Goal: Task Accomplishment & Management: Manage account settings

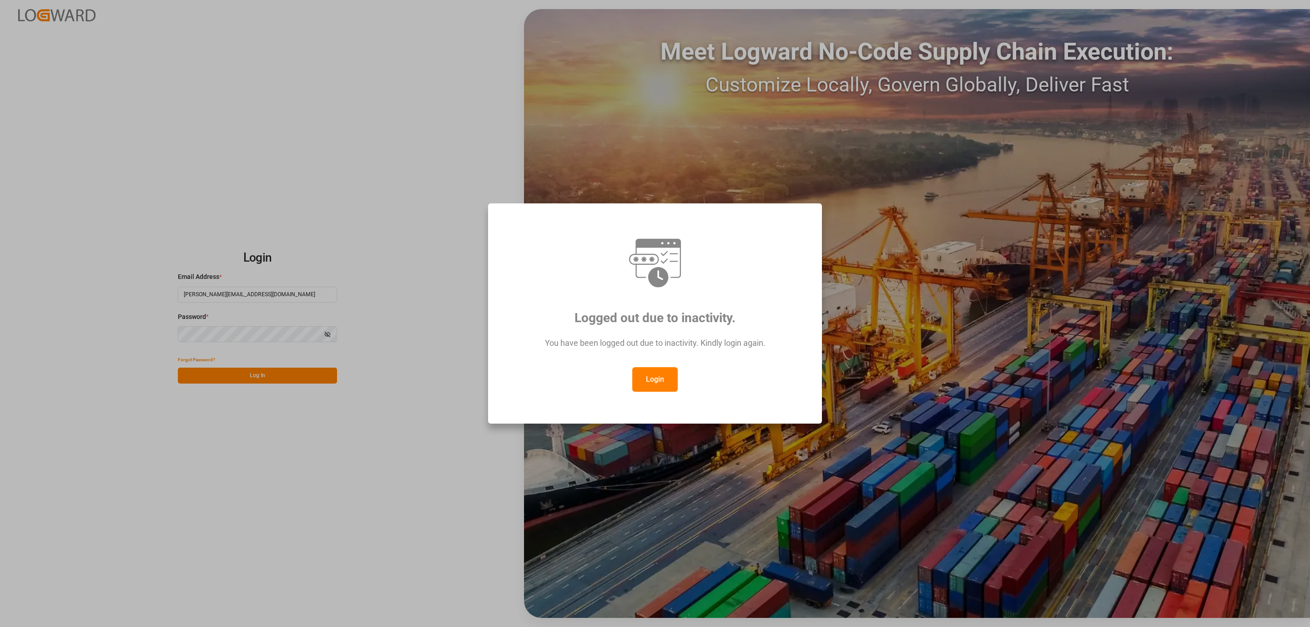
click at [656, 376] on button "Login" at bounding box center [654, 379] width 45 height 25
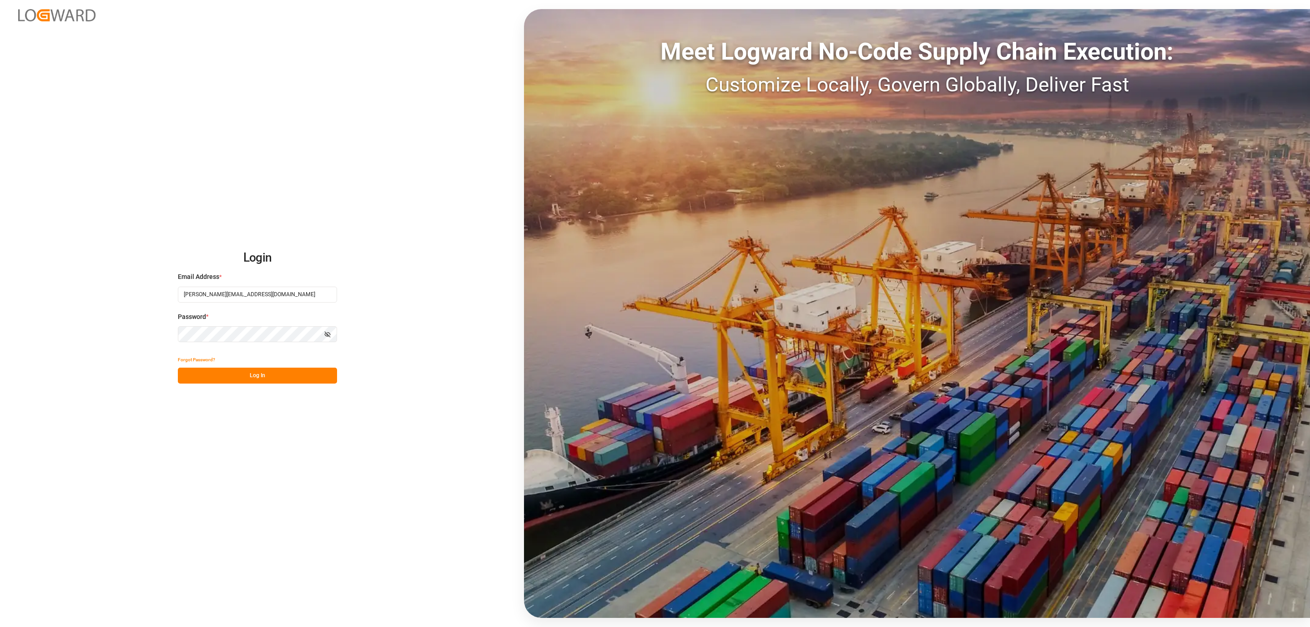
click at [203, 375] on button "Log In" at bounding box center [257, 376] width 159 height 16
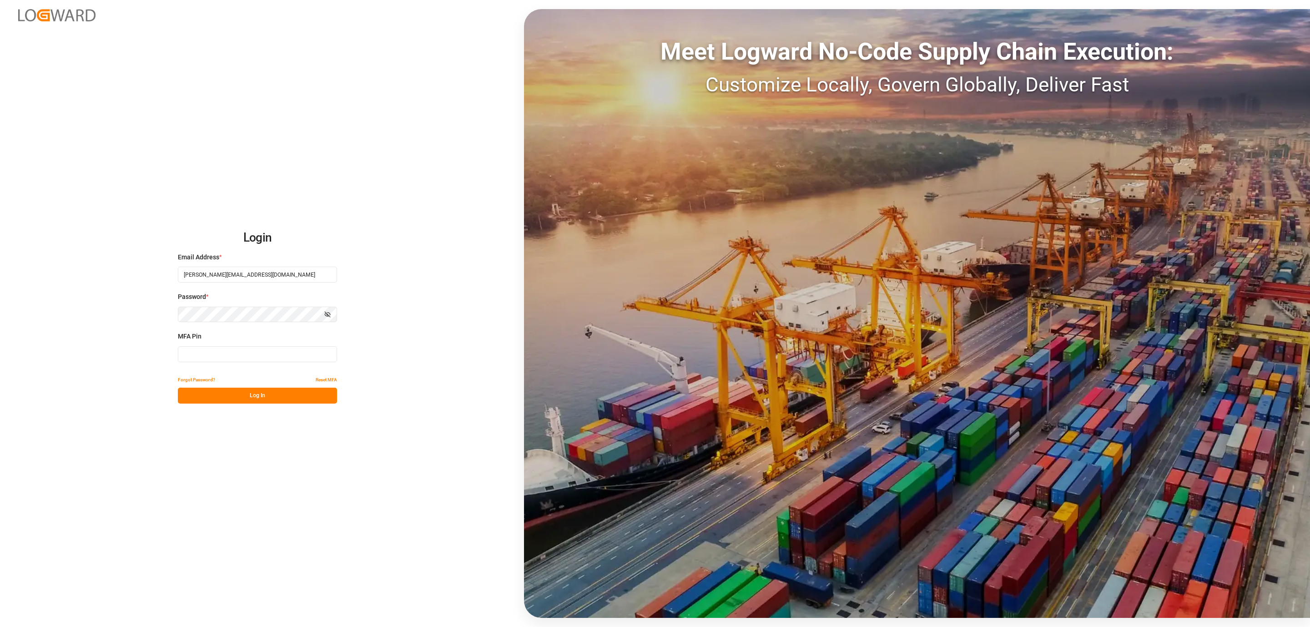
click at [205, 354] on input at bounding box center [257, 354] width 159 height 16
type input "421551"
click at [284, 396] on button "Log In" at bounding box center [257, 396] width 159 height 16
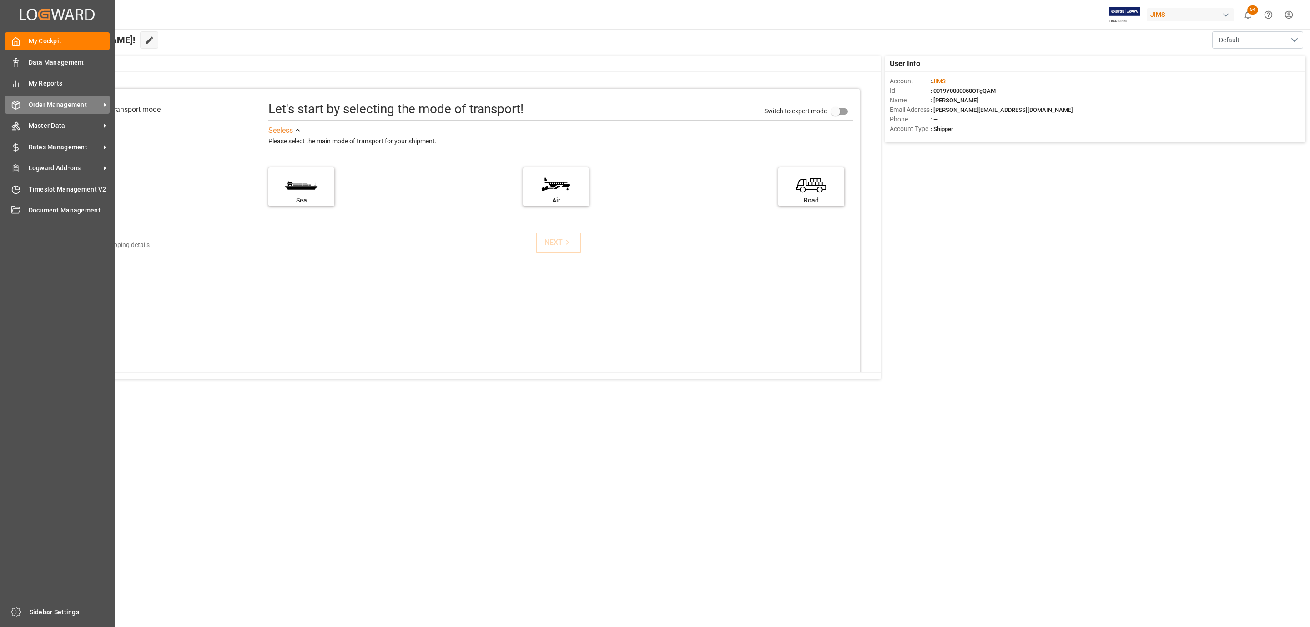
click at [53, 109] on span "Order Management" at bounding box center [65, 105] width 72 height 10
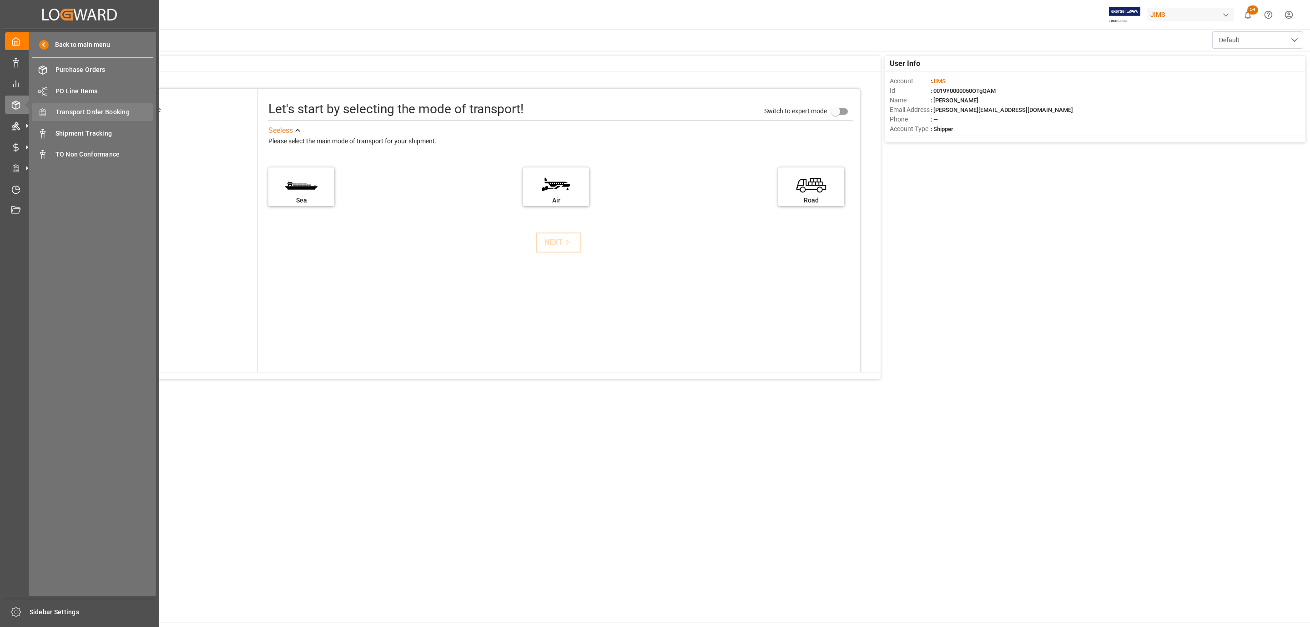
click at [93, 114] on span "Transport Order Booking" at bounding box center [104, 112] width 98 height 10
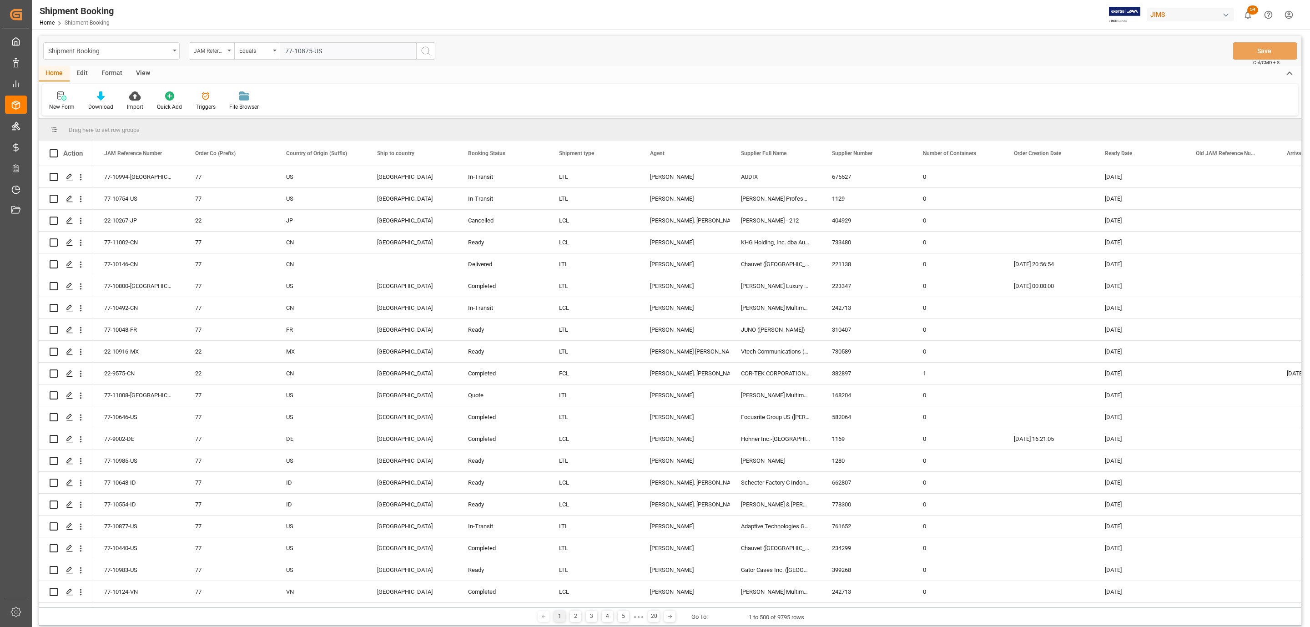
type input "77-10875-US"
click at [425, 49] on icon "search button" at bounding box center [425, 50] width 11 height 11
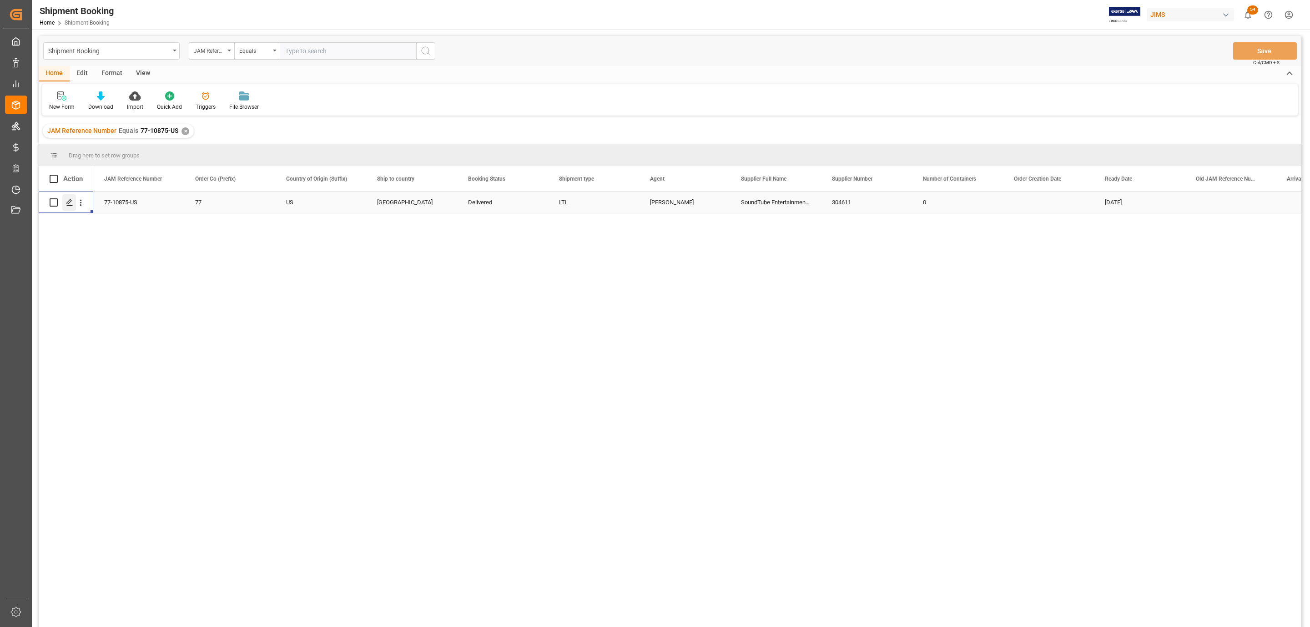
click at [69, 200] on icon "Press SPACE to select this row." at bounding box center [69, 202] width 7 height 7
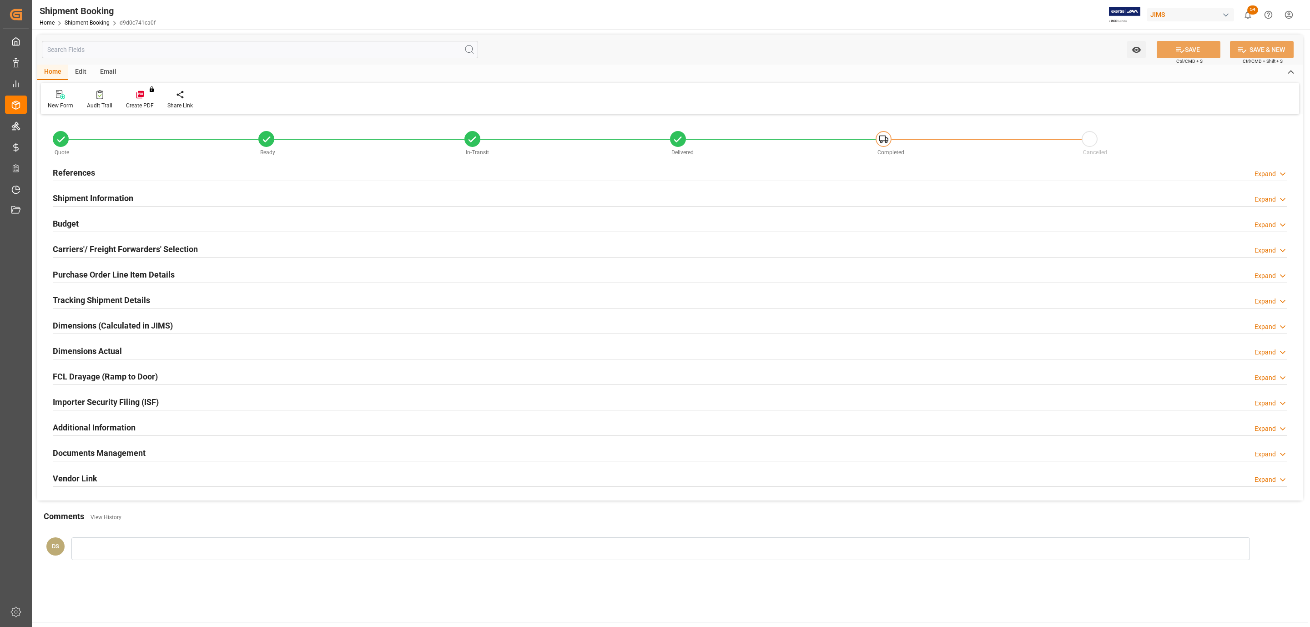
type input "2"
click at [76, 248] on h2 "Carriers'/ Freight Forwarders' Selection" at bounding box center [125, 249] width 145 height 12
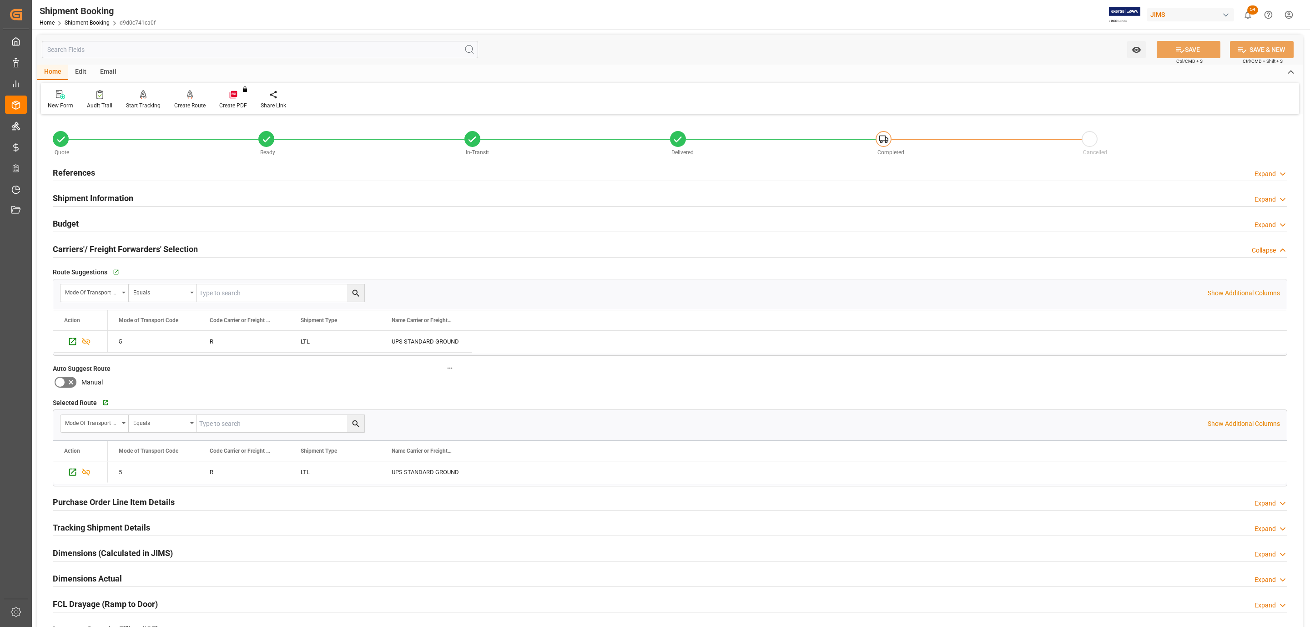
click at [84, 223] on div "Budget Expand" at bounding box center [670, 222] width 1234 height 17
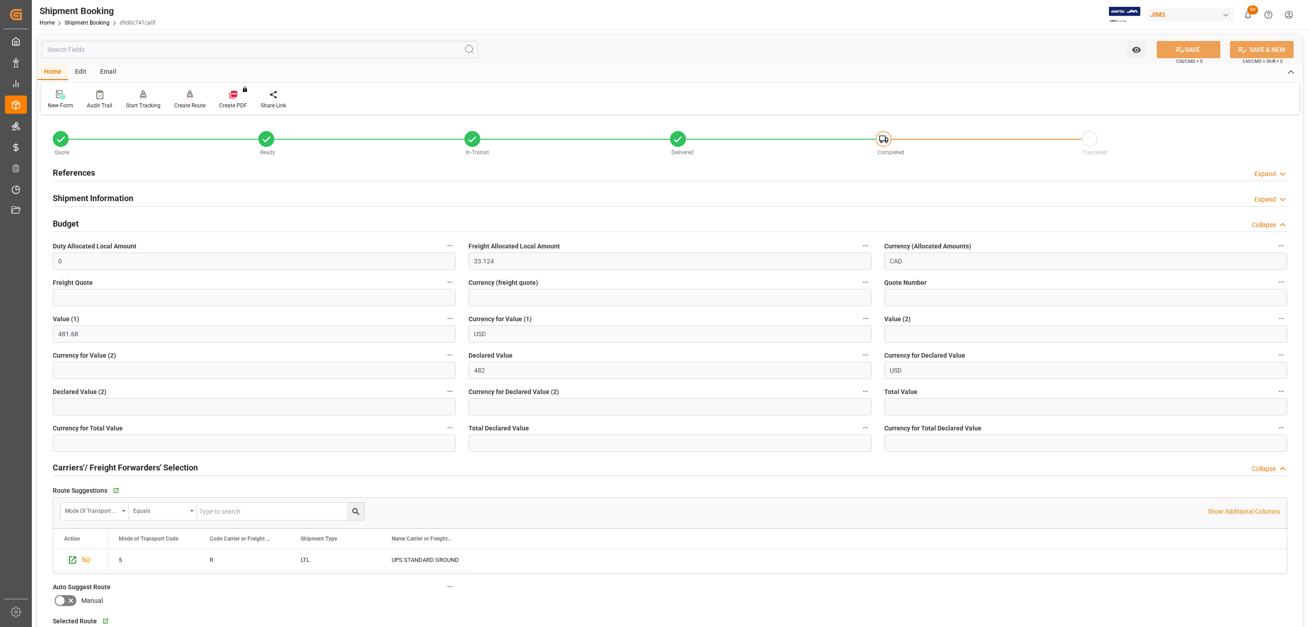
click at [84, 223] on div "Budget Collapse" at bounding box center [670, 222] width 1234 height 17
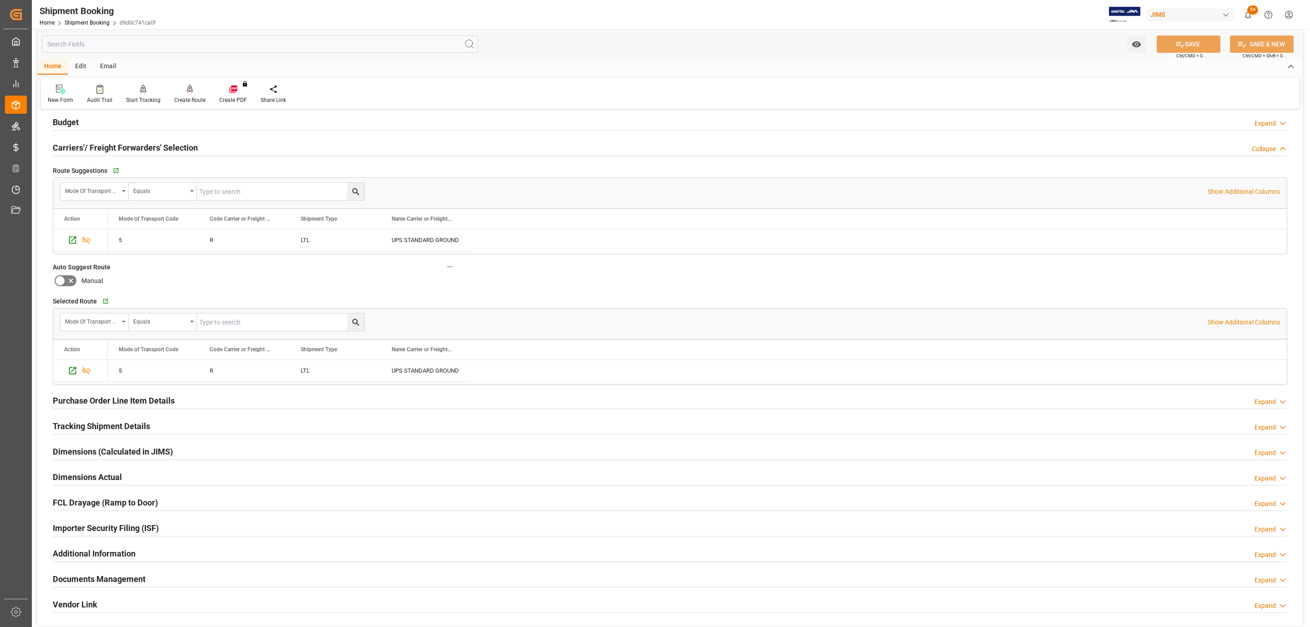
scroll to position [288, 0]
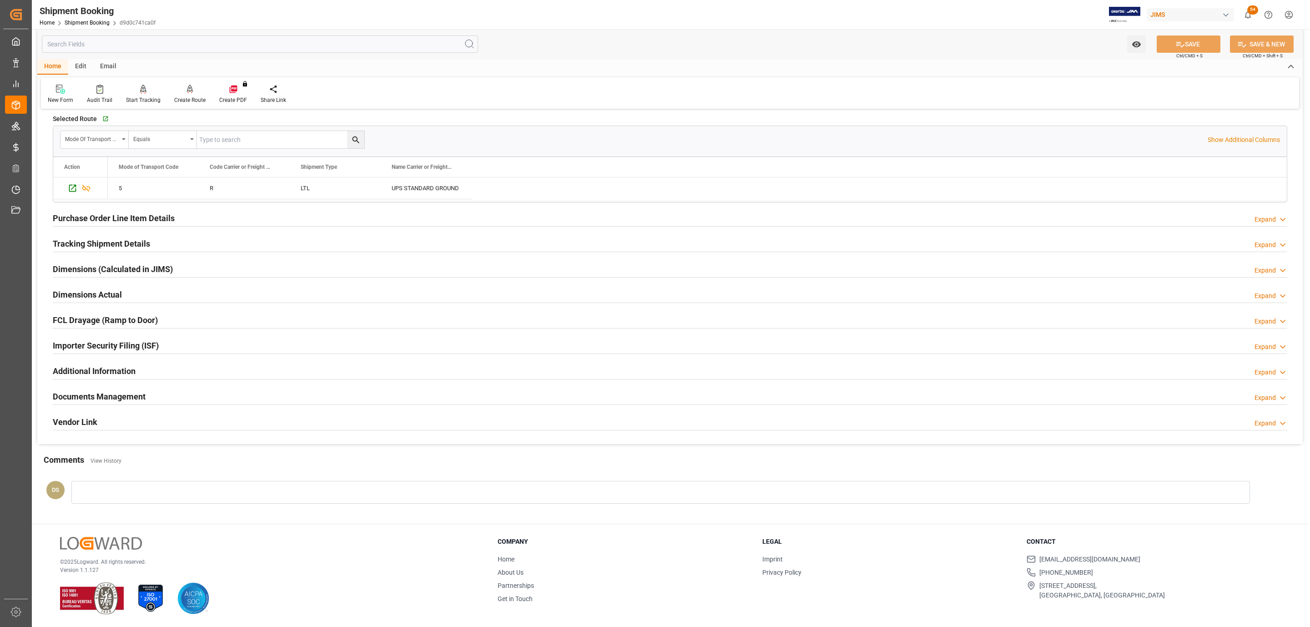
click at [90, 390] on h2 "Documents Management" at bounding box center [99, 396] width 93 height 12
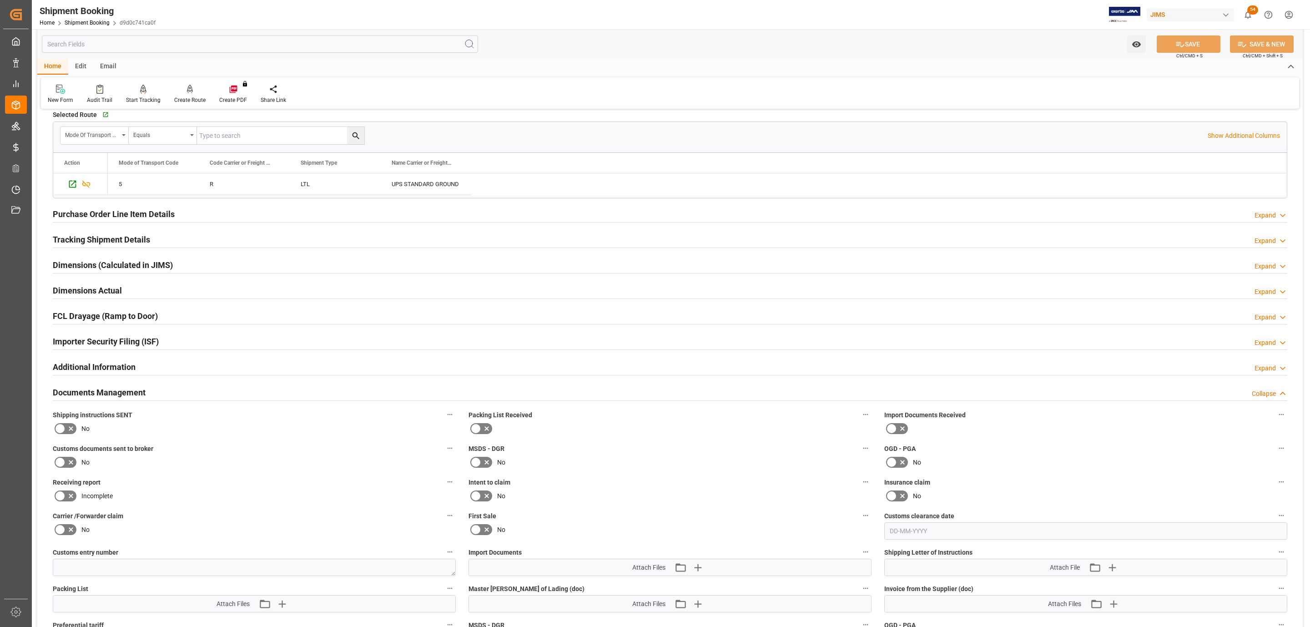
drag, startPoint x: 67, startPoint y: 433, endPoint x: 70, endPoint y: 455, distance: 22.5
click at [67, 433] on icon at bounding box center [70, 428] width 11 height 11
click at [0, 0] on input "checkbox" at bounding box center [0, 0] width 0 height 0
click at [71, 464] on icon at bounding box center [71, 462] width 5 height 5
click at [0, 0] on input "checkbox" at bounding box center [0, 0] width 0 height 0
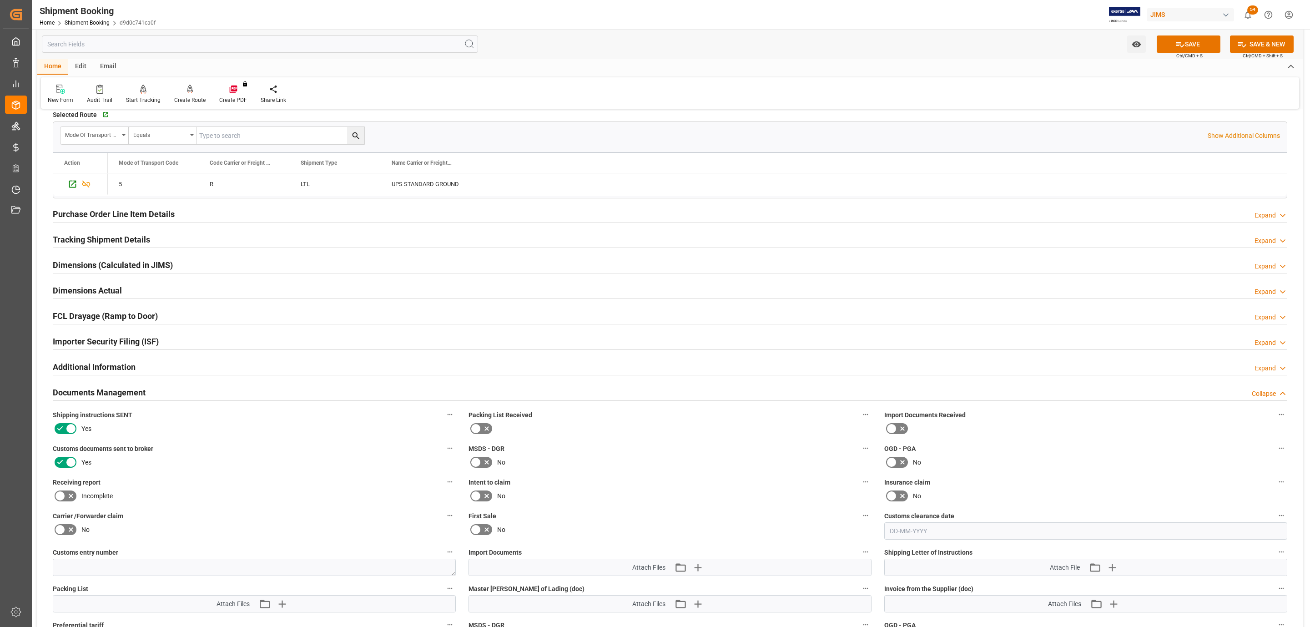
scroll to position [561, 0]
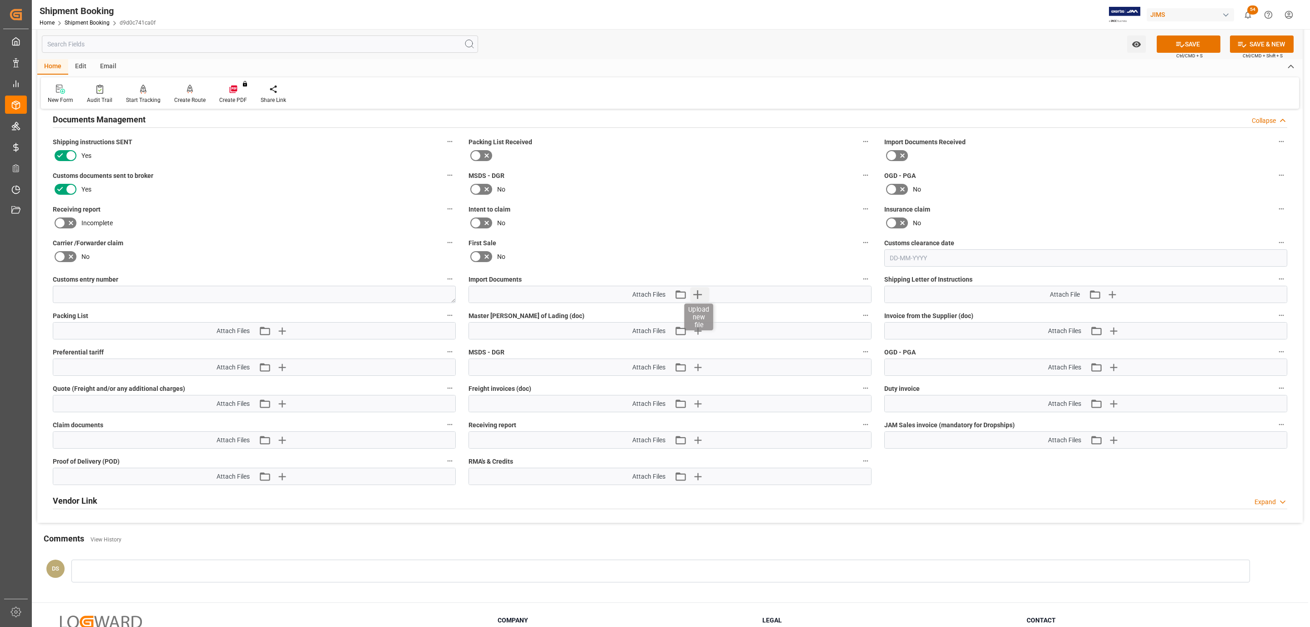
click at [695, 295] on icon "button" at bounding box center [697, 294] width 15 height 15
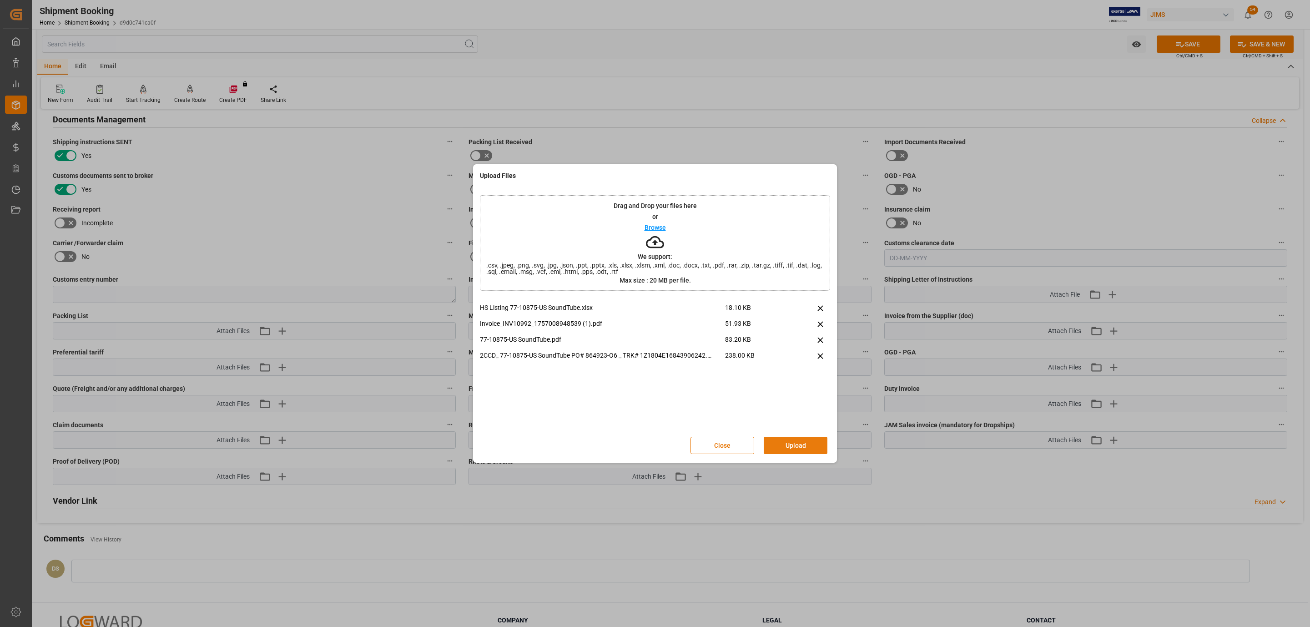
click at [785, 439] on button "Upload" at bounding box center [796, 445] width 64 height 17
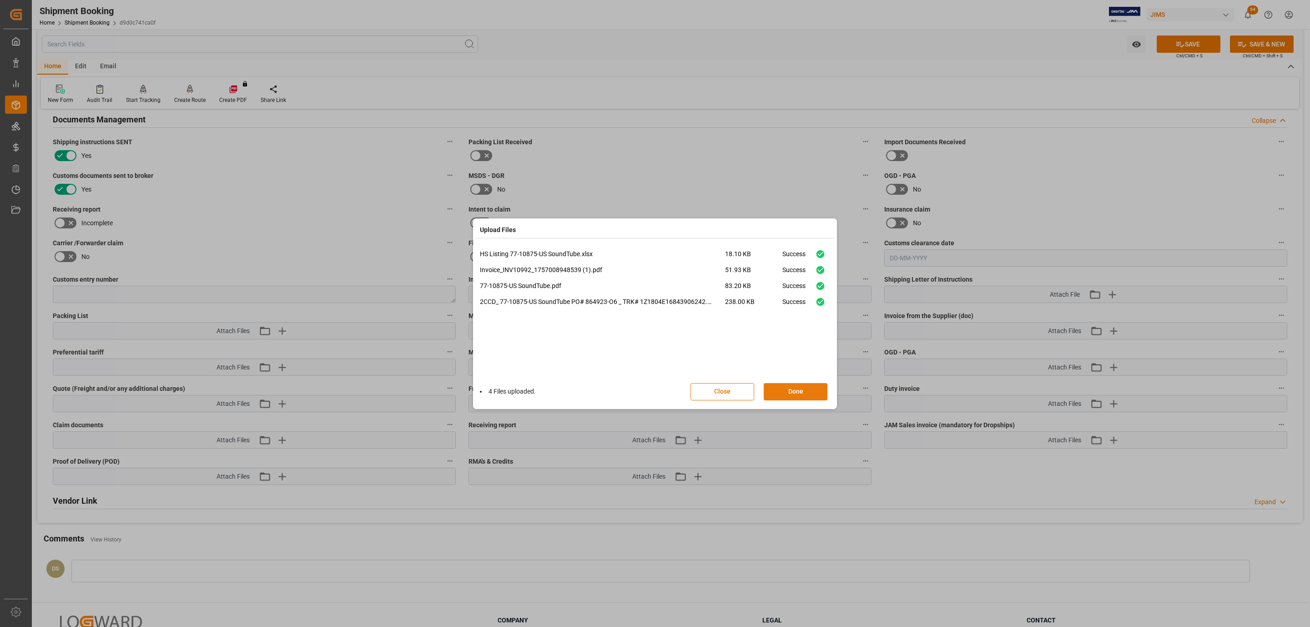
click at [814, 391] on button "Done" at bounding box center [796, 391] width 64 height 17
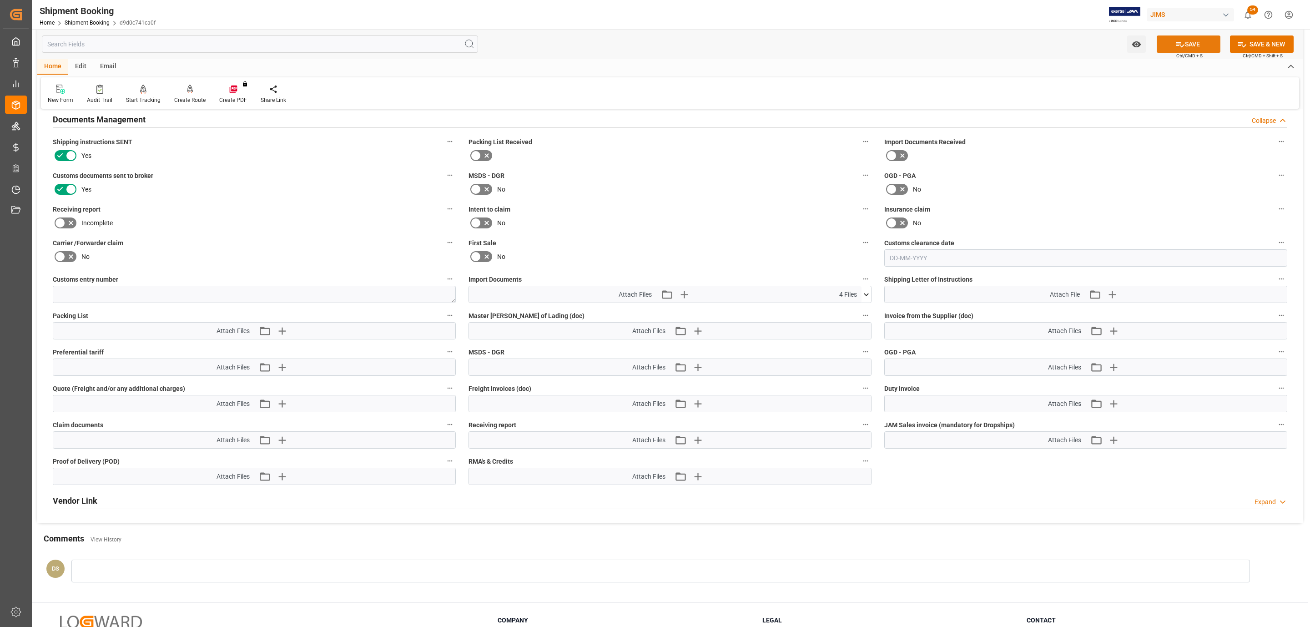
click at [1195, 37] on button "SAVE" at bounding box center [1189, 43] width 64 height 17
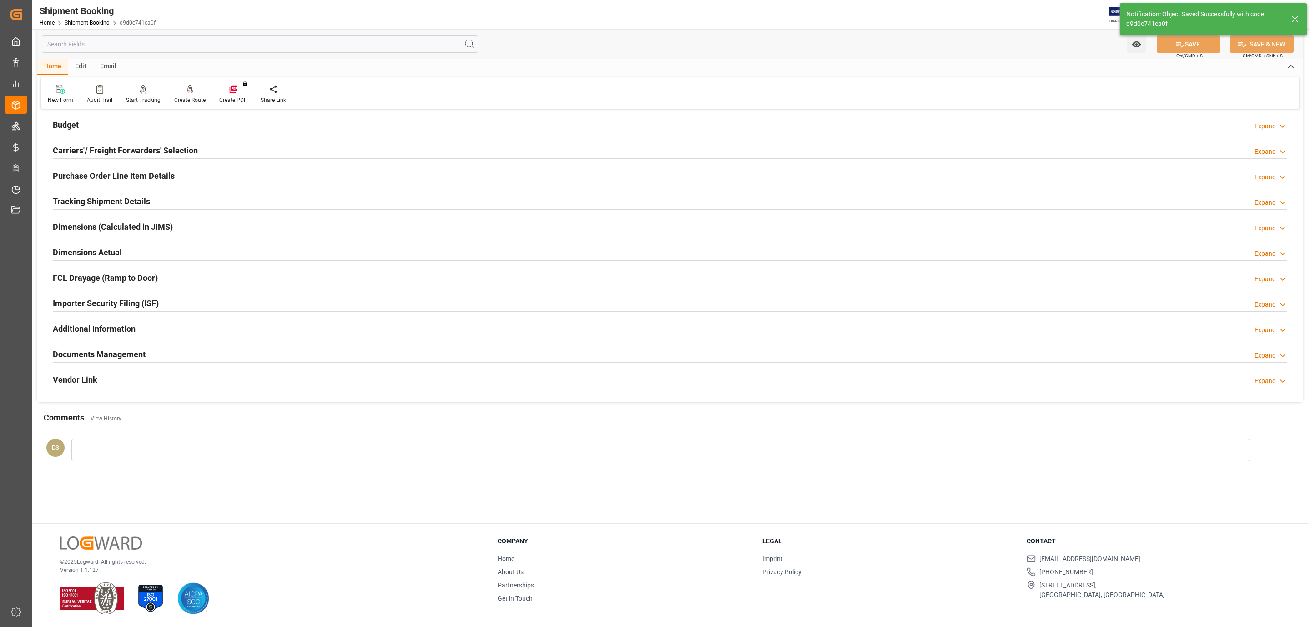
scroll to position [99, 0]
click at [119, 173] on h2 "Purchase Order Line Item Details" at bounding box center [114, 176] width 122 height 12
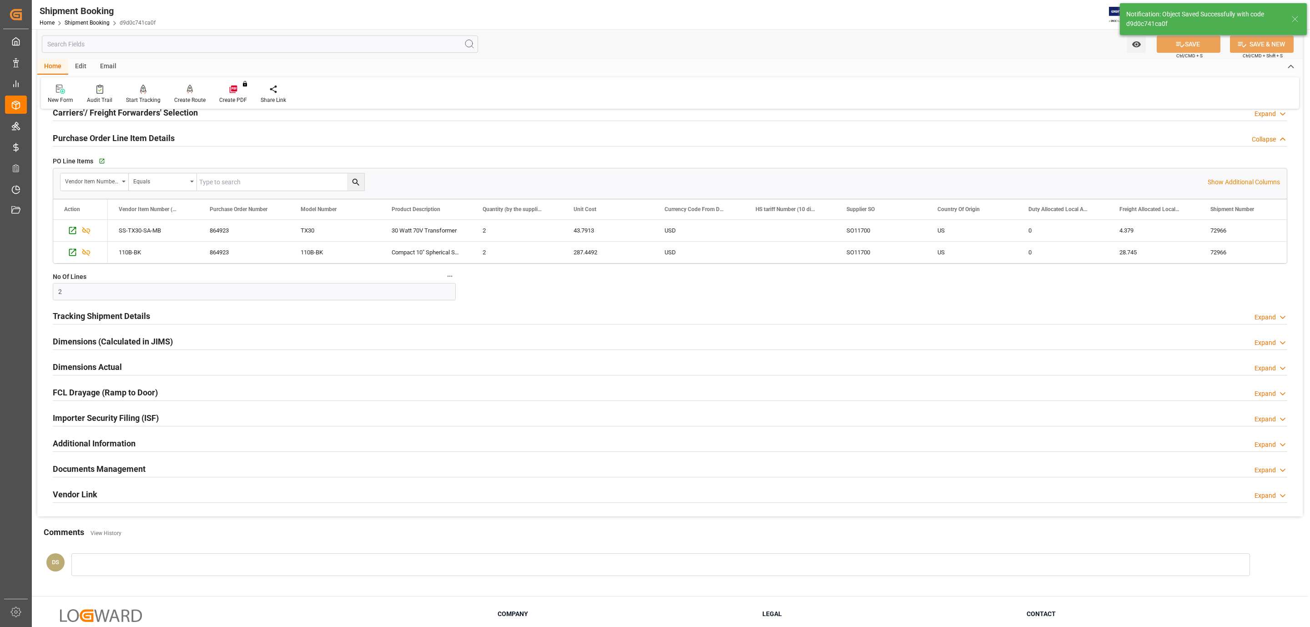
scroll to position [8, 0]
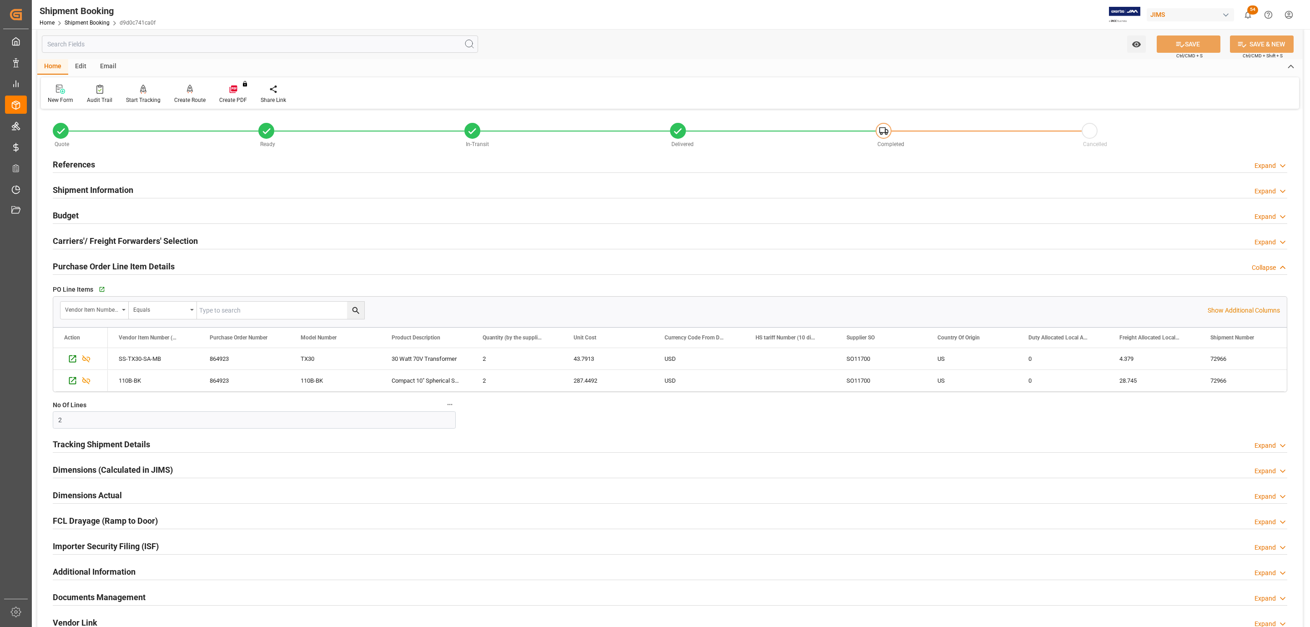
click at [108, 437] on div "Tracking Shipment Details" at bounding box center [101, 443] width 97 height 17
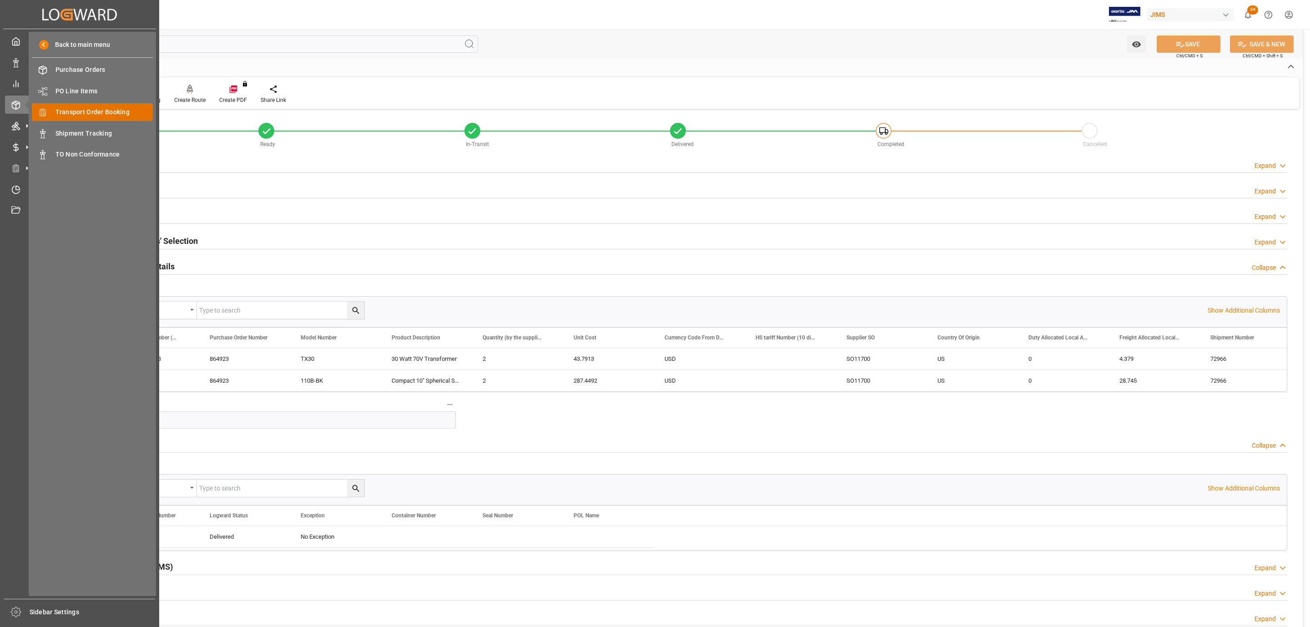
click at [89, 111] on span "Transport Order Booking" at bounding box center [104, 112] width 98 height 10
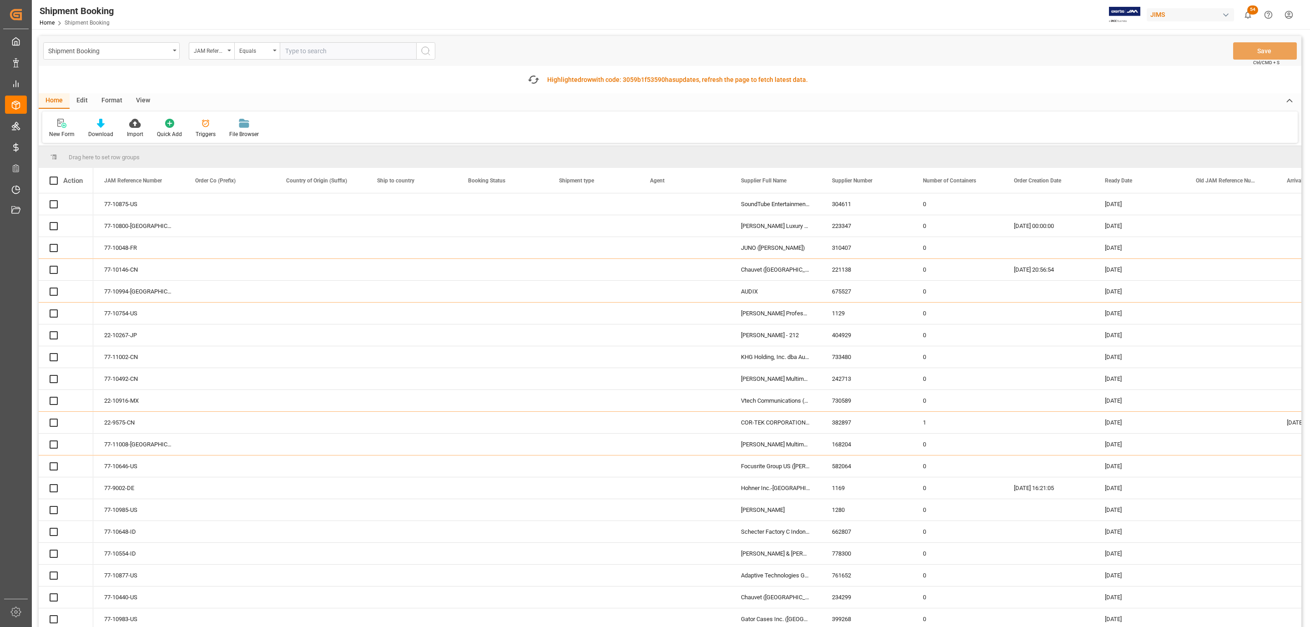
paste input "77-10440-US"
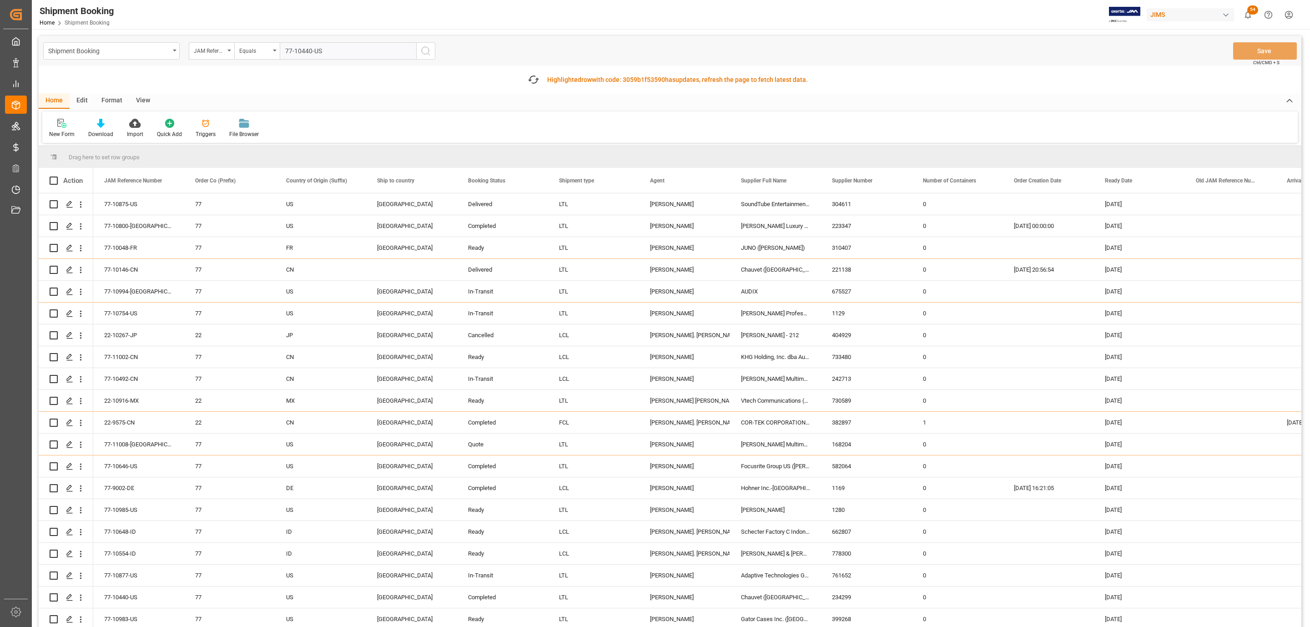
type input "77-10440-US"
click at [426, 53] on icon "search button" at bounding box center [425, 50] width 11 height 11
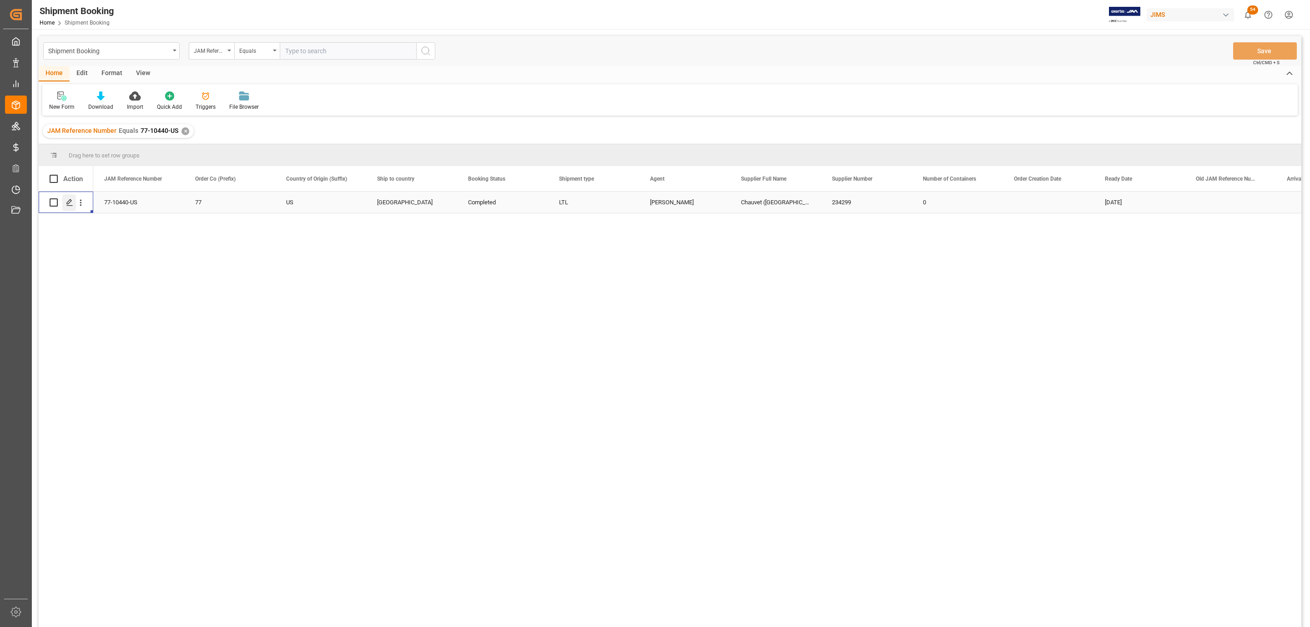
click at [69, 207] on div "Press SPACE to select this row." at bounding box center [69, 202] width 14 height 17
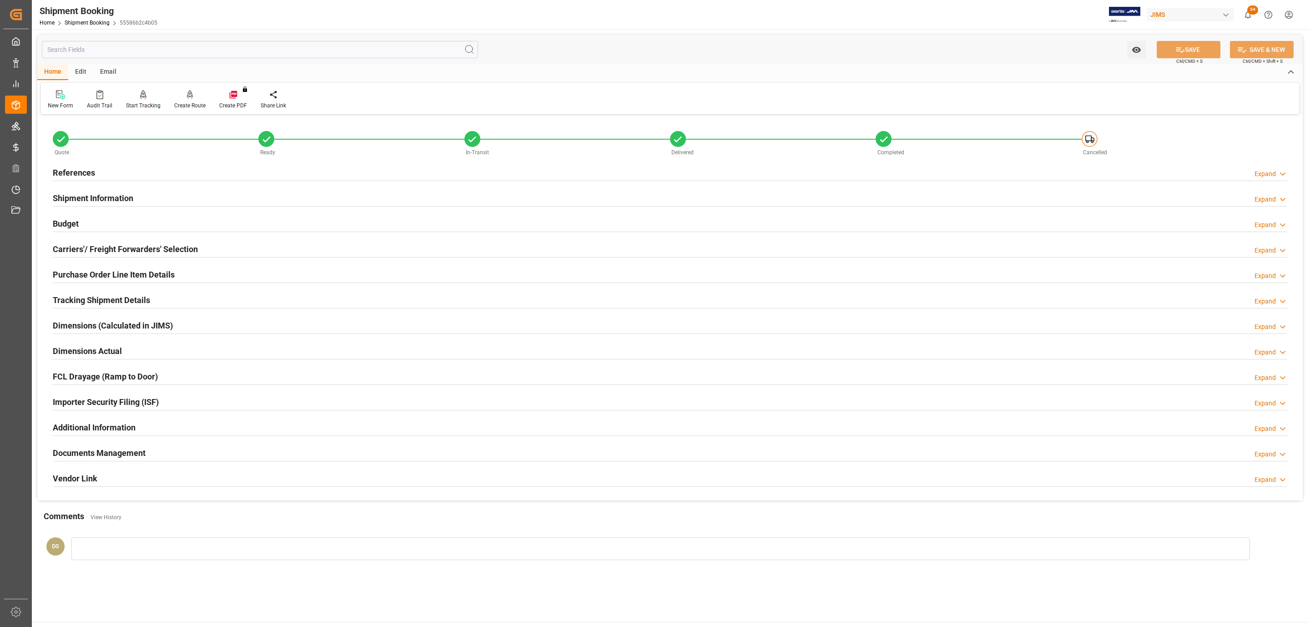
click at [121, 246] on h2 "Carriers'/ Freight Forwarders' Selection" at bounding box center [125, 249] width 145 height 12
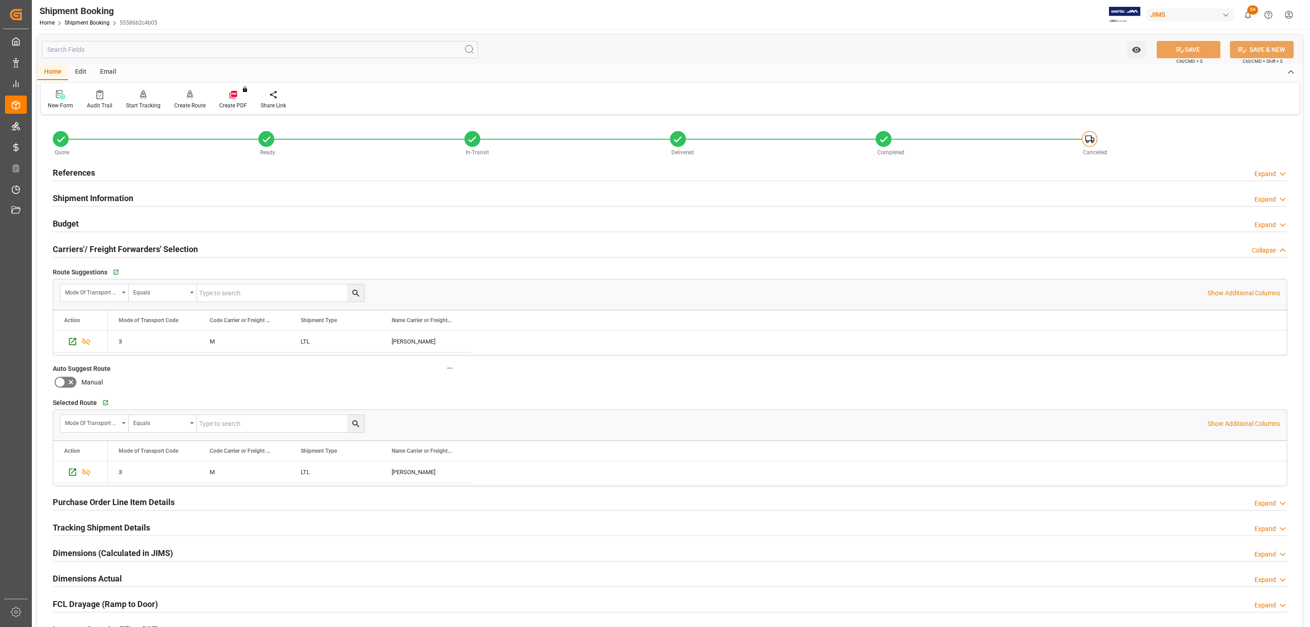
click at [91, 218] on div "Budget Expand" at bounding box center [670, 222] width 1234 height 17
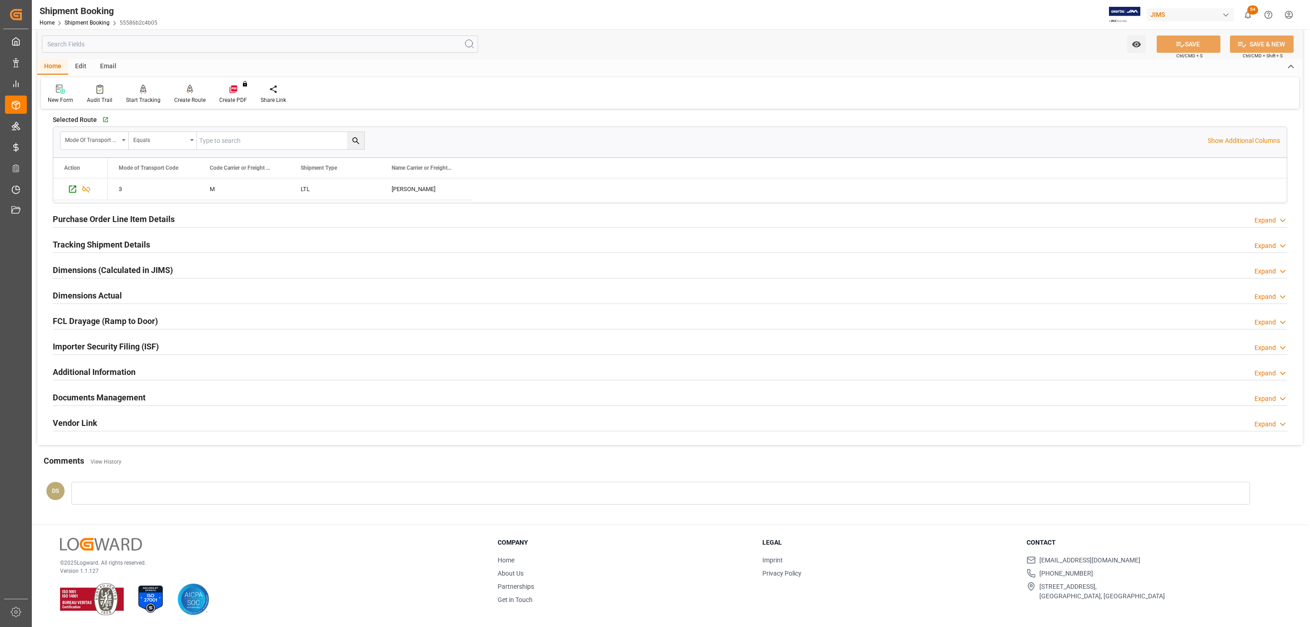
scroll to position [506, 0]
click at [80, 235] on div "Tracking Shipment Details" at bounding box center [101, 242] width 97 height 17
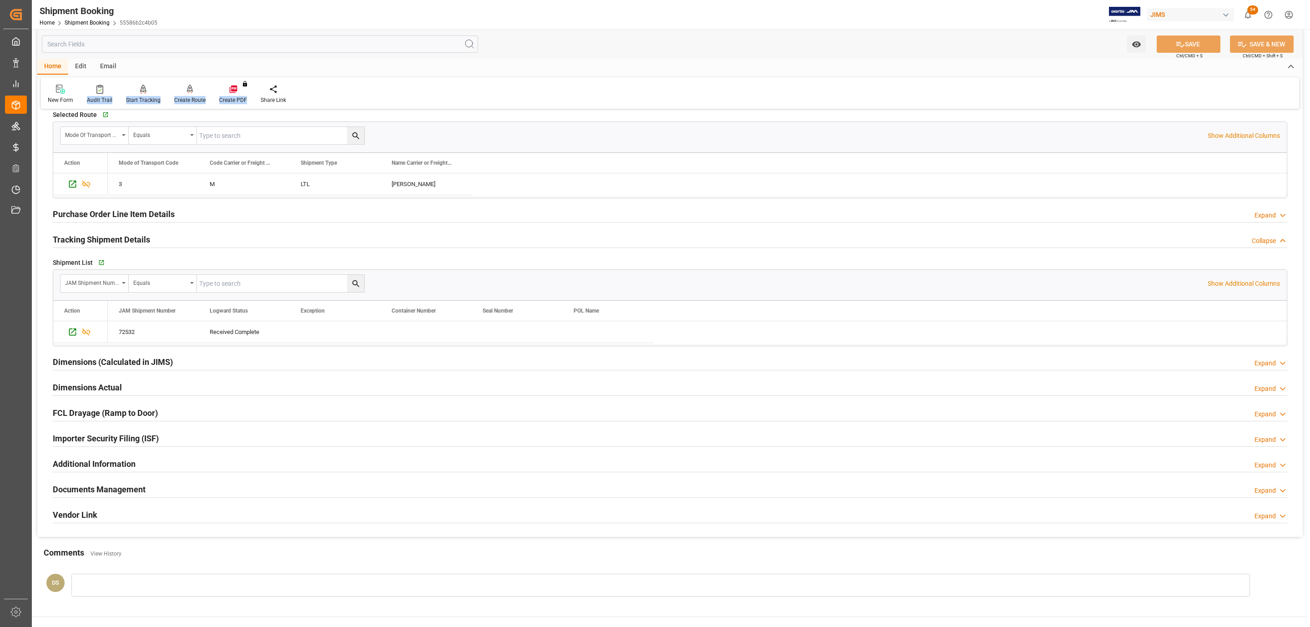
drag, startPoint x: 98, startPoint y: 92, endPoint x: 422, endPoint y: 89, distance: 323.9
click at [422, 89] on div "New Form Audit Trail Start Tracking Create Empty Shipment Tracking Create Route…" at bounding box center [670, 92] width 1258 height 31
click at [99, 266] on icon "button" at bounding box center [101, 263] width 8 height 8
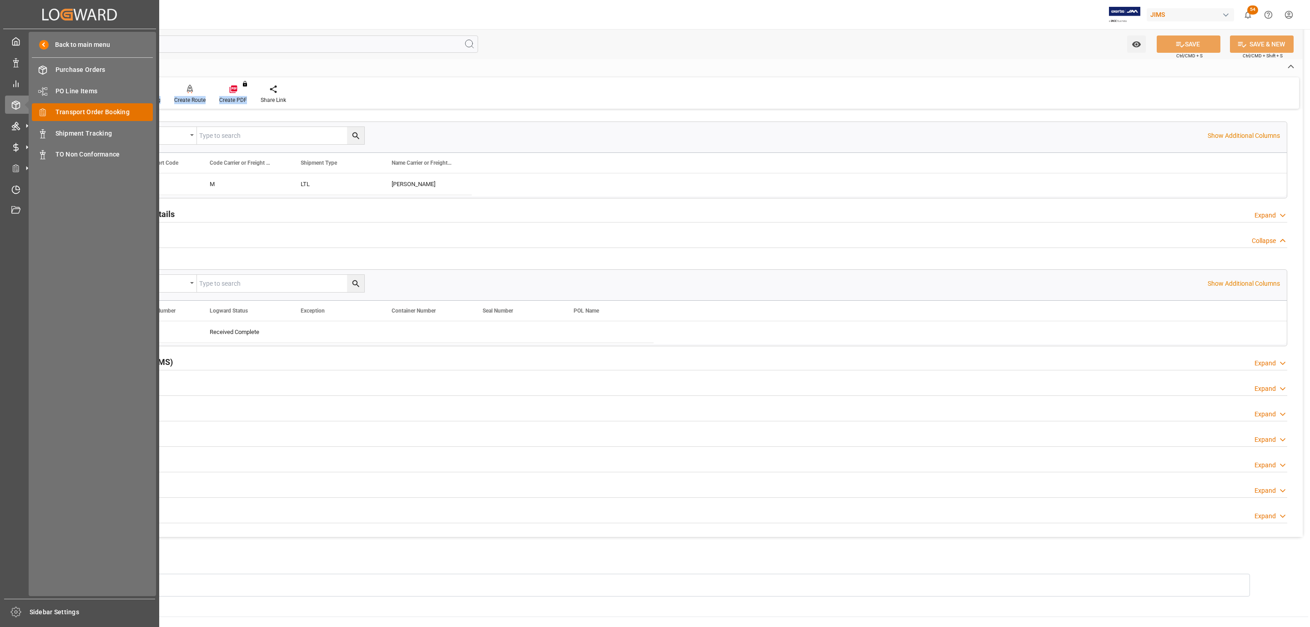
click at [91, 111] on span "Transport Order Booking" at bounding box center [104, 112] width 98 height 10
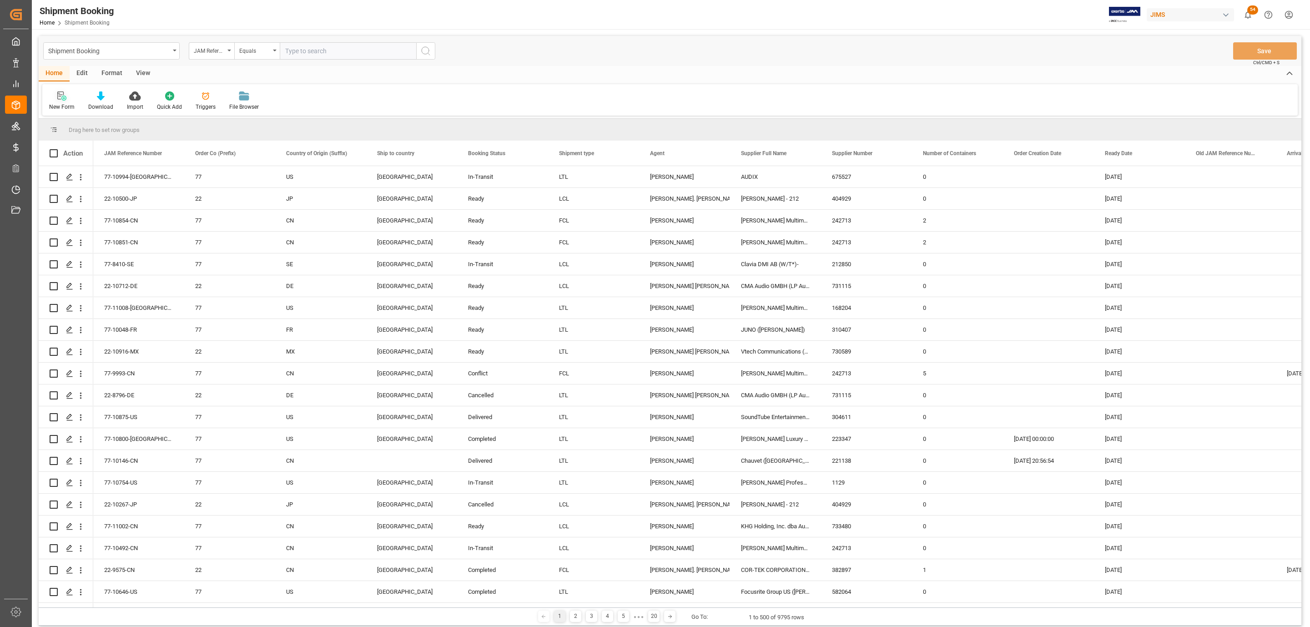
click at [59, 96] on icon at bounding box center [61, 95] width 9 height 9
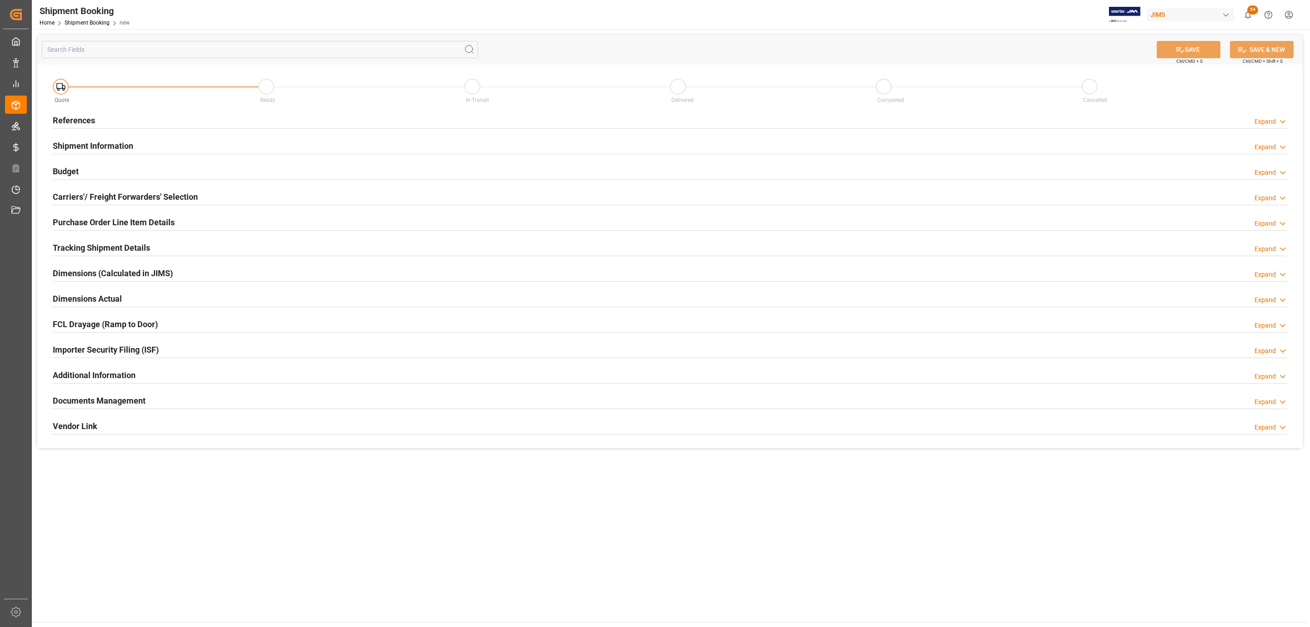
click at [123, 123] on div "References Expand" at bounding box center [670, 119] width 1234 height 17
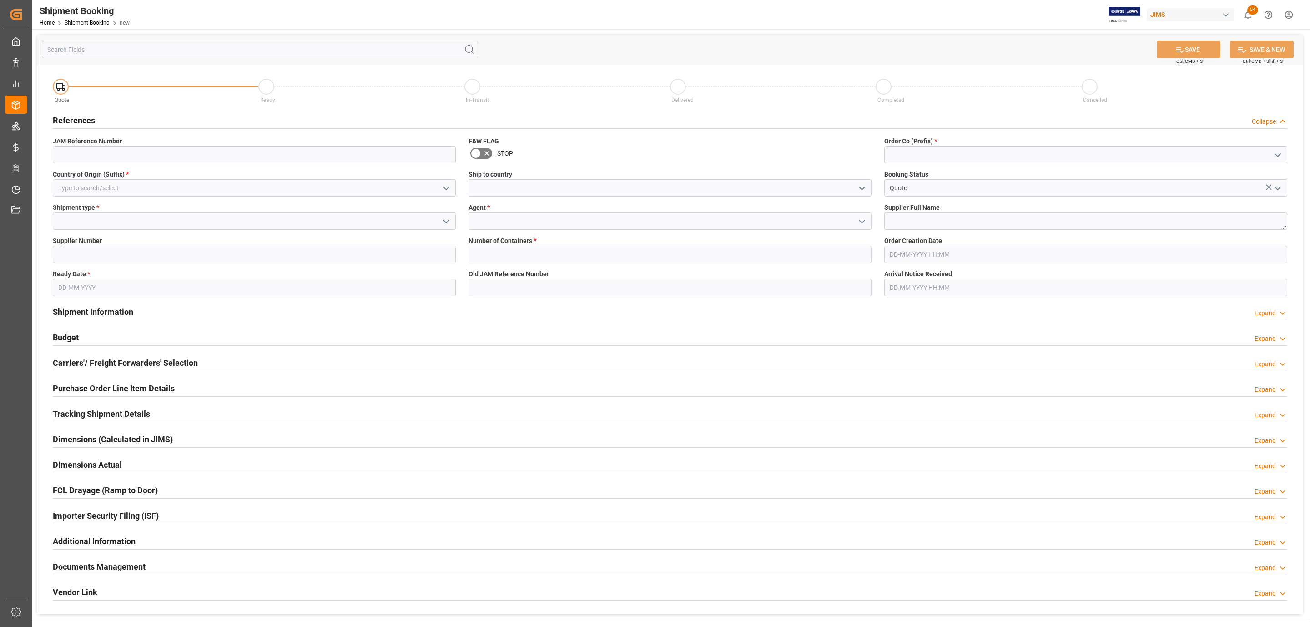
click at [446, 186] on icon "open menu" at bounding box center [446, 188] width 11 height 11
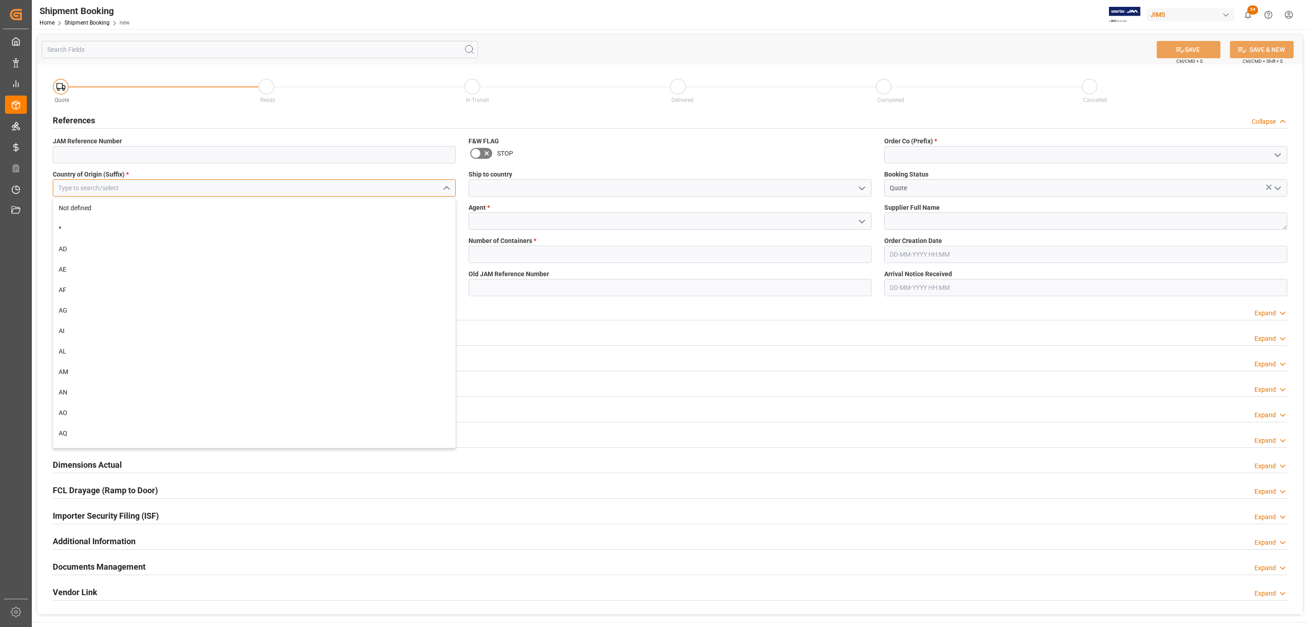
click at [112, 190] on input at bounding box center [254, 187] width 403 height 17
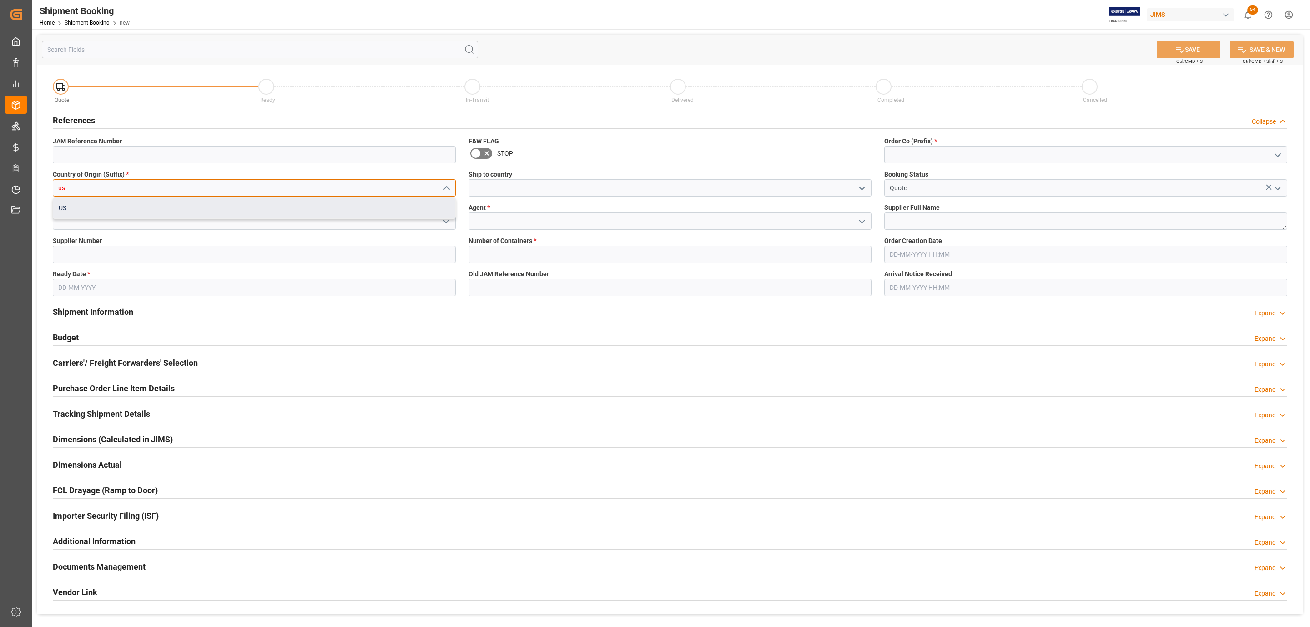
click at [89, 211] on div "US" at bounding box center [254, 208] width 402 height 20
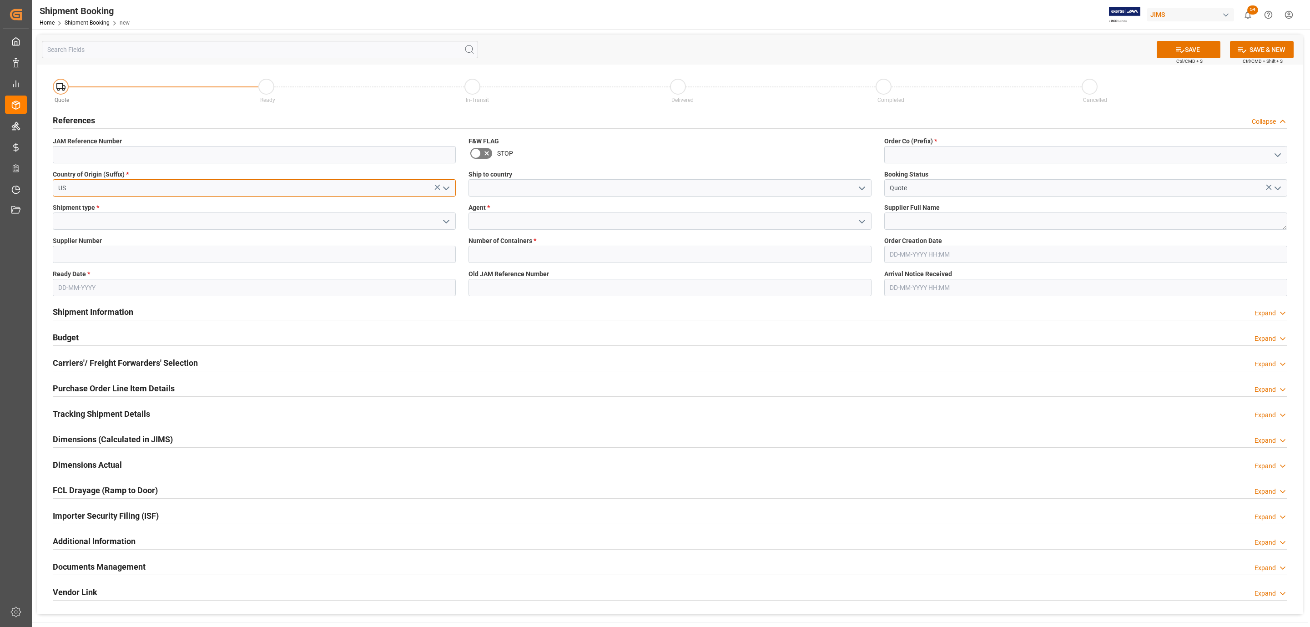
type input "US"
click at [445, 222] on polyline "open menu" at bounding box center [445, 221] width 5 height 3
click at [82, 214] on input at bounding box center [254, 220] width 403 height 17
click at [67, 278] on div "LTL" at bounding box center [254, 282] width 402 height 20
type input "LTL"
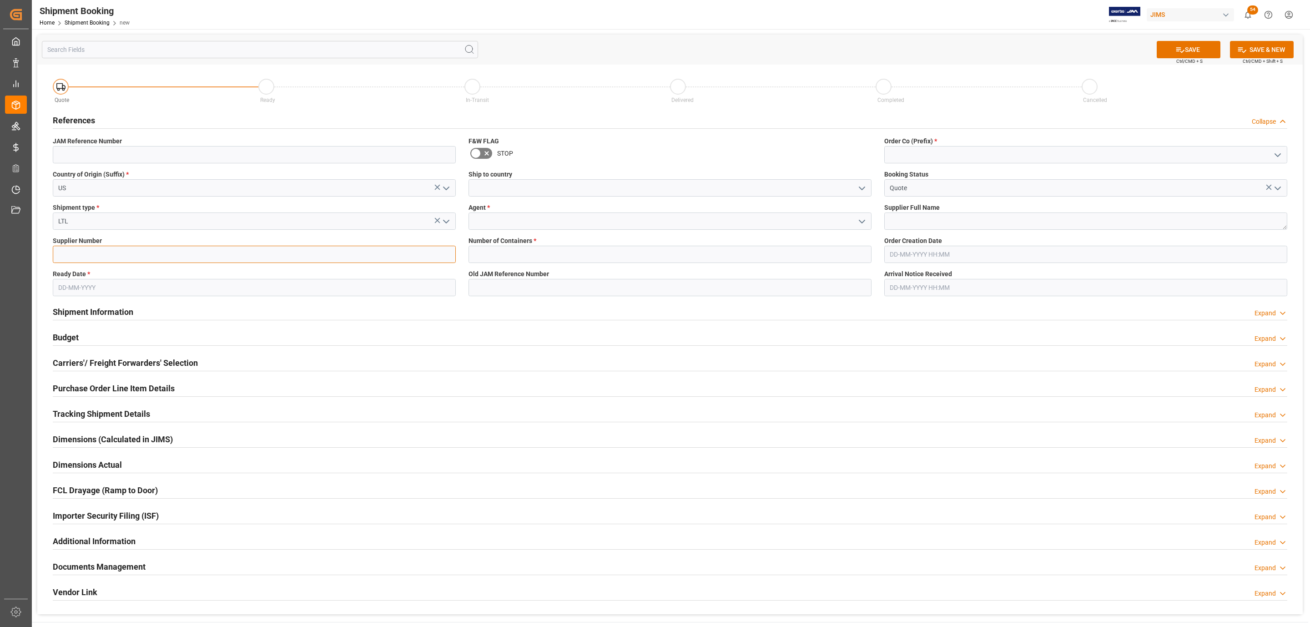
drag, startPoint x: 127, startPoint y: 252, endPoint x: 124, endPoint y: 258, distance: 6.7
click at [127, 252] on input at bounding box center [254, 254] width 403 height 17
paste input "304611"
type input "304611"
click at [104, 287] on input "text" at bounding box center [254, 287] width 403 height 17
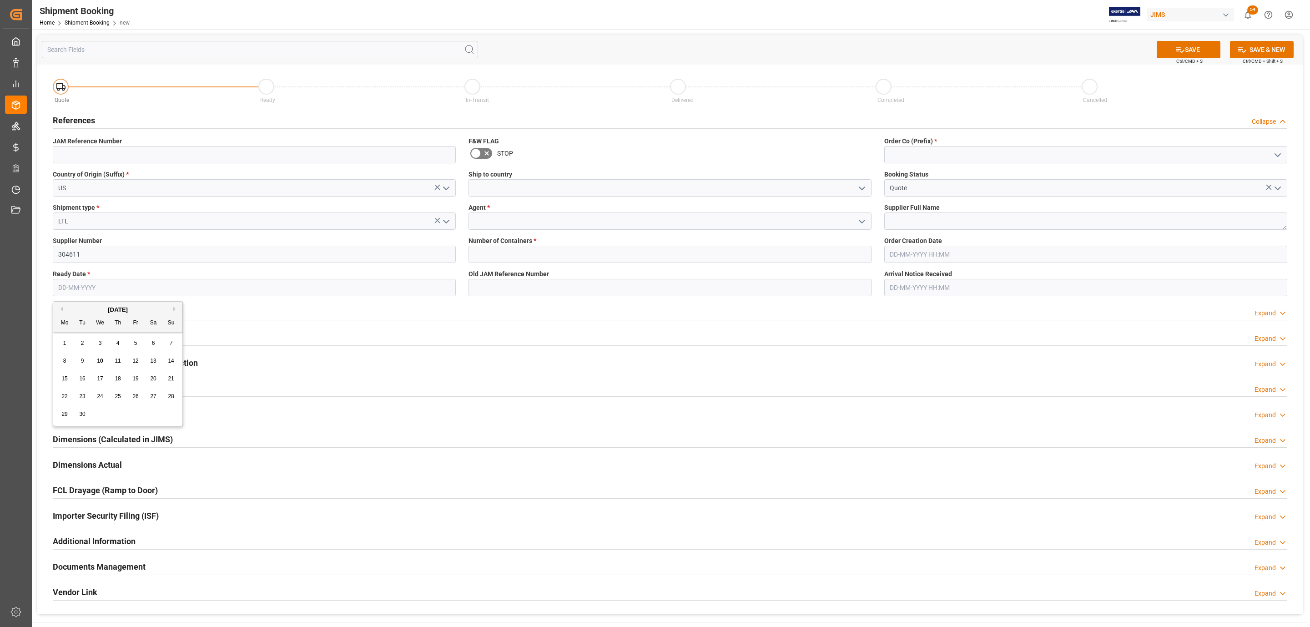
click at [115, 359] on span "11" at bounding box center [118, 361] width 6 height 6
type input "11-09-2025"
click at [860, 191] on icon "open menu" at bounding box center [861, 188] width 11 height 11
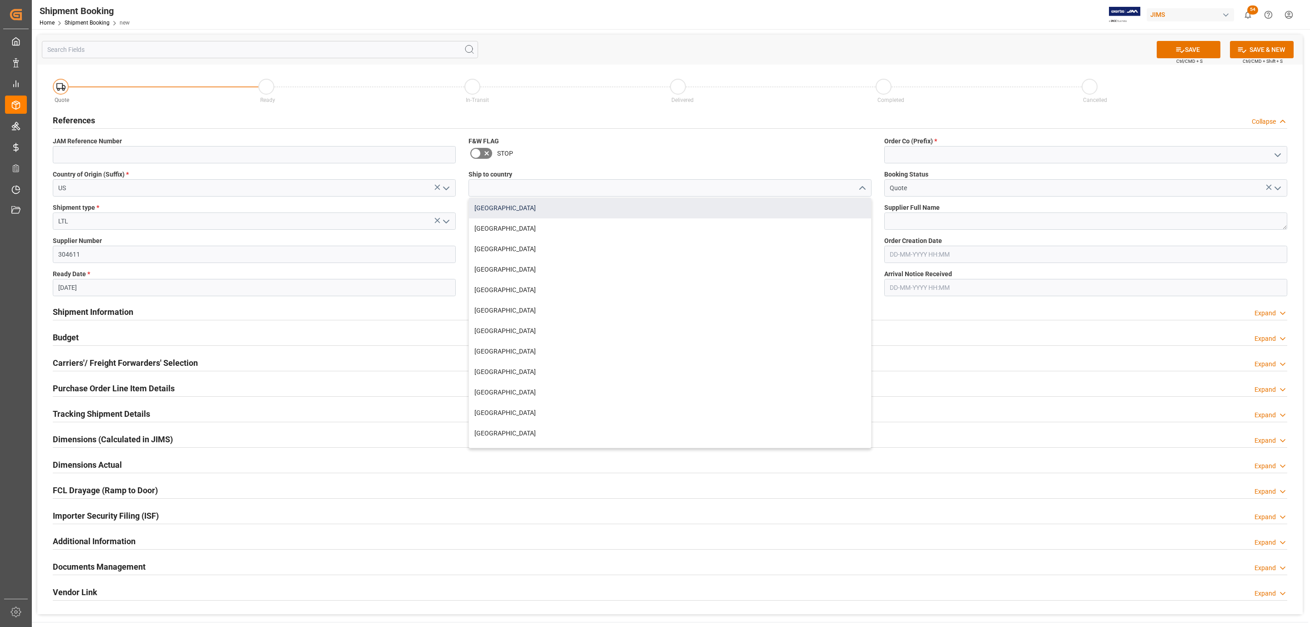
click at [621, 205] on div "Canada" at bounding box center [670, 208] width 402 height 20
type input "Canada"
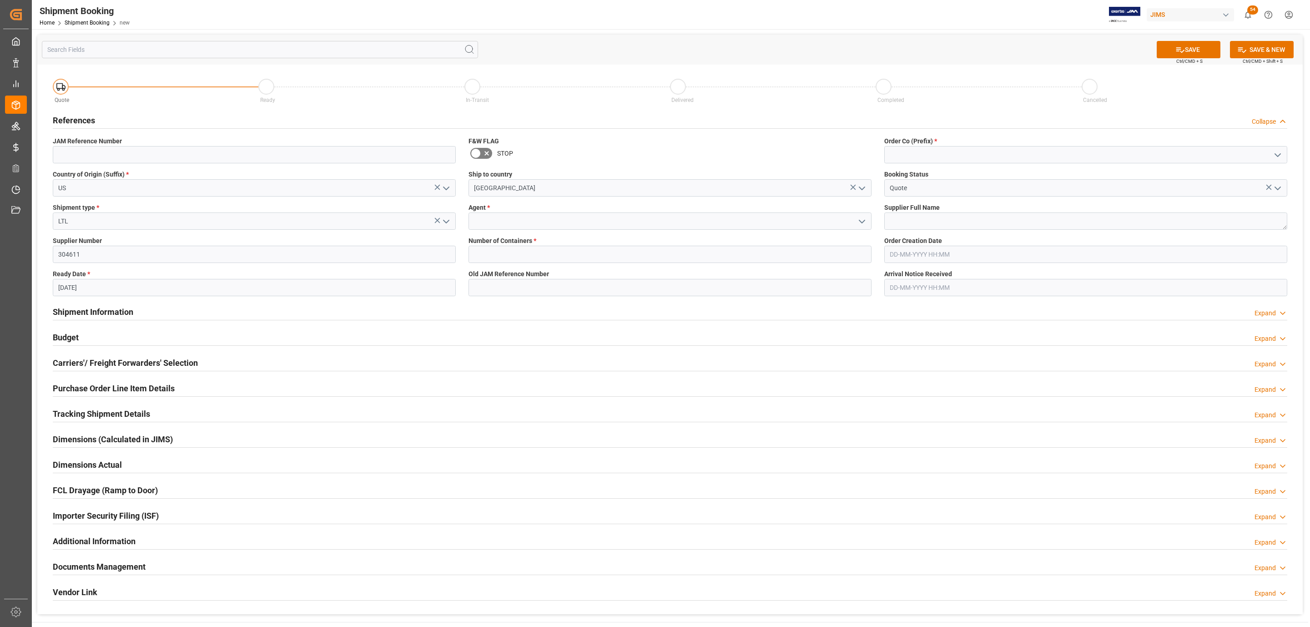
click at [861, 221] on icon "open menu" at bounding box center [861, 221] width 11 height 11
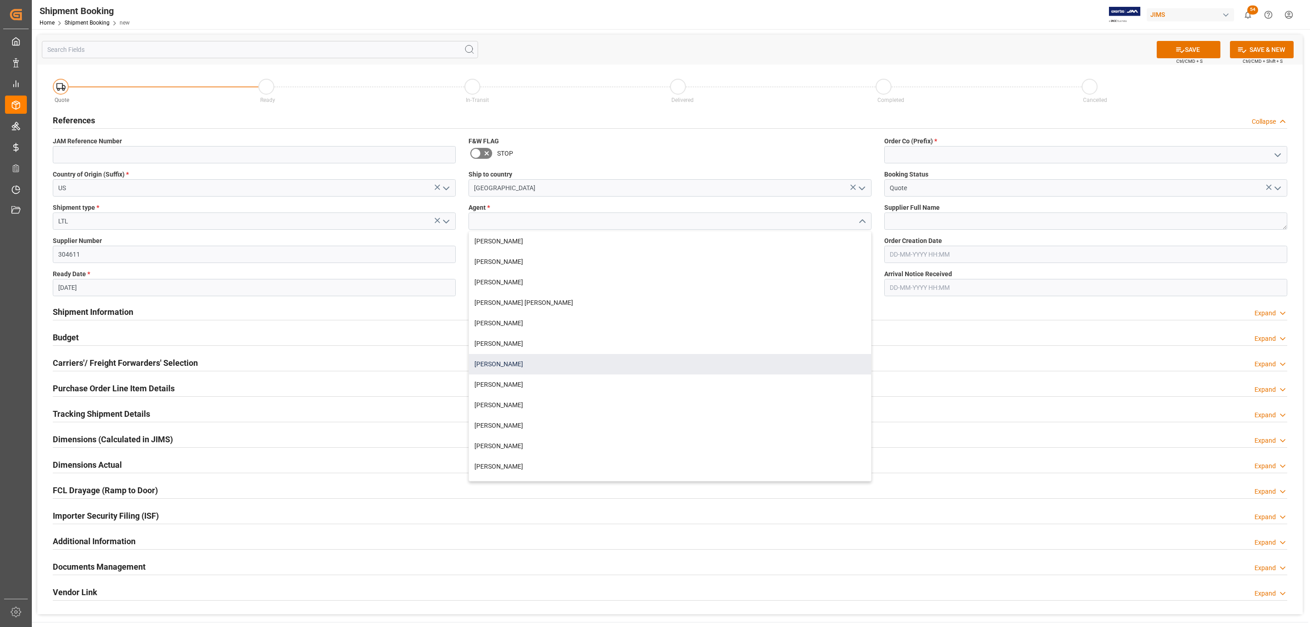
click at [522, 362] on div "Daniel Sokolyk" at bounding box center [670, 364] width 402 height 20
type input "Daniel Sokolyk"
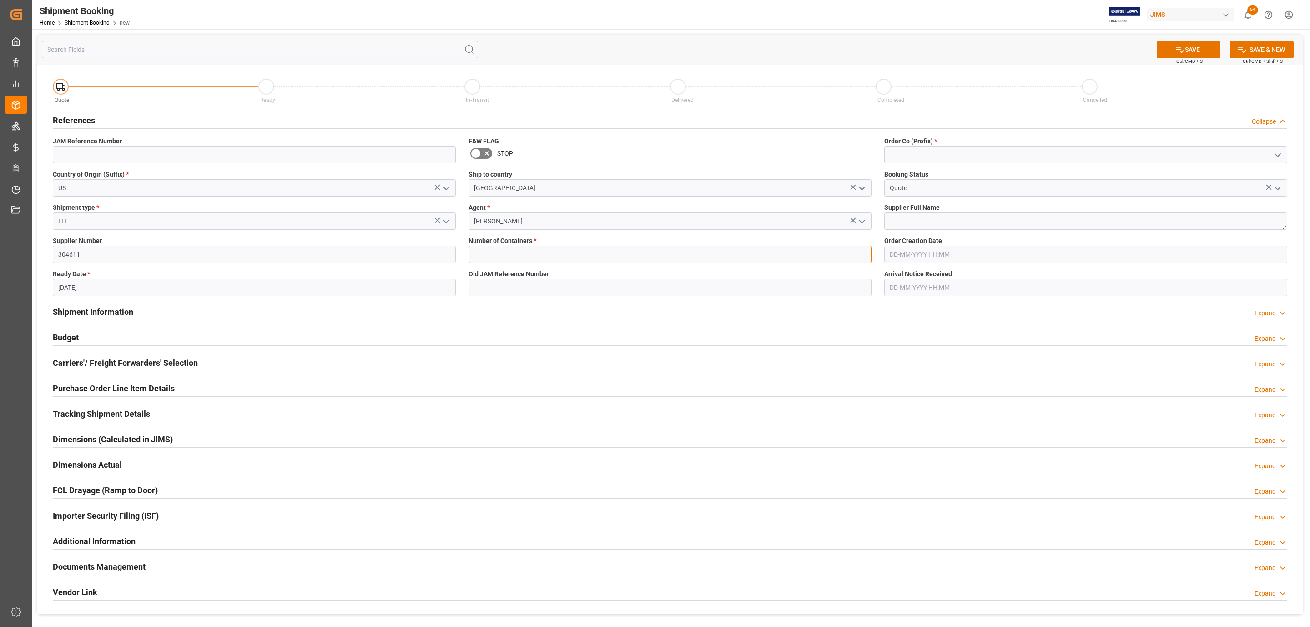
click at [494, 257] on input "text" at bounding box center [669, 254] width 403 height 17
type input "0"
click at [1278, 156] on polyline "open menu" at bounding box center [1277, 155] width 5 height 3
click at [1006, 201] on div "77" at bounding box center [1086, 195] width 402 height 20
type input "77"
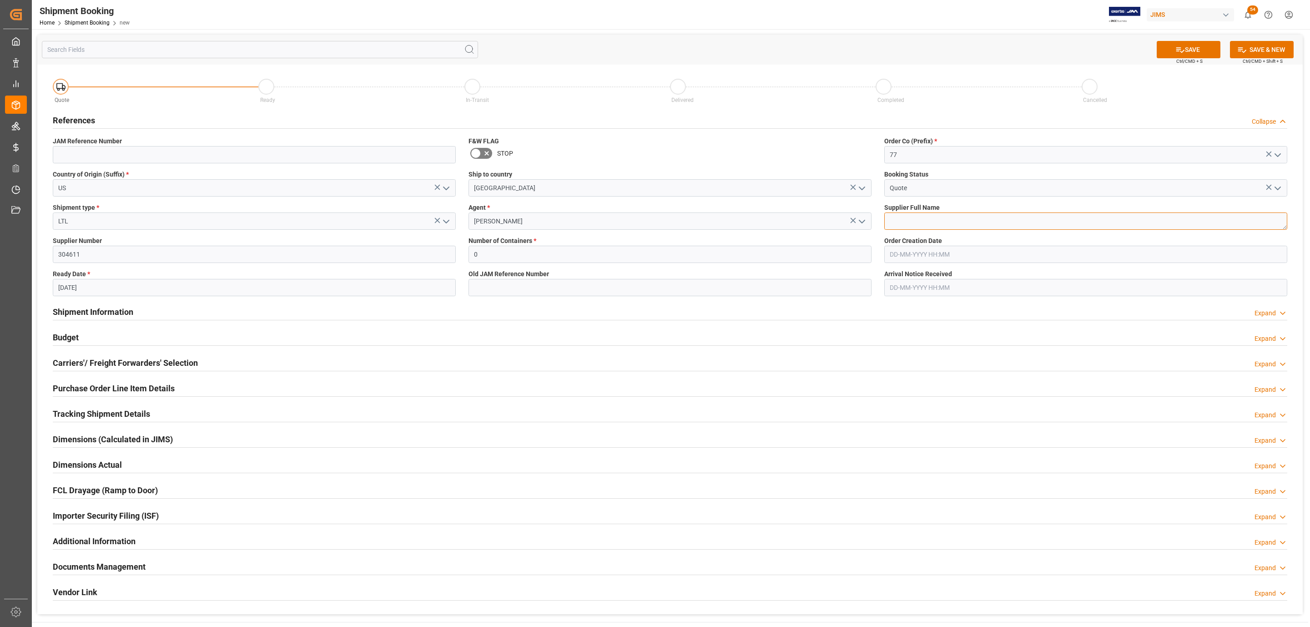
click at [920, 215] on textarea at bounding box center [1085, 220] width 403 height 17
paste textarea "SoundTube Entertainment Inc."
type textarea "SoundTube Entertainment Inc."
click at [1204, 44] on button "SAVE" at bounding box center [1189, 49] width 64 height 17
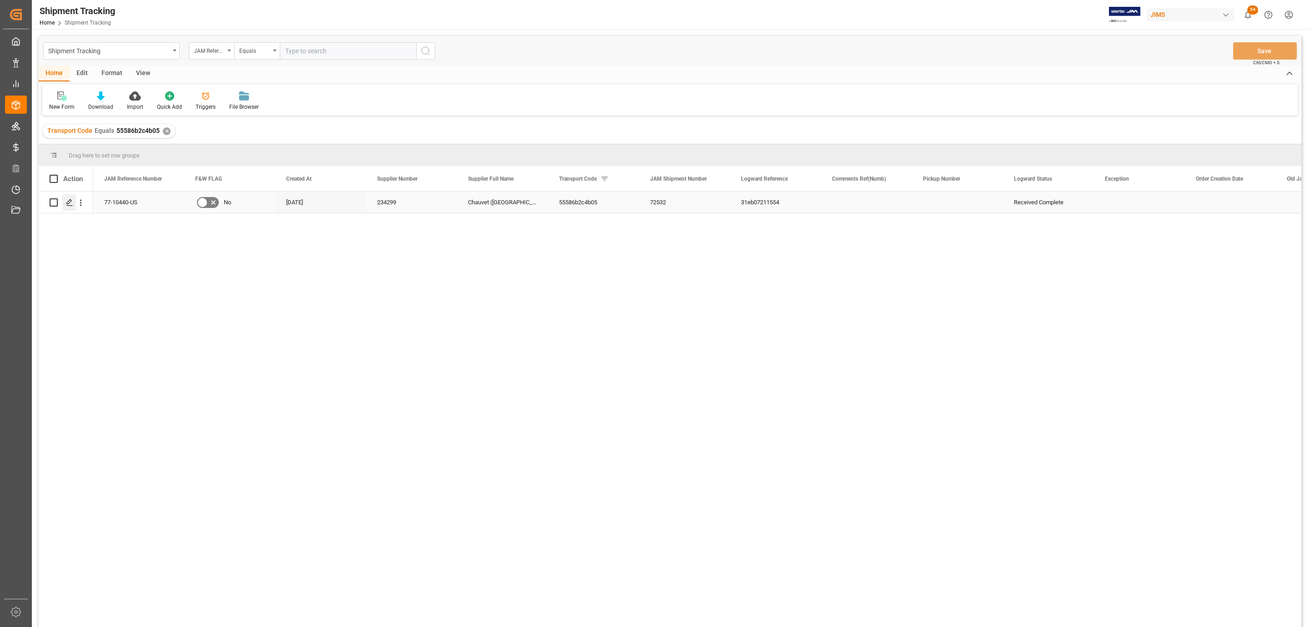
click at [66, 205] on icon "Press SPACE to select this row." at bounding box center [69, 202] width 7 height 7
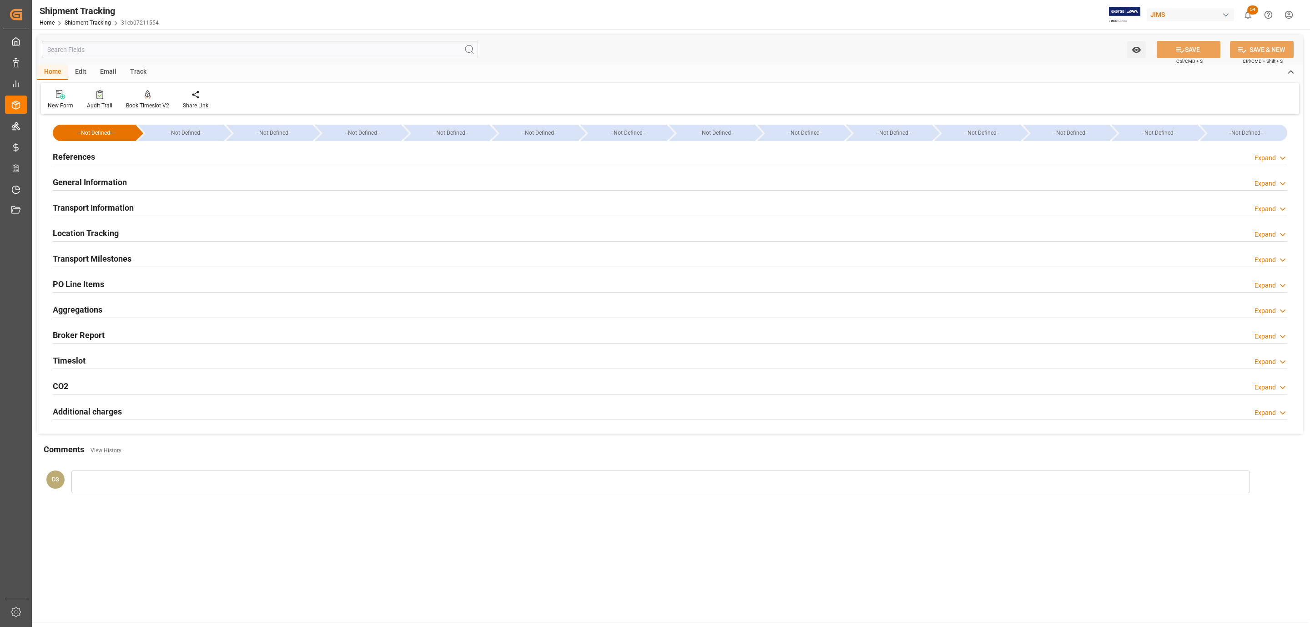
click at [91, 92] on div at bounding box center [99, 95] width 25 height 10
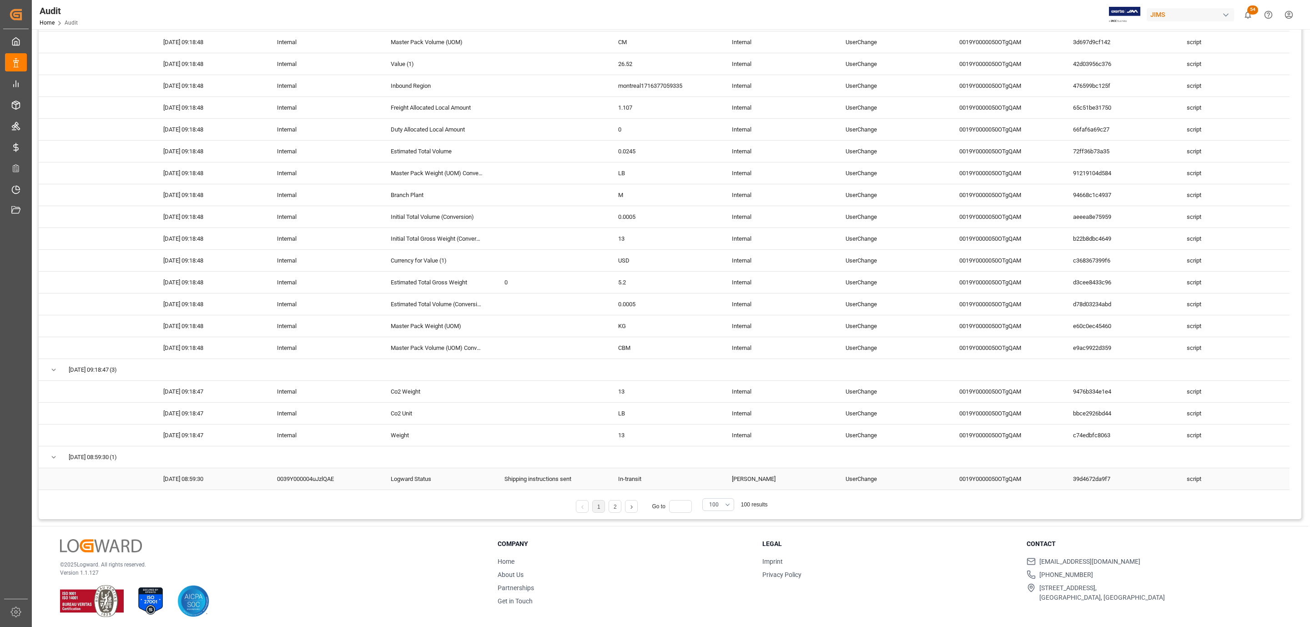
scroll to position [152, 0]
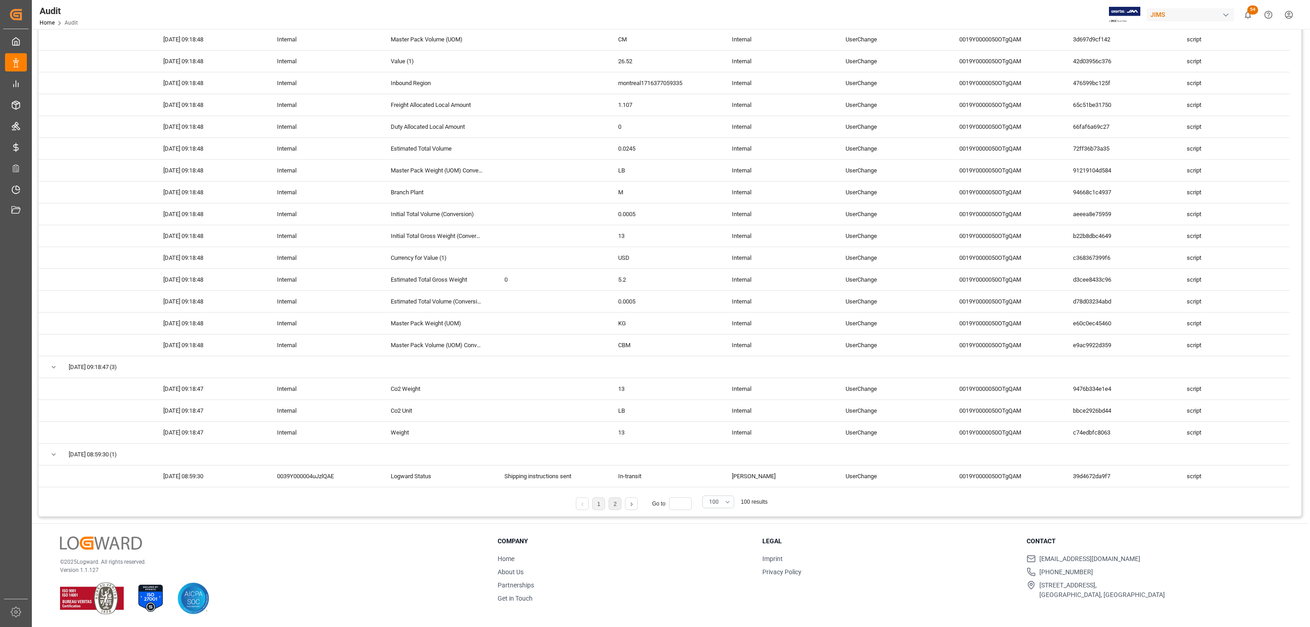
click at [613, 505] on li "2" at bounding box center [615, 503] width 13 height 13
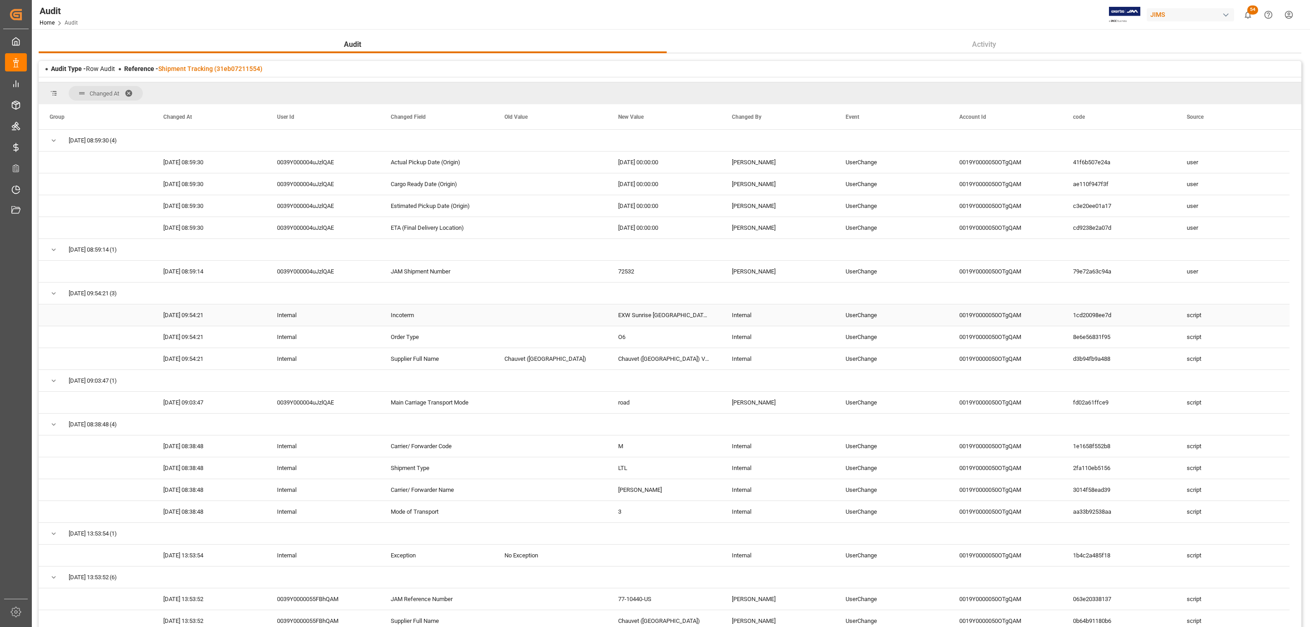
scroll to position [68, 0]
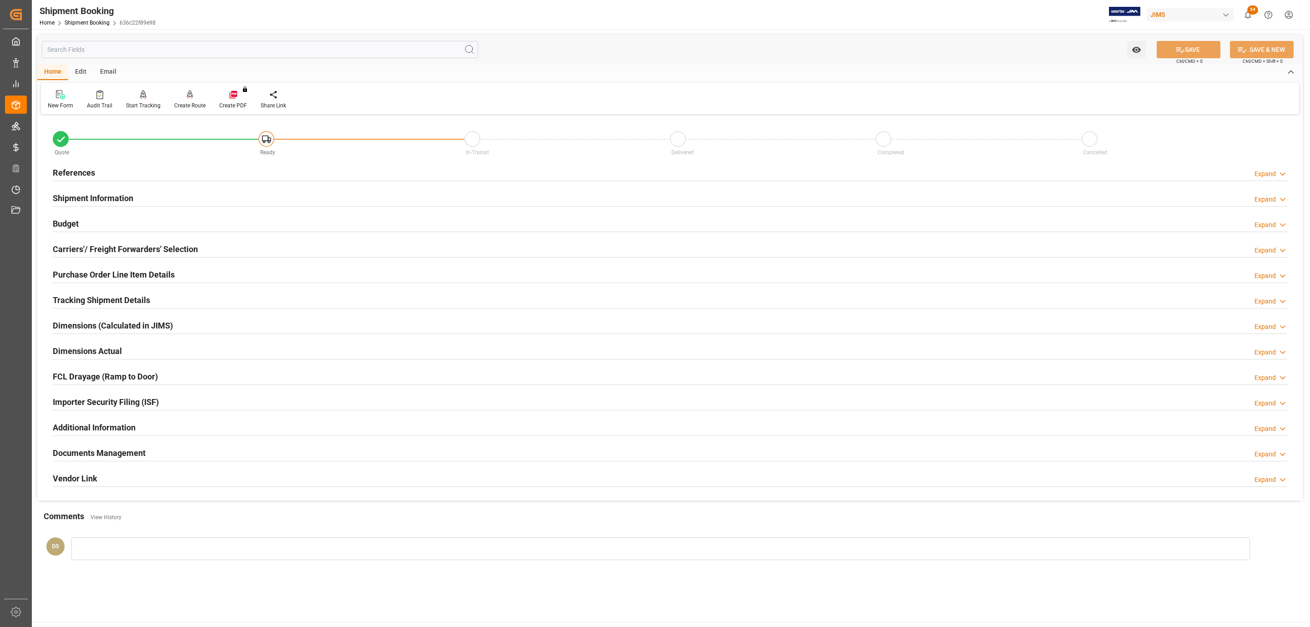
click at [227, 251] on div "Carriers'/ Freight Forwarders' Selection Expand" at bounding box center [670, 248] width 1234 height 17
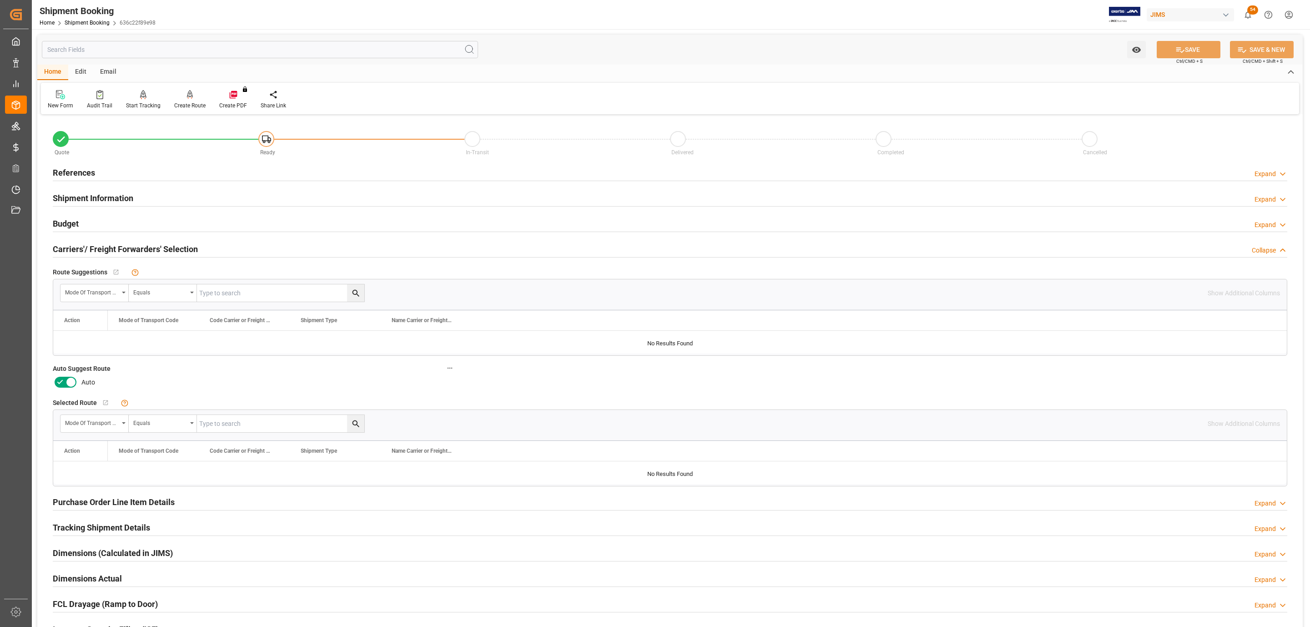
click at [65, 379] on icon at bounding box center [70, 382] width 11 height 11
click at [0, 0] on input "checkbox" at bounding box center [0, 0] width 0 height 0
click at [1172, 52] on button "SAVE" at bounding box center [1189, 49] width 64 height 17
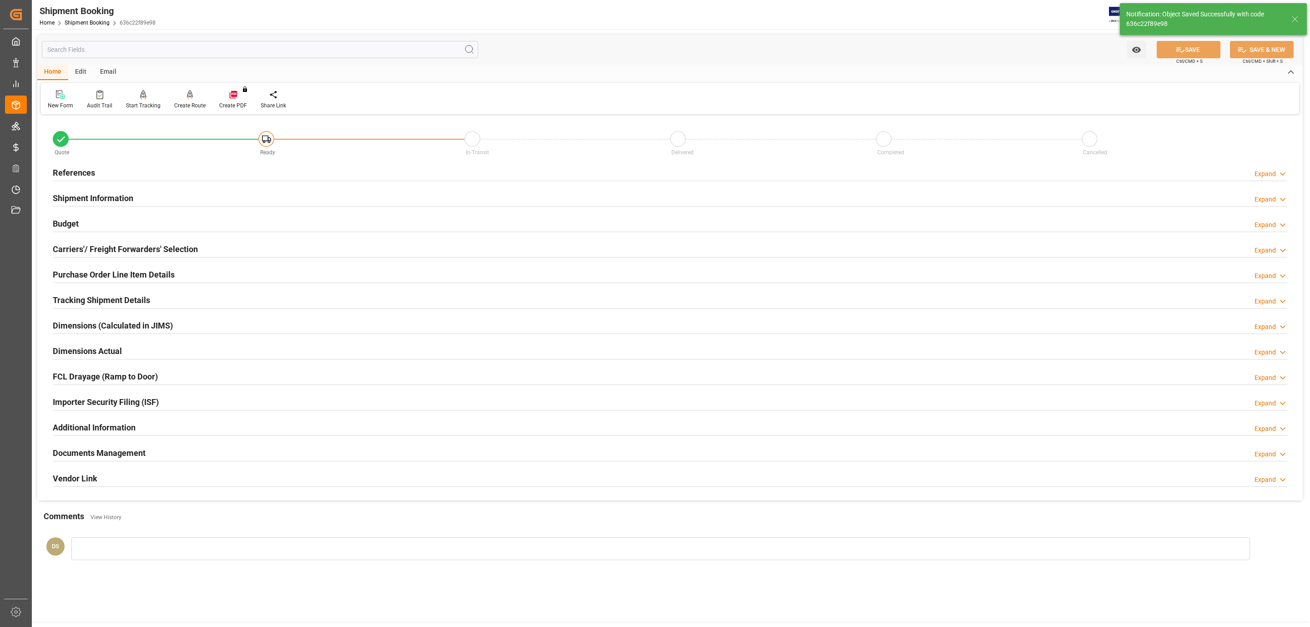
type input "Ready"
drag, startPoint x: 116, startPoint y: 171, endPoint x: 113, endPoint y: 179, distance: 8.4
click at [116, 171] on div "References Expand" at bounding box center [670, 171] width 1234 height 17
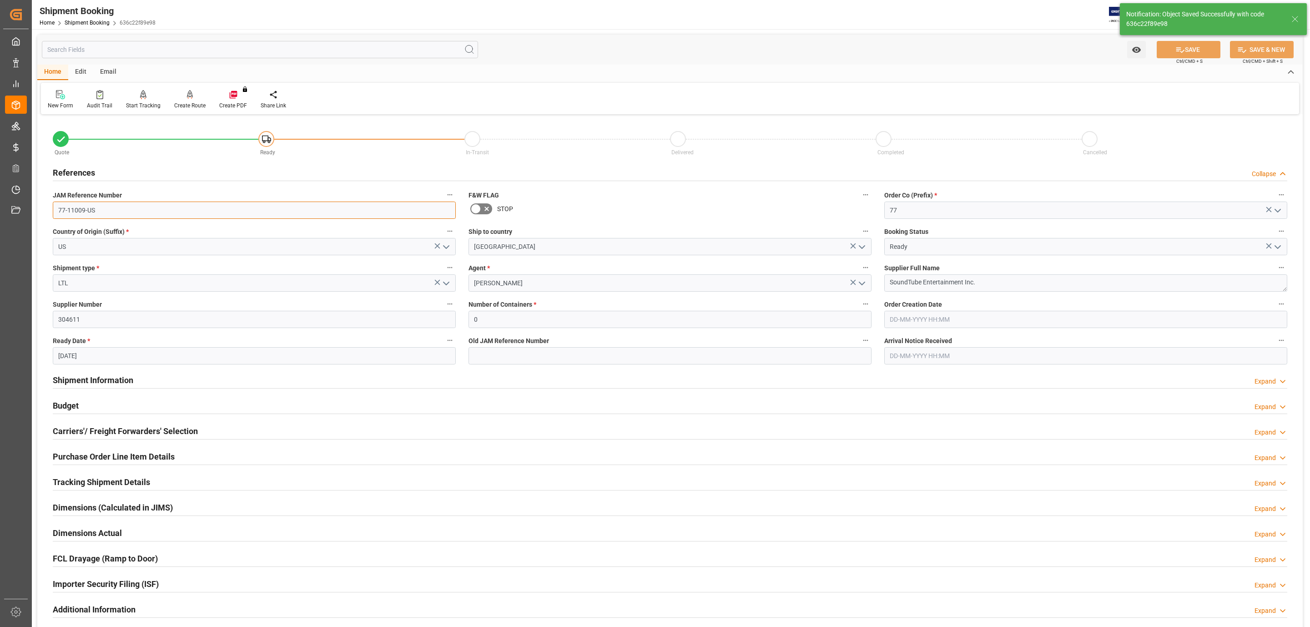
click at [101, 207] on input "77-11009-US" at bounding box center [254, 209] width 403 height 17
click at [186, 101] on div "Create Route" at bounding box center [189, 105] width 31 height 8
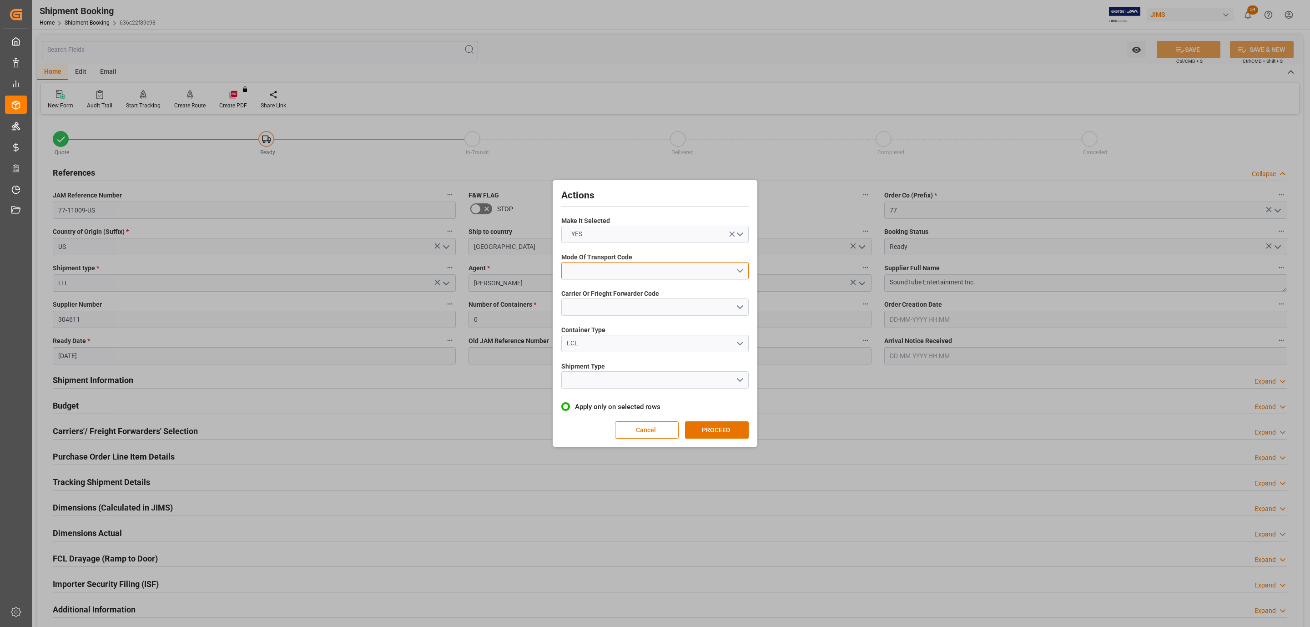
click at [609, 268] on button "open menu" at bounding box center [654, 270] width 187 height 17
click at [617, 348] on div "5- COURIER GROUND" at bounding box center [655, 349] width 186 height 19
click at [603, 297] on span "Carrier Or Frieght Forwarder Code" at bounding box center [610, 294] width 98 height 10
click at [604, 311] on button "open menu" at bounding box center [654, 306] width 187 height 17
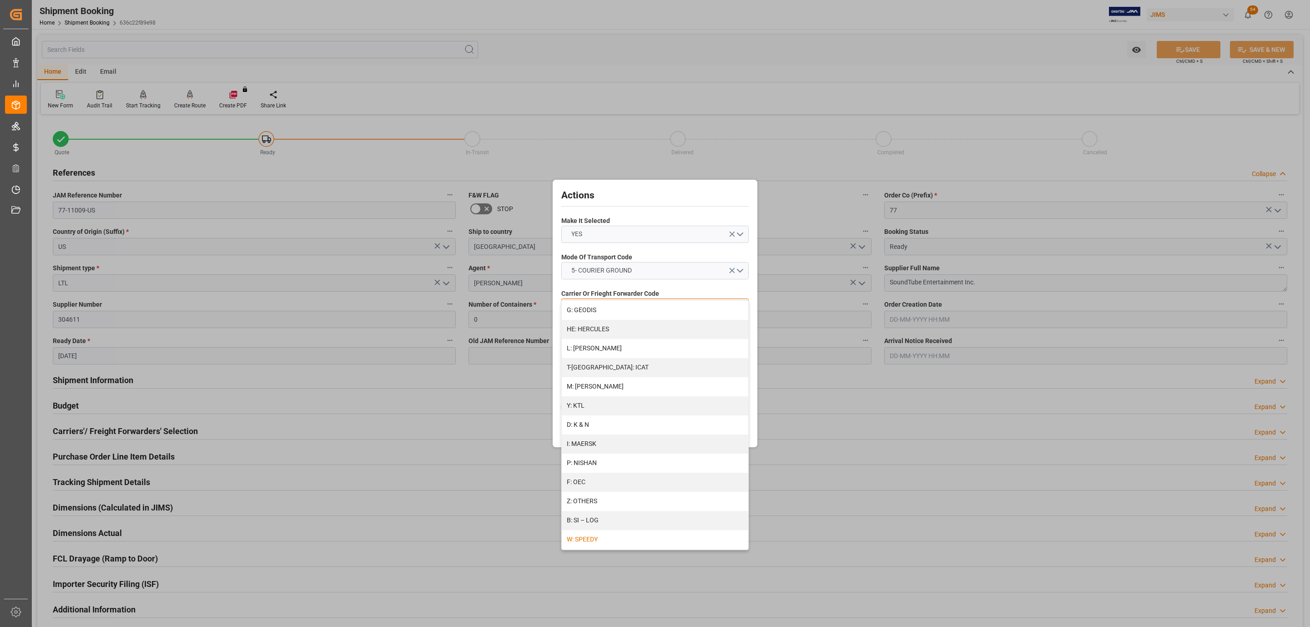
scroll to position [408, 0]
click at [617, 505] on div "R: UPS STANDARD GROUND" at bounding box center [655, 512] width 186 height 19
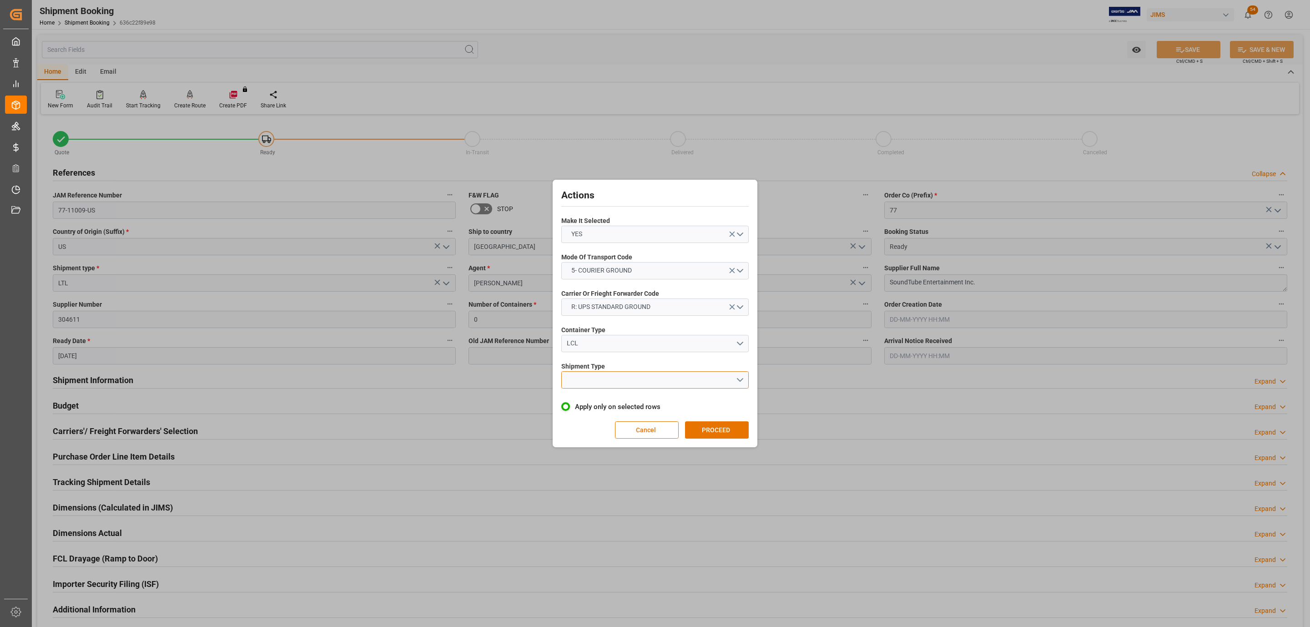
click at [599, 373] on button "open menu" at bounding box center [654, 379] width 187 height 17
click at [600, 378] on div "LTL" at bounding box center [655, 382] width 186 height 19
click at [685, 419] on div "Actions Make It Selected YES Mode Of Transport Code 5- COURIER GROUND Carrier O…" at bounding box center [655, 313] width 200 height 263
click at [709, 424] on button "PROCEED" at bounding box center [717, 429] width 64 height 17
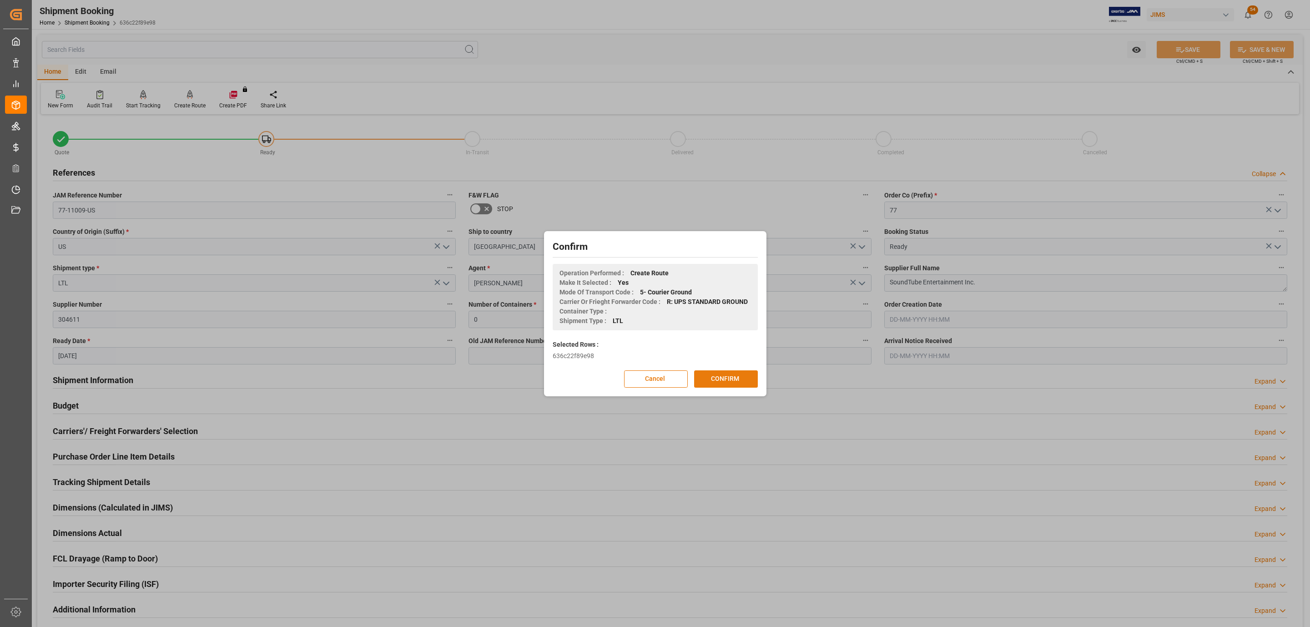
click at [730, 387] on button "CONFIRM" at bounding box center [726, 378] width 64 height 17
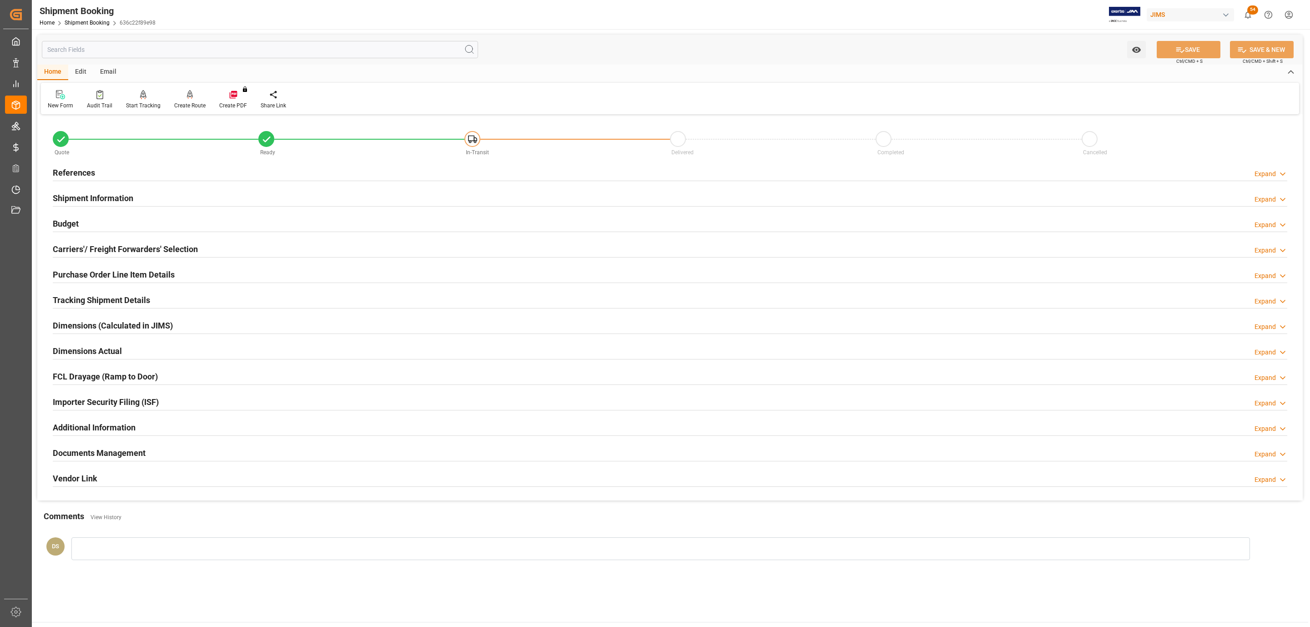
click at [108, 246] on h2 "Carriers'/ Freight Forwarders' Selection" at bounding box center [125, 249] width 145 height 12
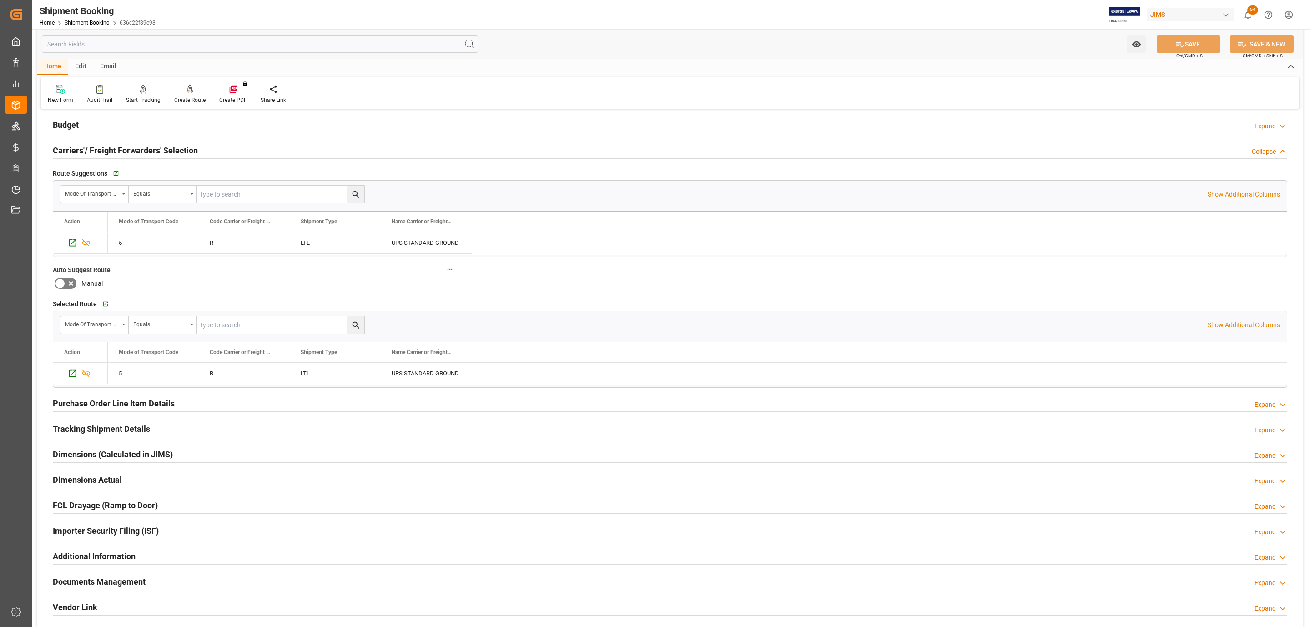
scroll to position [288, 0]
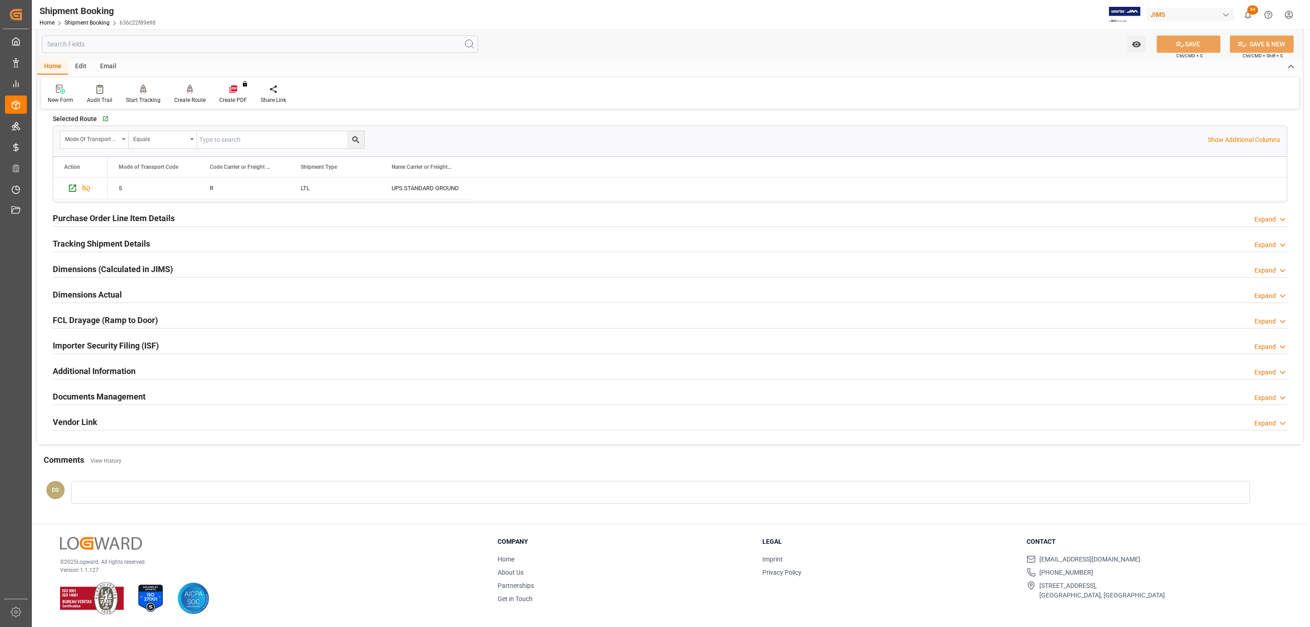
click at [136, 392] on h2 "Documents Management" at bounding box center [99, 396] width 93 height 12
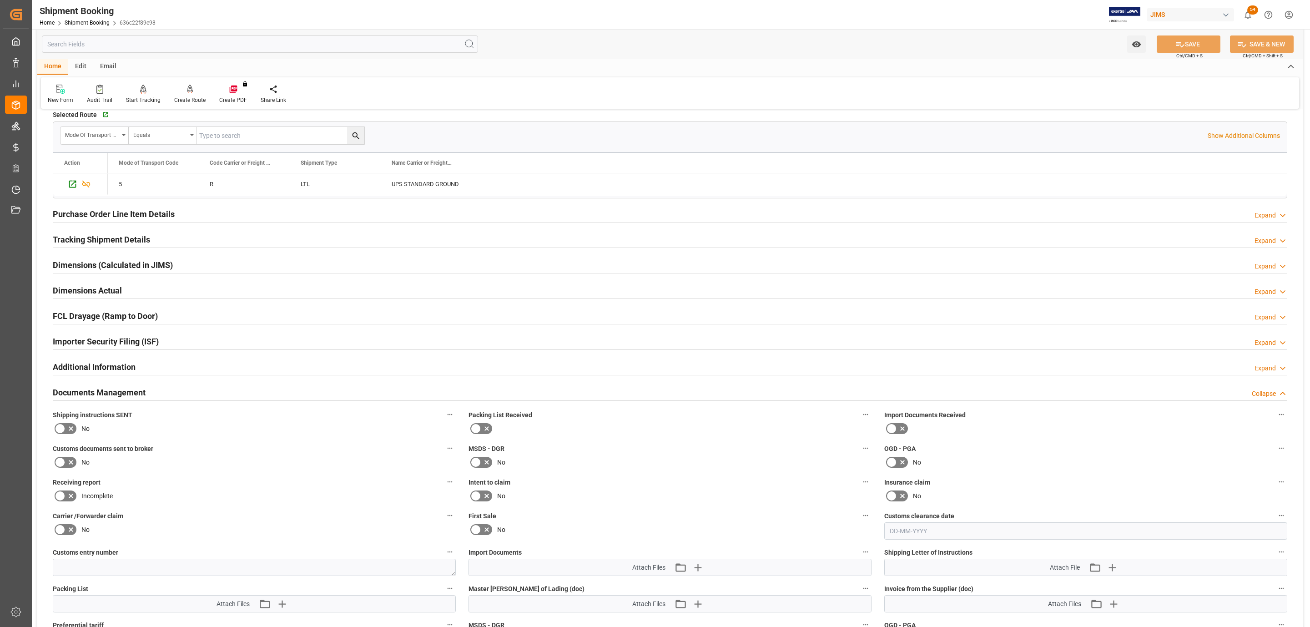
click at [76, 429] on label at bounding box center [65, 428] width 25 height 15
click at [0, 0] on input "checkbox" at bounding box center [0, 0] width 0 height 0
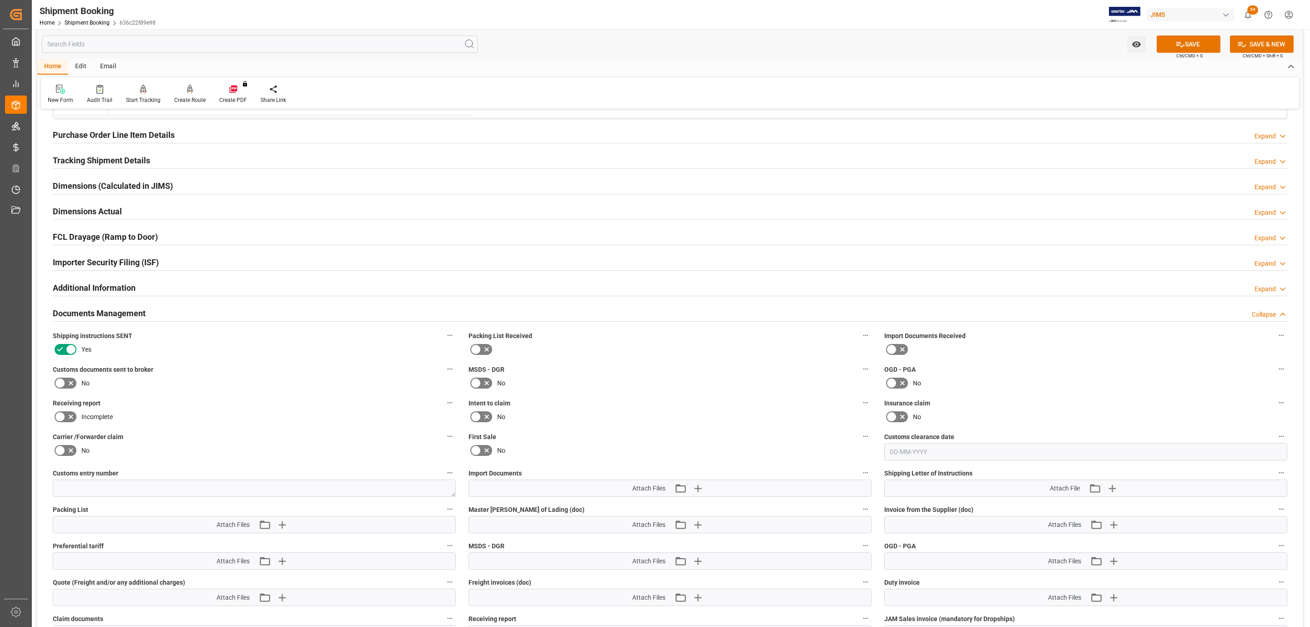
scroll to position [629, 0]
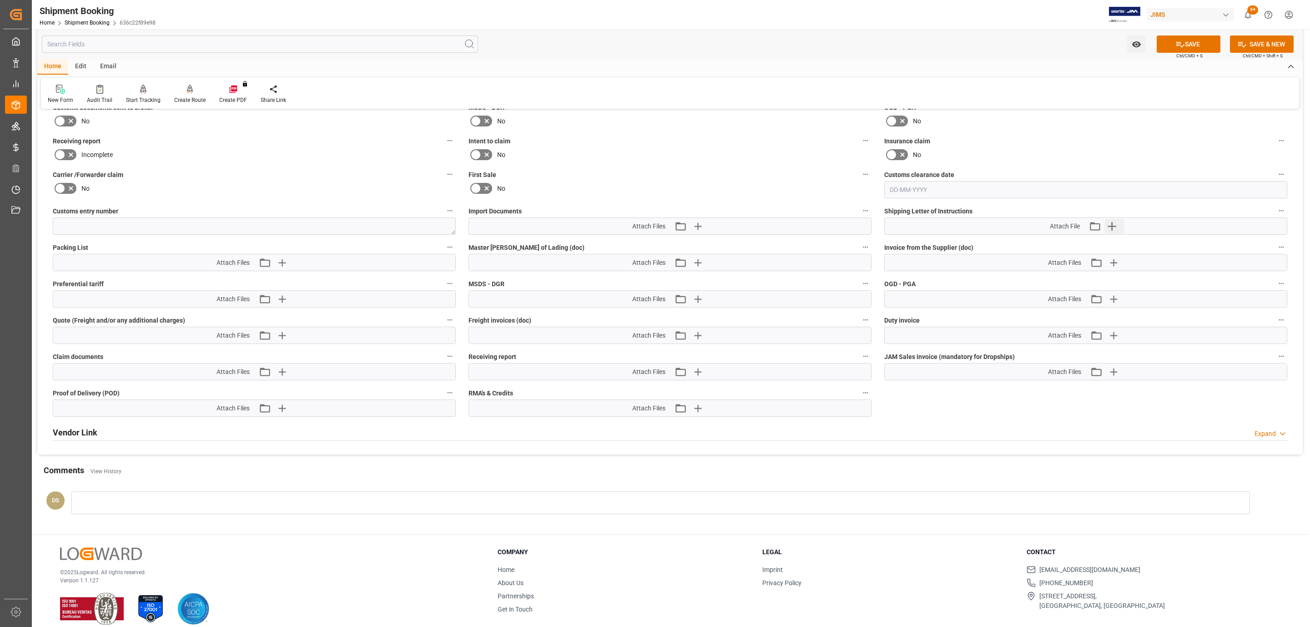
click at [1120, 231] on button "Upload new file" at bounding box center [1113, 226] width 19 height 15
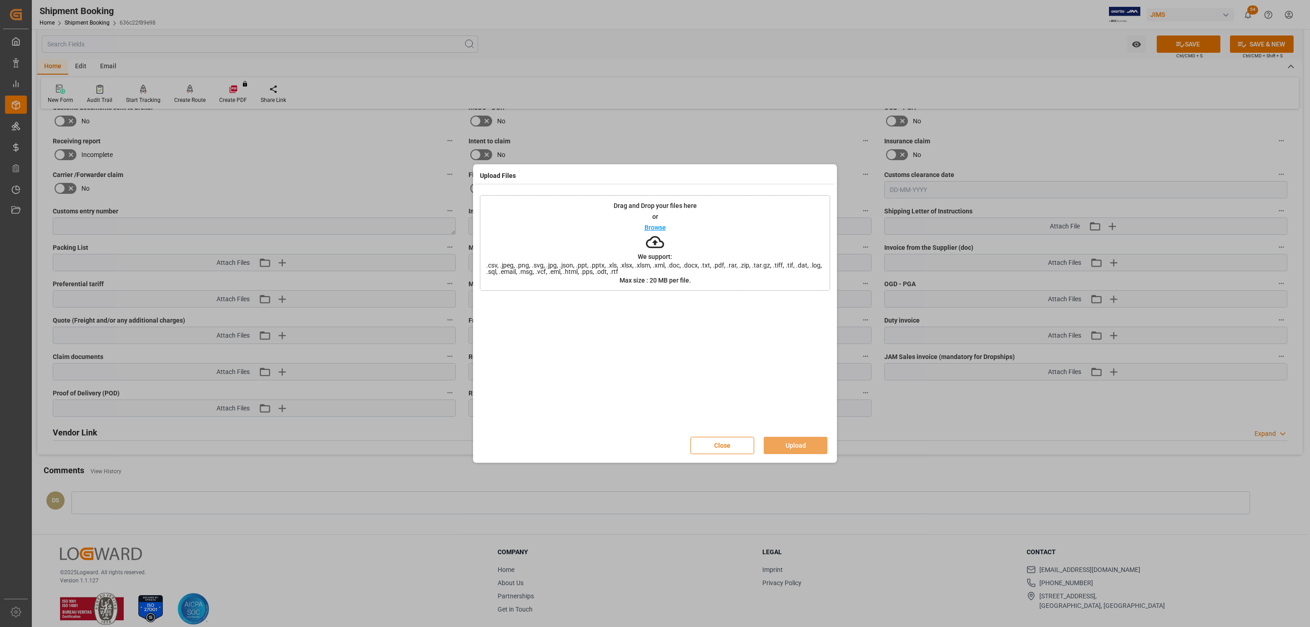
click at [703, 257] on div "Drag and Drop your files here or Browse We support: .csv, .jpeg, .png, .svg, .j…" at bounding box center [655, 243] width 350 height 96
click at [806, 443] on button "Upload" at bounding box center [796, 445] width 64 height 17
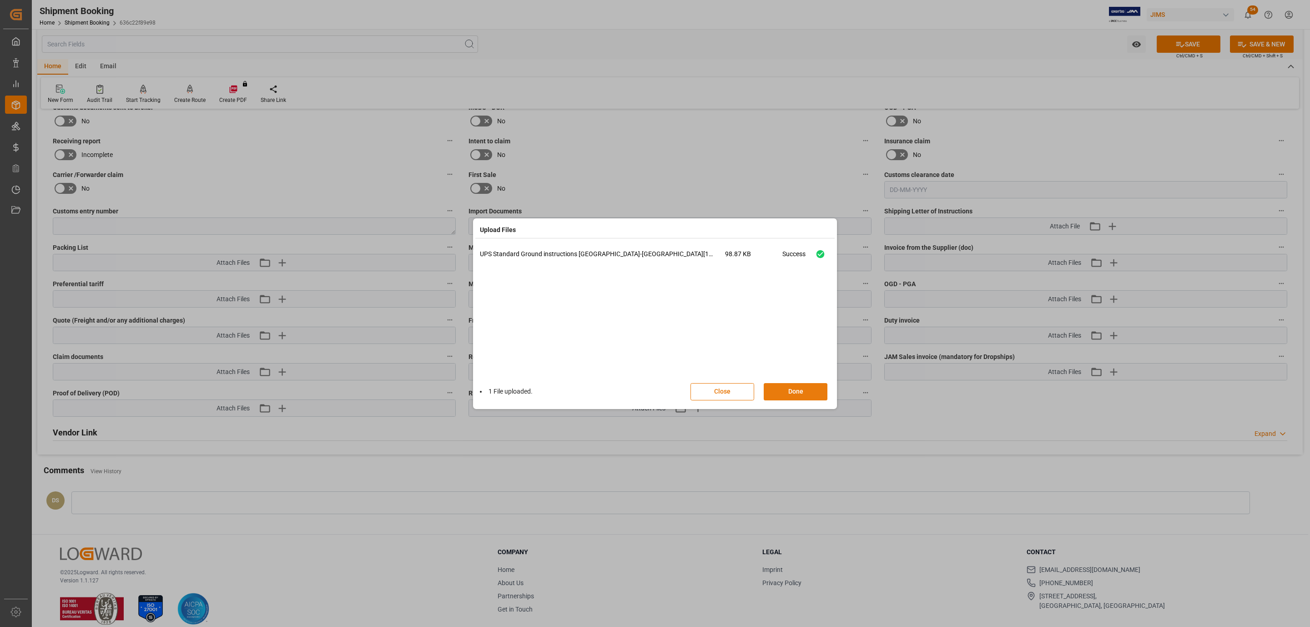
click at [806, 394] on button "Done" at bounding box center [796, 391] width 64 height 17
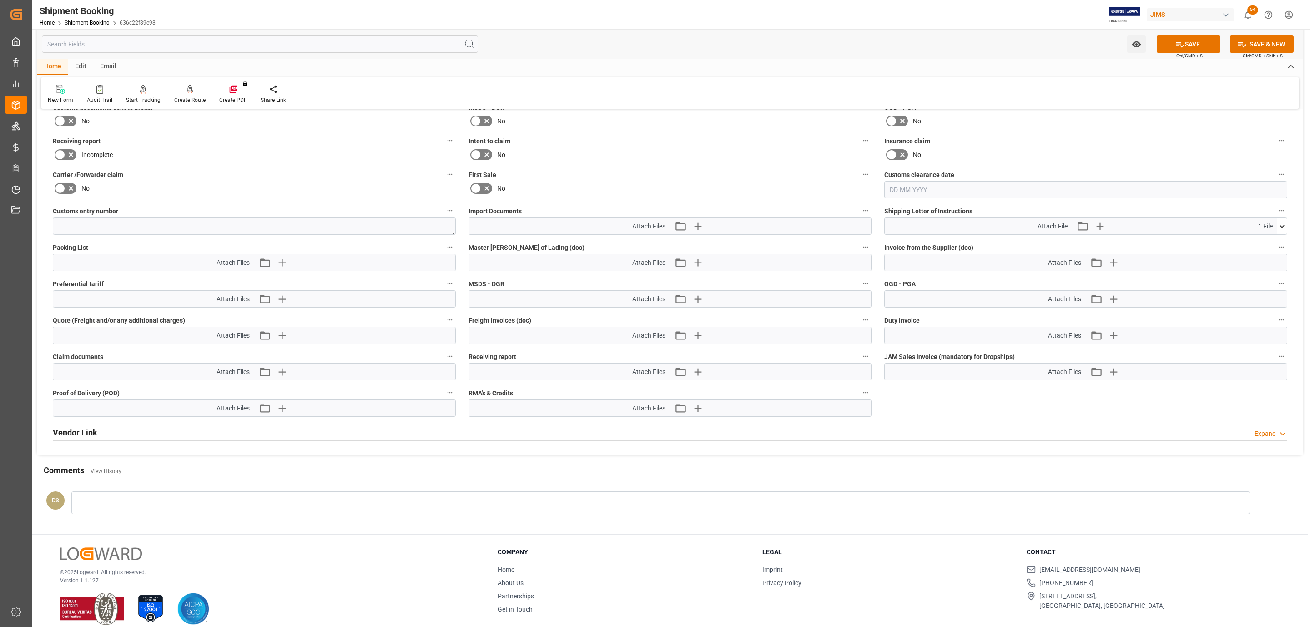
click at [1156, 47] on div "SAVE Ctrl/CMD + S" at bounding box center [1188, 43] width 83 height 17
click at [1161, 44] on button "SAVE" at bounding box center [1189, 43] width 64 height 17
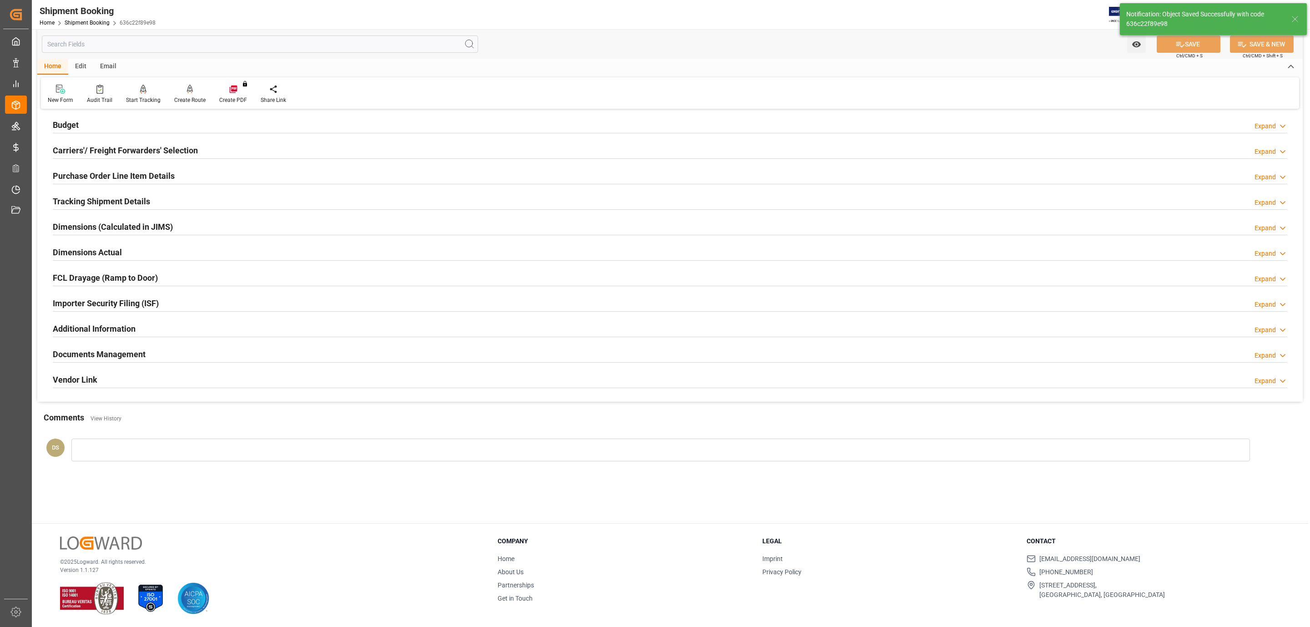
scroll to position [99, 0]
click at [114, 174] on h2 "Purchase Order Line Item Details" at bounding box center [114, 176] width 122 height 12
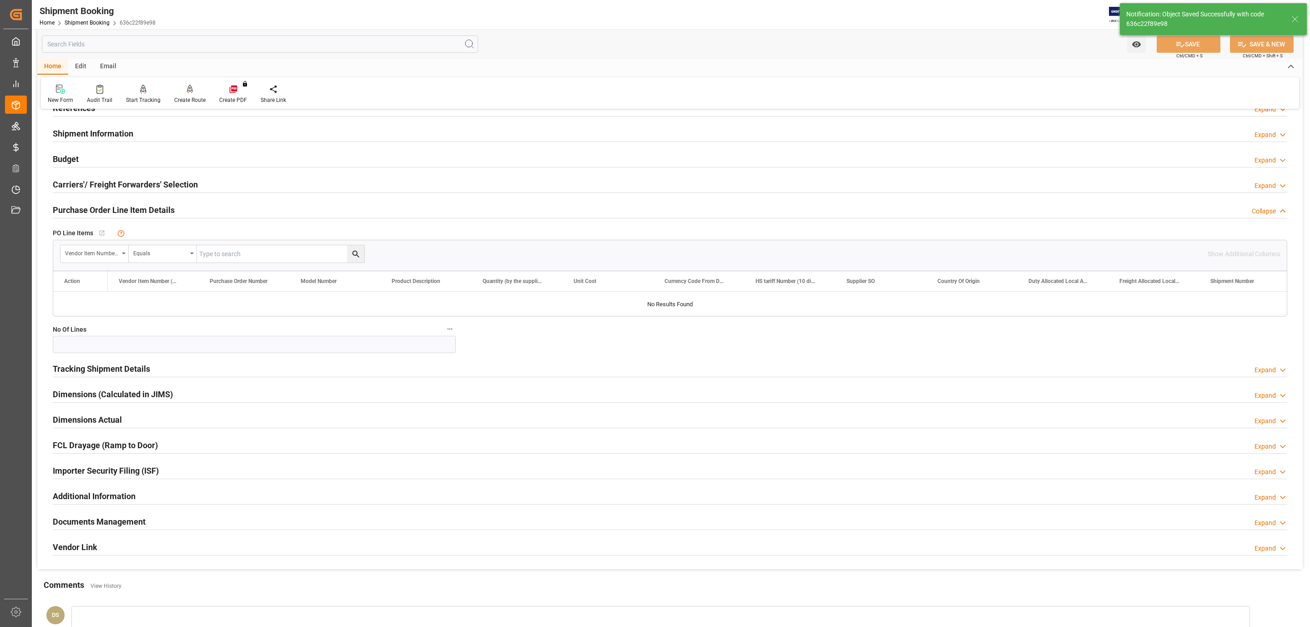
scroll to position [0, 0]
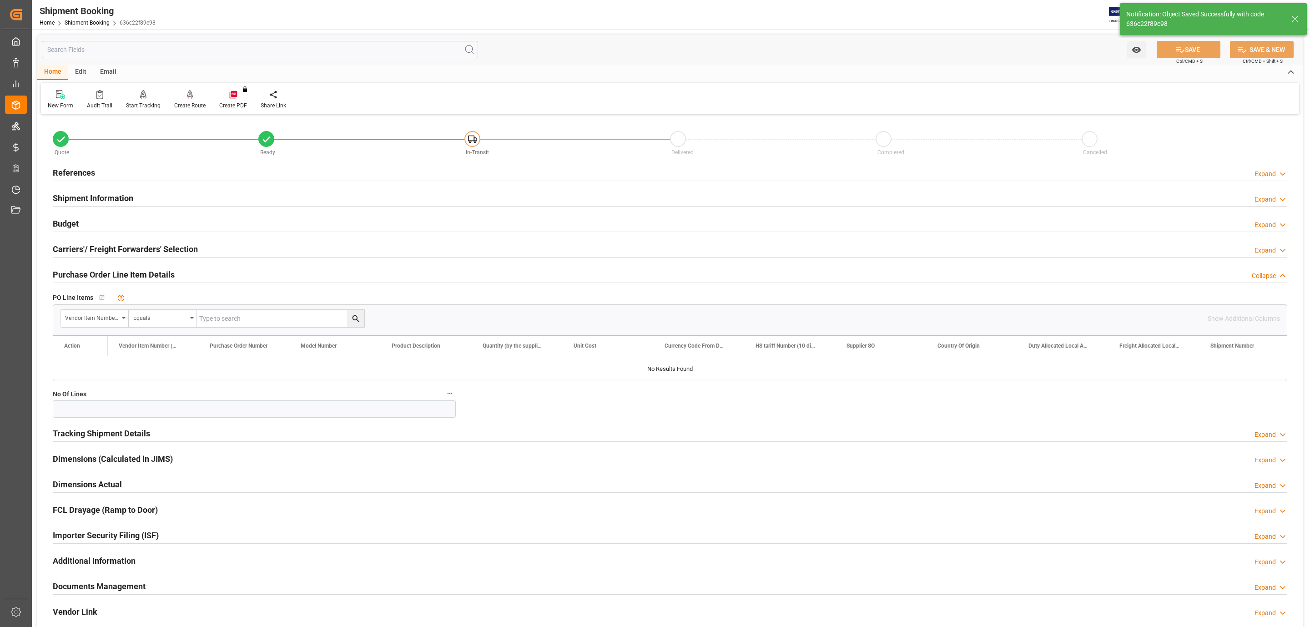
click at [113, 172] on div "References Expand" at bounding box center [670, 171] width 1234 height 17
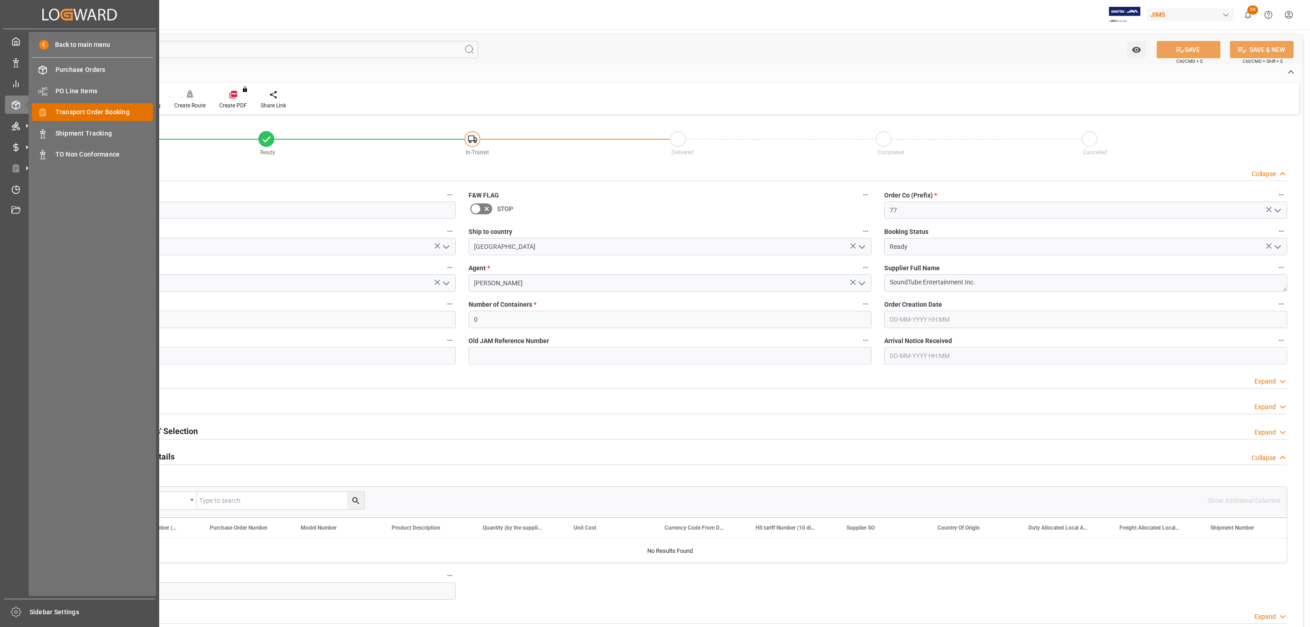
click at [98, 112] on span "Transport Order Booking" at bounding box center [104, 112] width 98 height 10
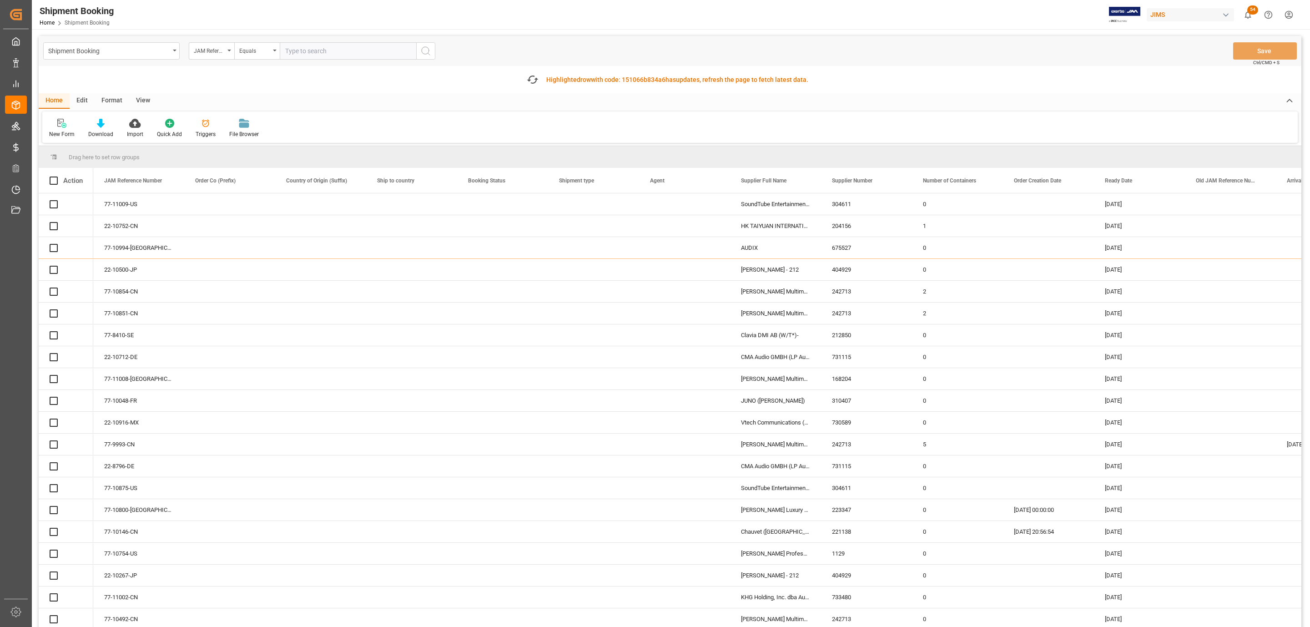
paste input "77-10992-[GEOGRAPHIC_DATA]"
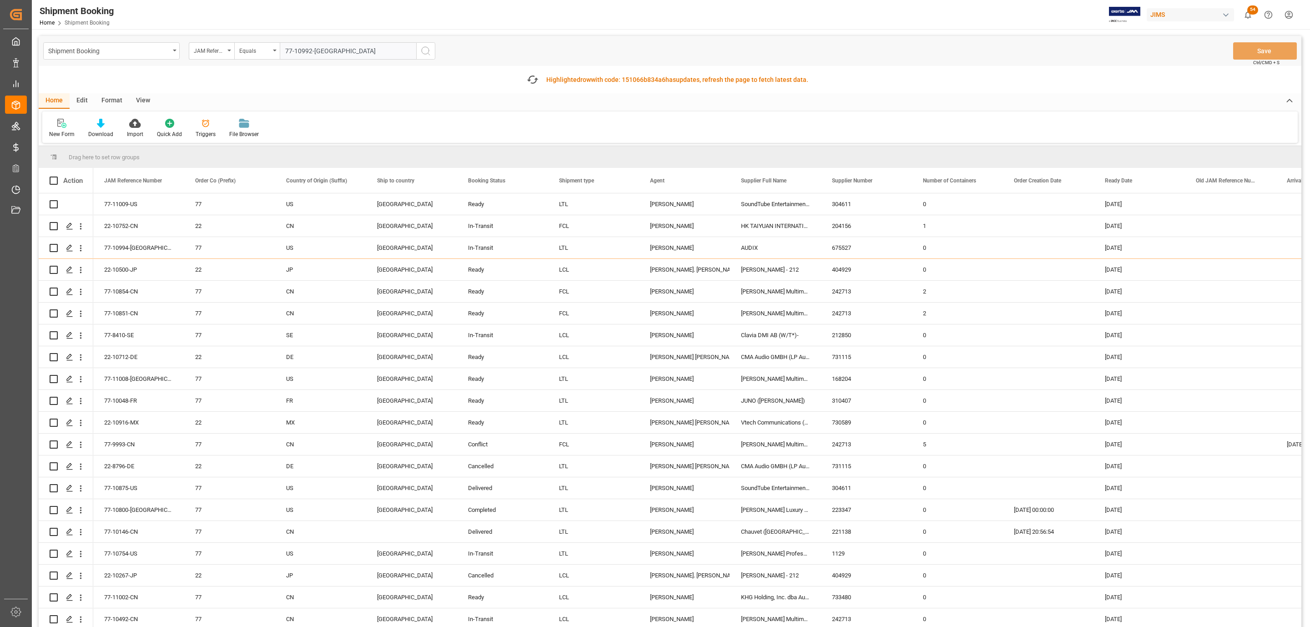
type input "77-10992-[GEOGRAPHIC_DATA]"
click at [429, 50] on icon "search button" at bounding box center [425, 50] width 11 height 11
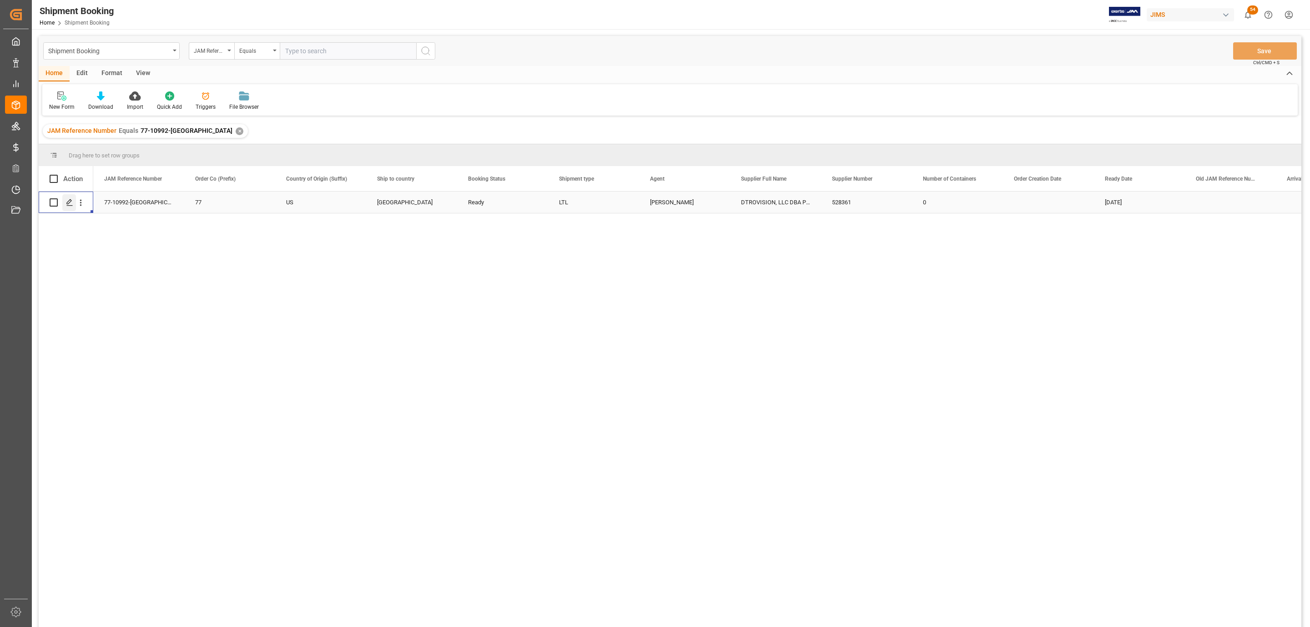
click at [72, 206] on icon "Press SPACE to select this row." at bounding box center [69, 202] width 7 height 7
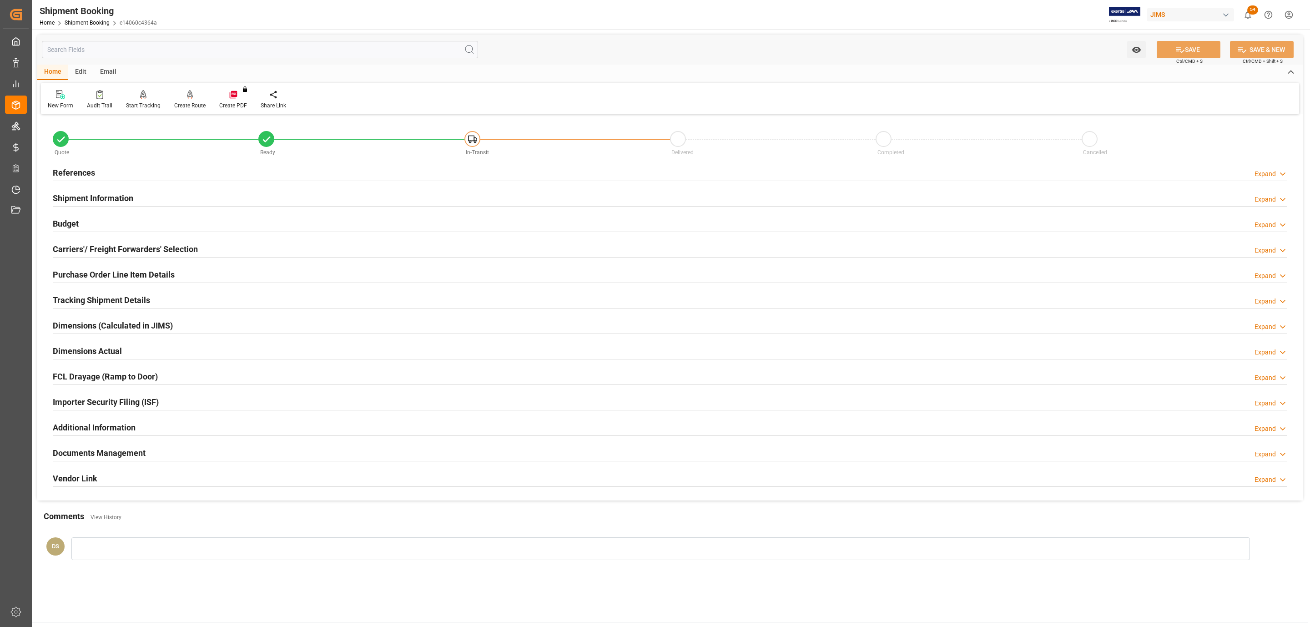
click at [74, 226] on h2 "Budget" at bounding box center [66, 223] width 26 height 12
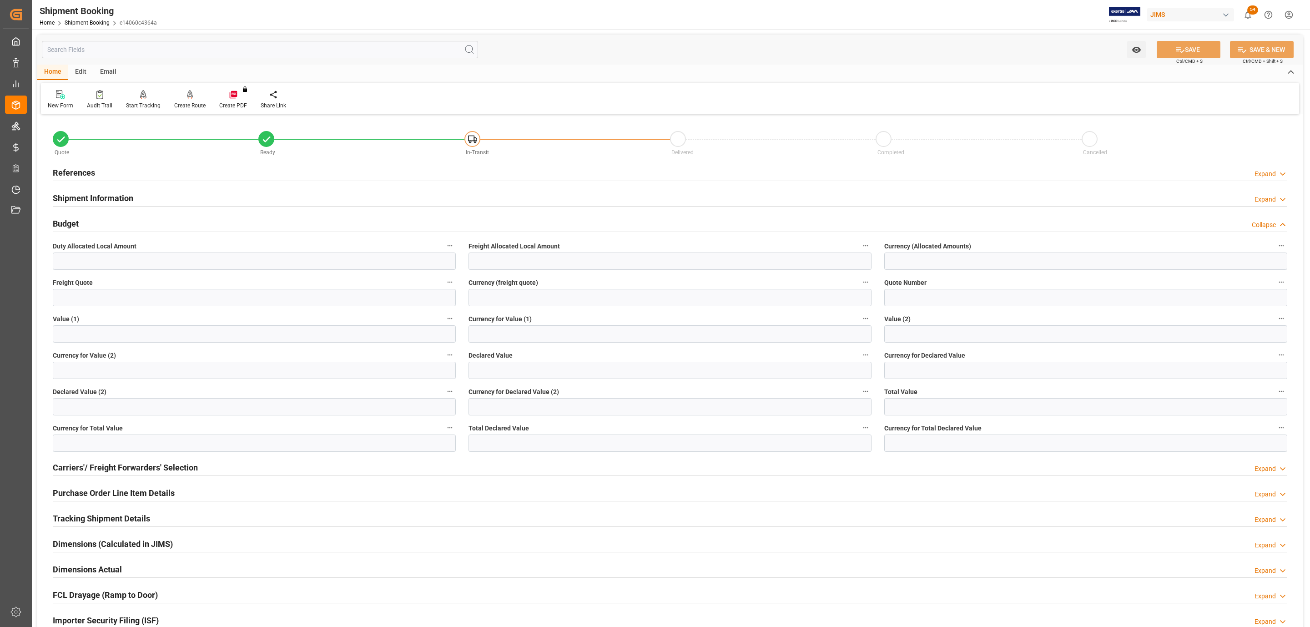
click at [78, 195] on h2 "Shipment Information" at bounding box center [93, 198] width 81 height 12
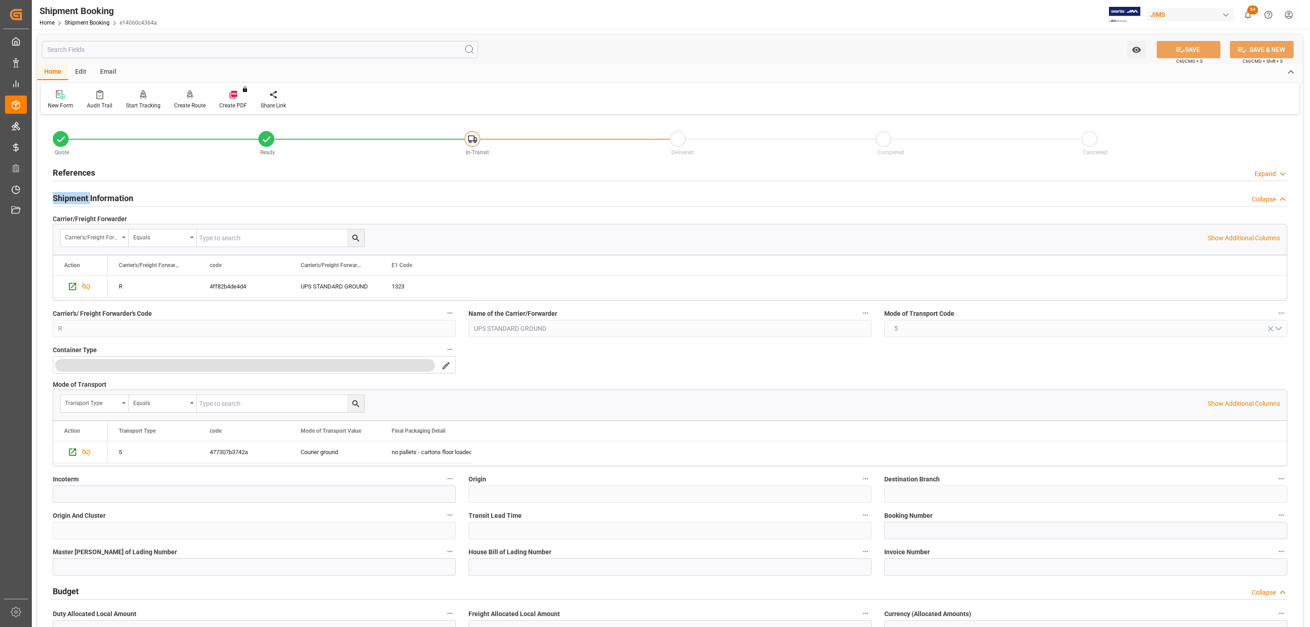
click at [78, 195] on h2 "Shipment Information" at bounding box center [93, 198] width 81 height 12
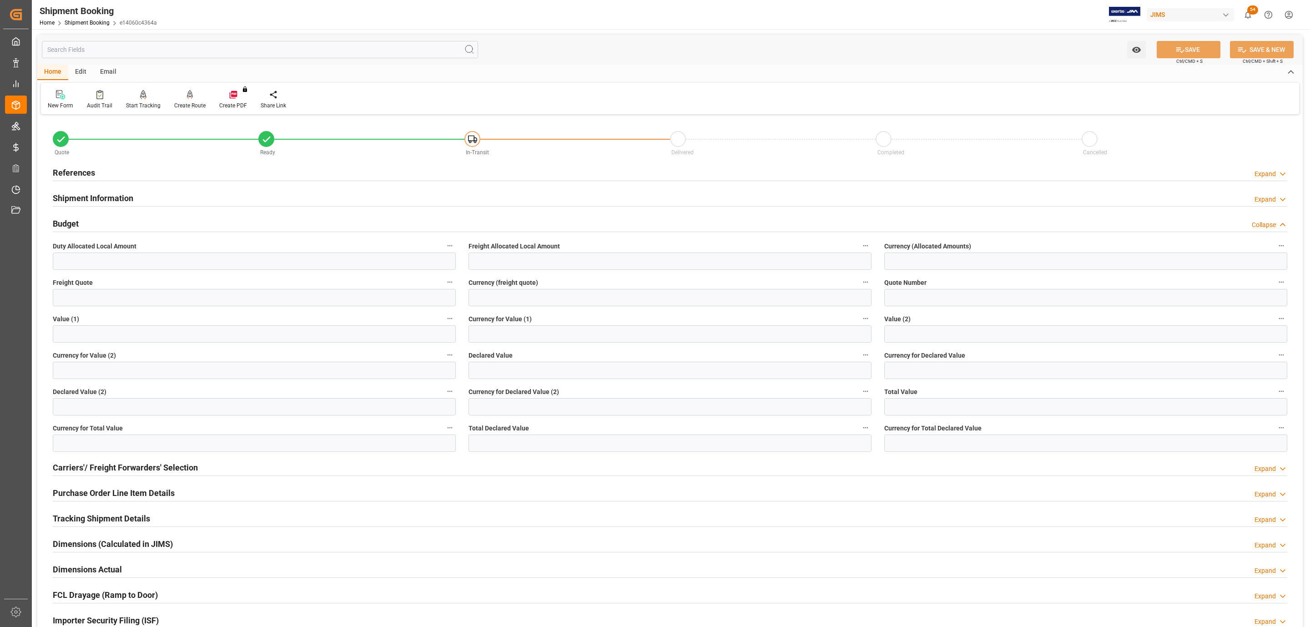
click at [82, 221] on div "Budget Collapse" at bounding box center [670, 222] width 1234 height 17
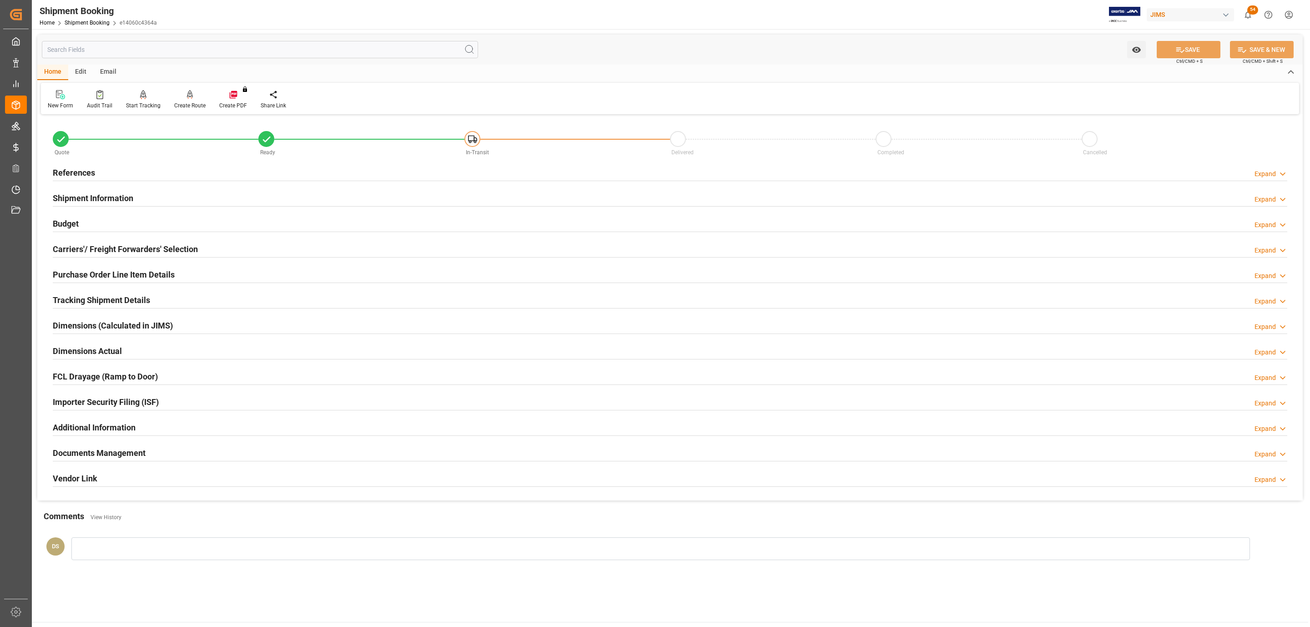
click at [82, 243] on div "Carriers'/ Freight Forwarders' Selection" at bounding box center [125, 248] width 145 height 17
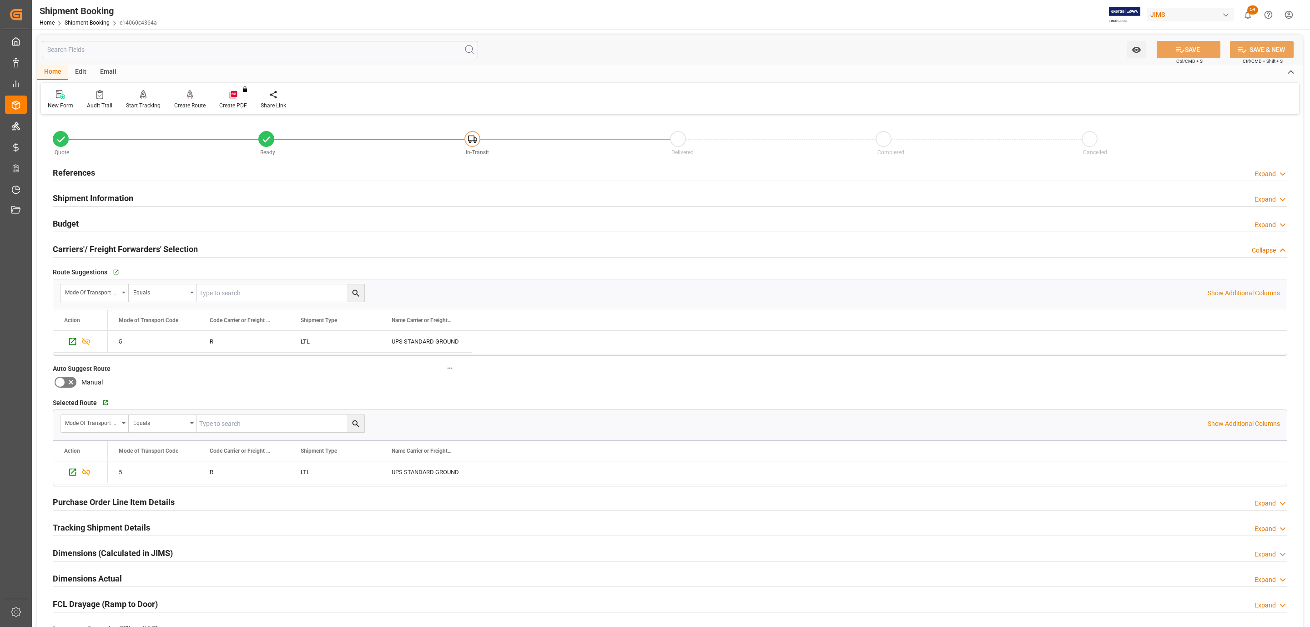
click at [85, 221] on div "Budget Expand" at bounding box center [670, 222] width 1234 height 17
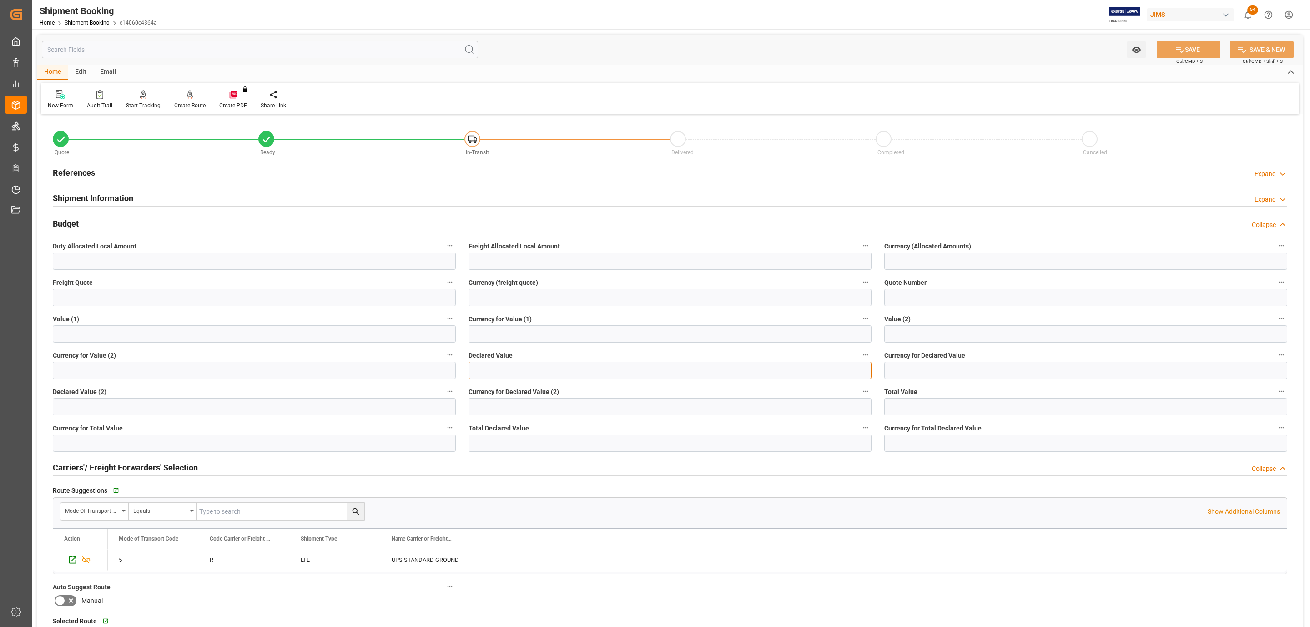
click at [480, 374] on input "text" at bounding box center [669, 370] width 403 height 17
type input "37808.71"
type input "USD"
click at [1182, 43] on button "SAVE" at bounding box center [1189, 49] width 64 height 17
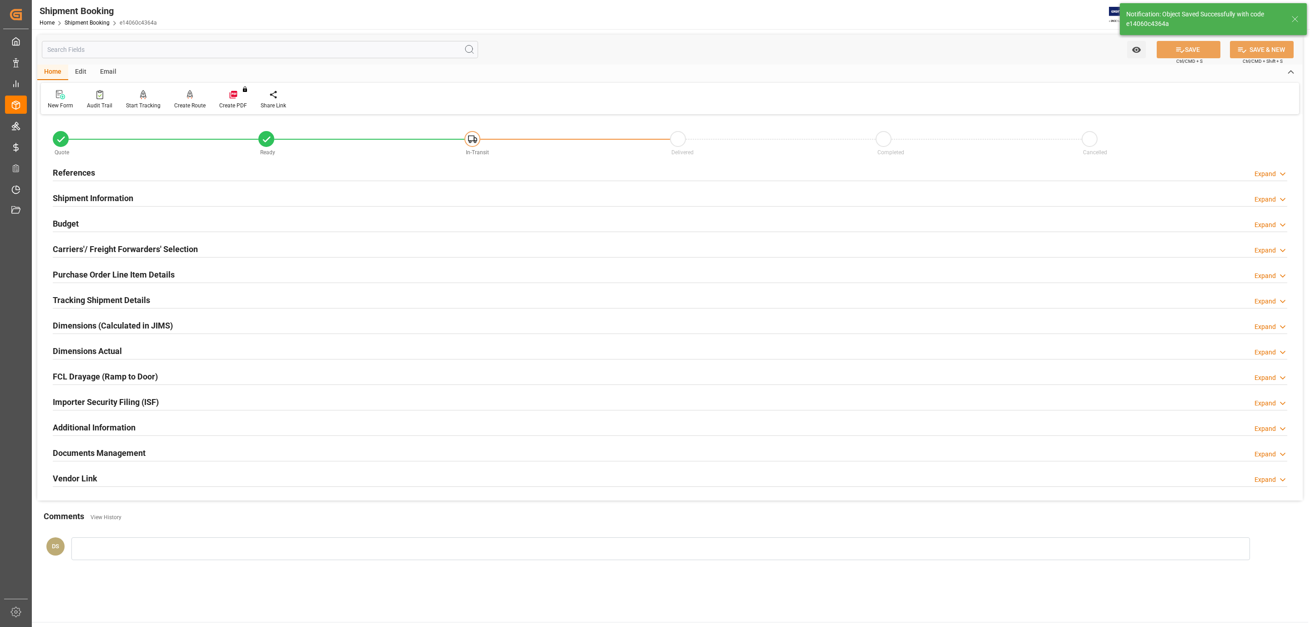
click at [136, 453] on h2 "Documents Management" at bounding box center [99, 453] width 93 height 12
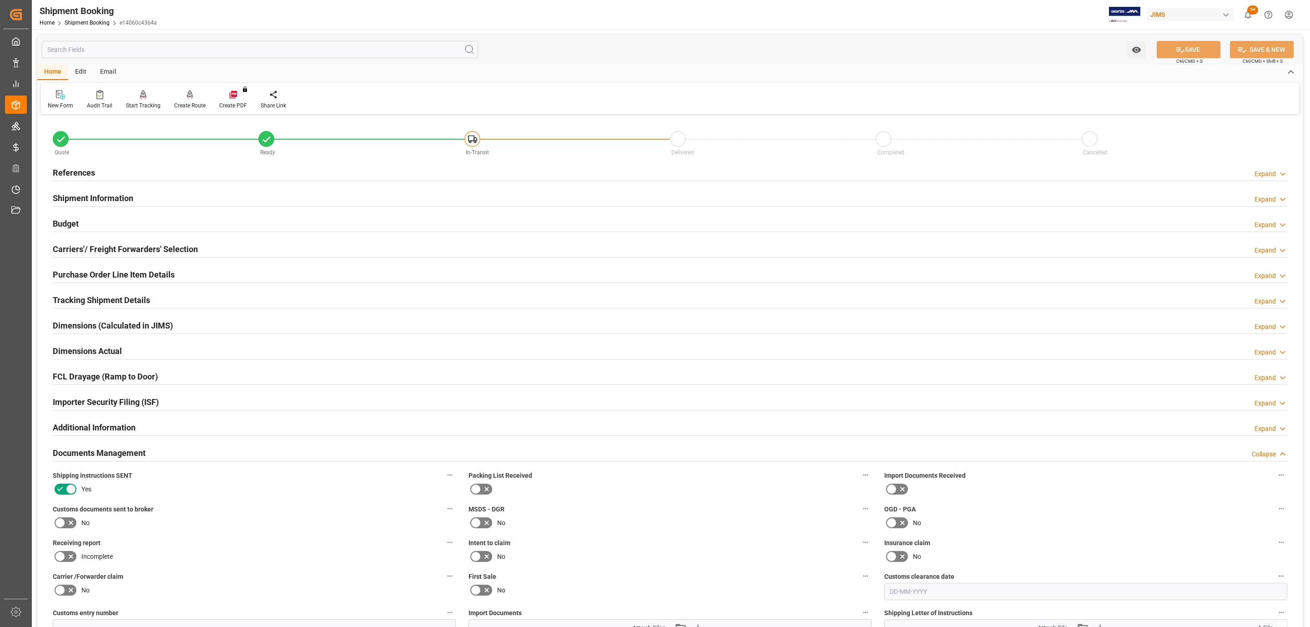
click at [115, 304] on h2 "Tracking Shipment Details" at bounding box center [101, 300] width 97 height 12
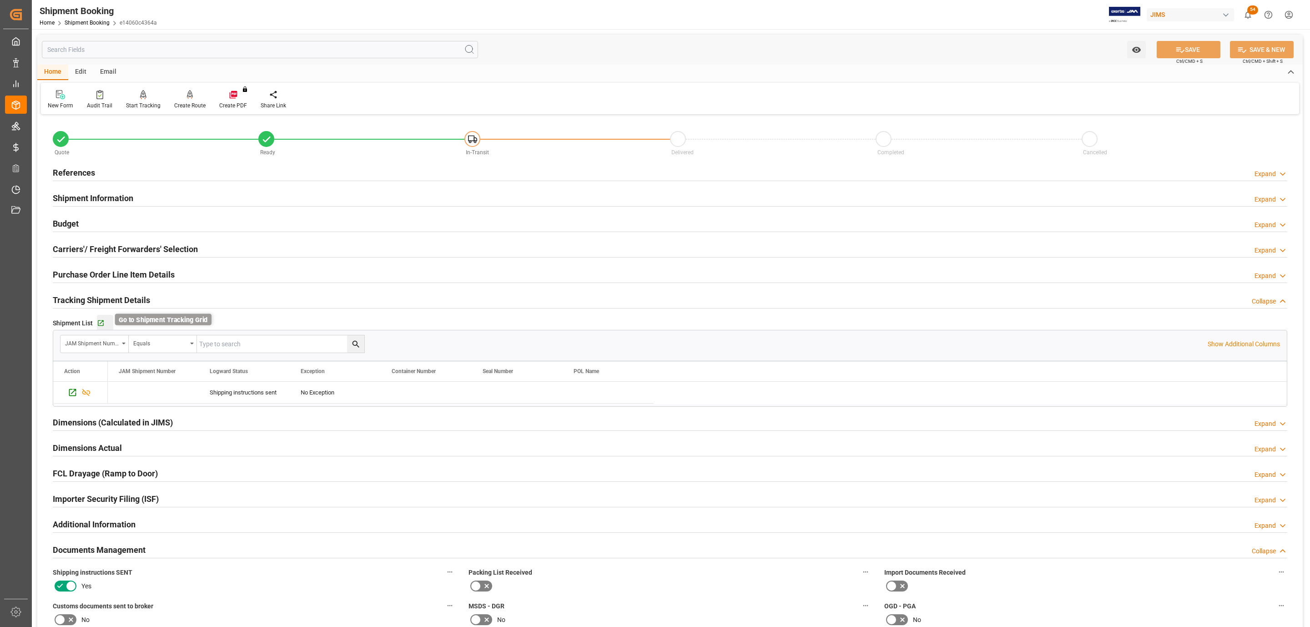
click at [97, 327] on icon "button" at bounding box center [101, 323] width 8 height 8
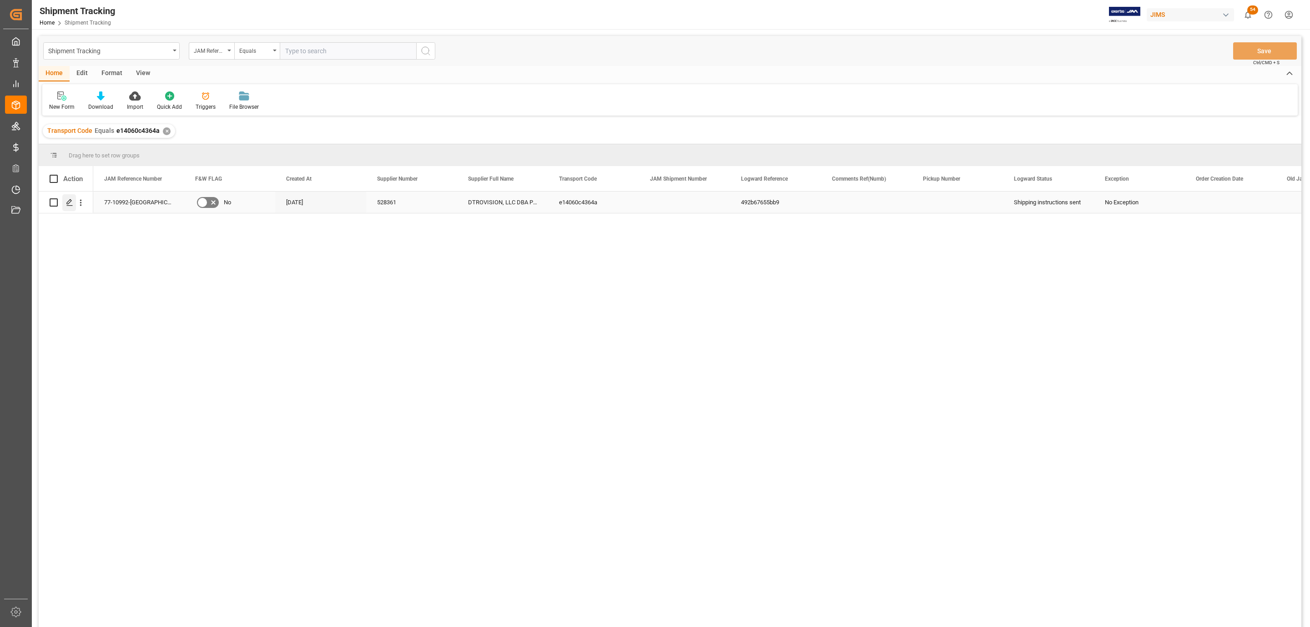
click at [70, 202] on polygon "Press SPACE to select this row." at bounding box center [69, 202] width 5 height 5
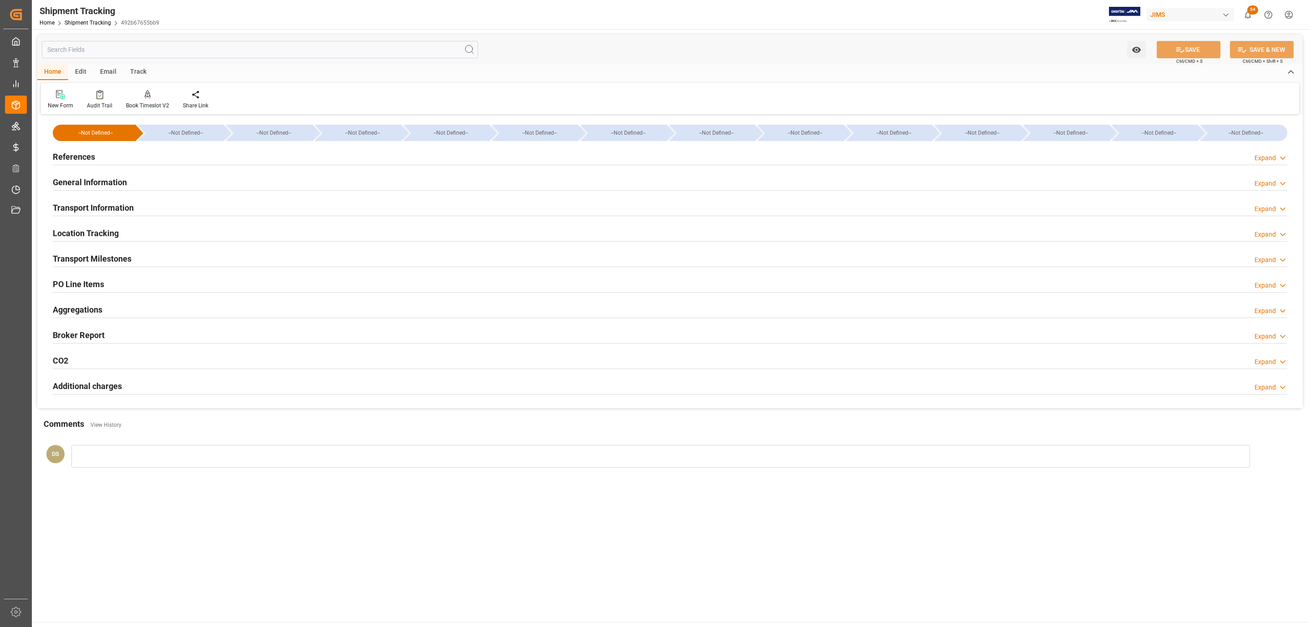
type input "[DATE]"
click at [139, 161] on div "References Expand" at bounding box center [670, 155] width 1234 height 17
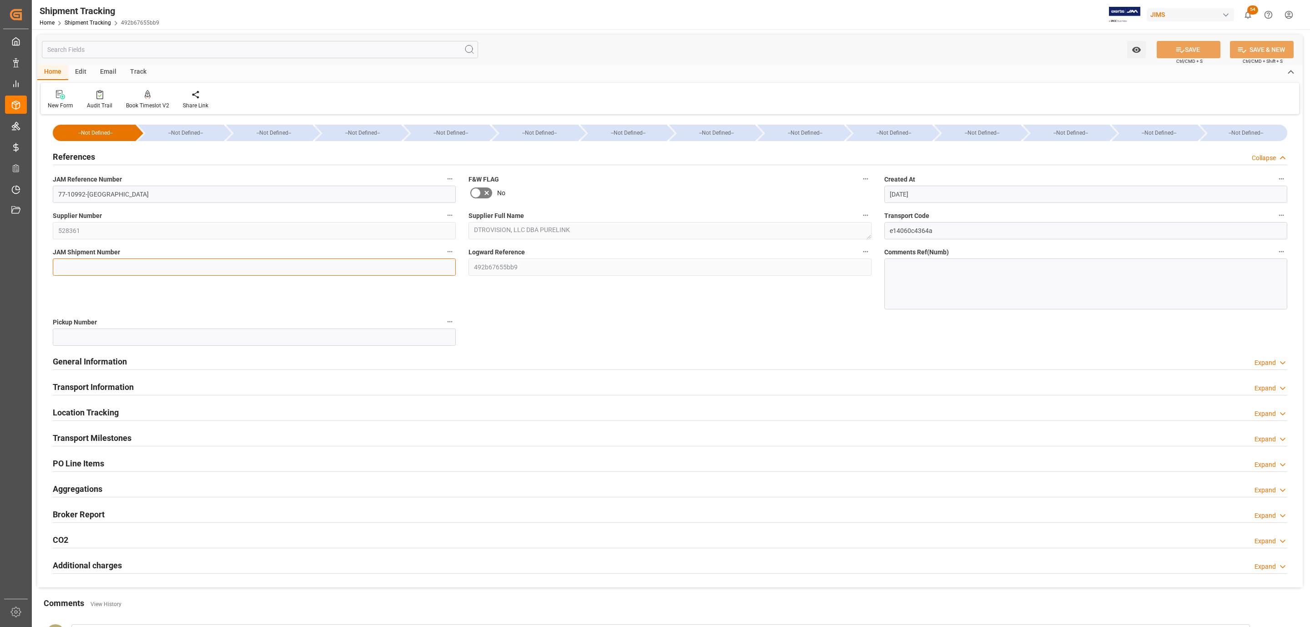
click at [91, 262] on input at bounding box center [254, 266] width 403 height 17
paste input "72980"
type input "72980"
click at [1213, 42] on button "SAVE" at bounding box center [1189, 49] width 64 height 17
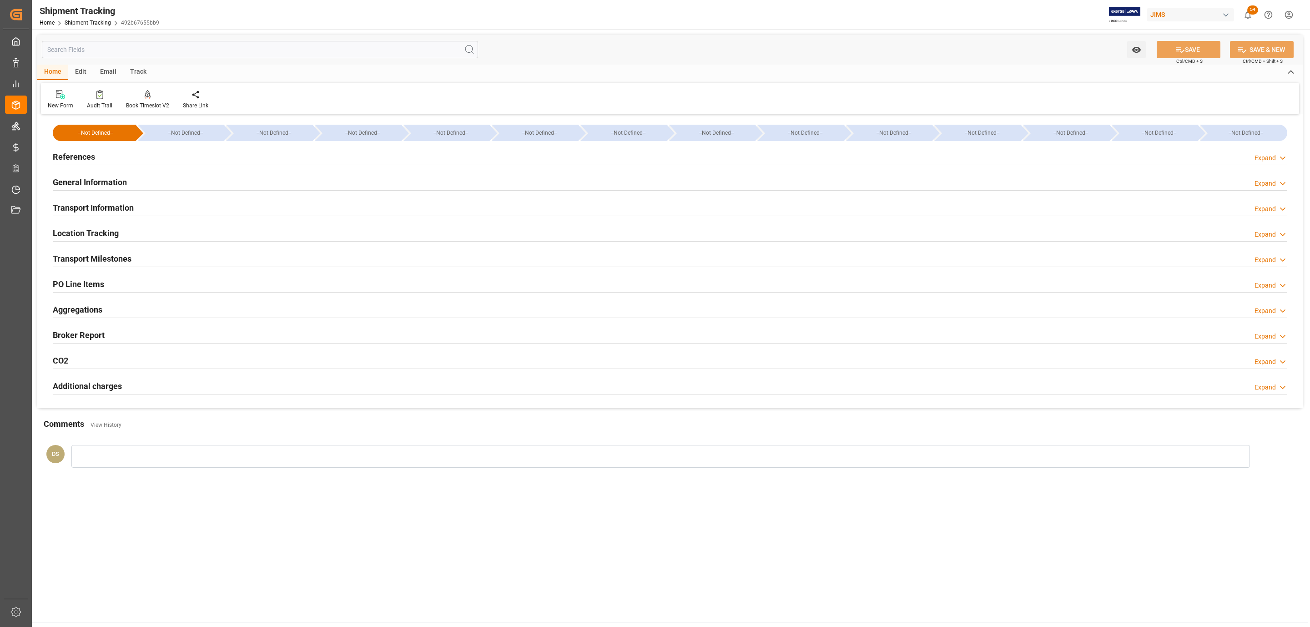
click at [106, 258] on h2 "Transport Milestones" at bounding box center [92, 258] width 79 height 12
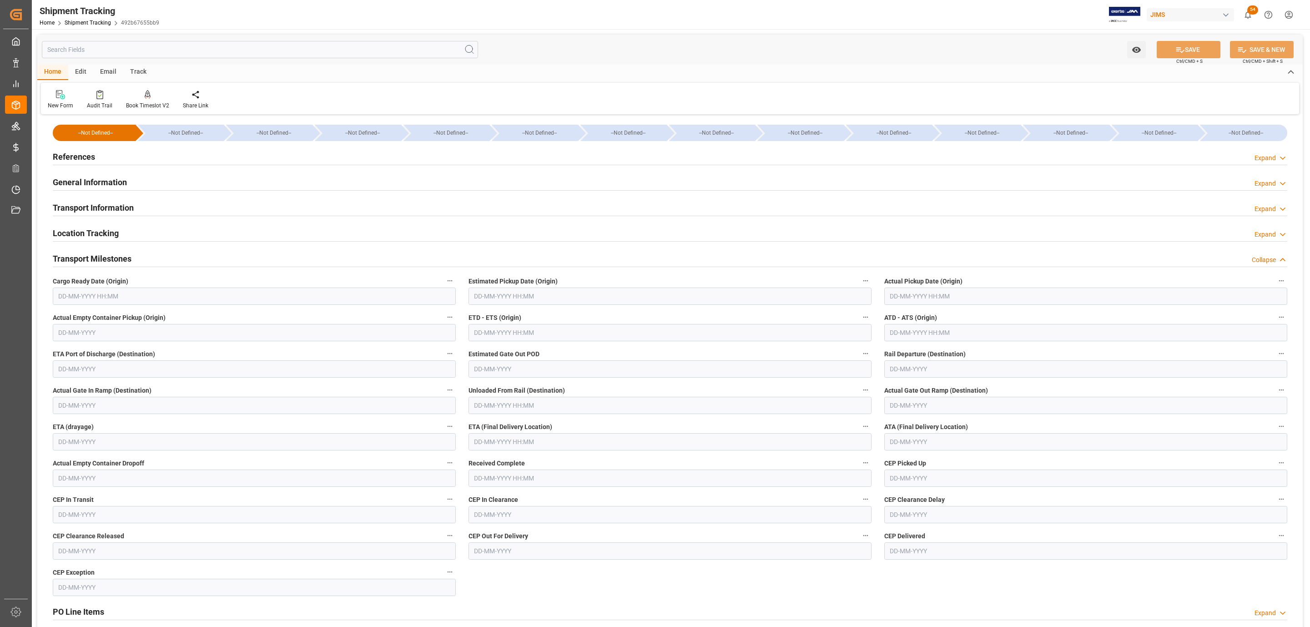
click at [75, 305] on input "text" at bounding box center [254, 295] width 403 height 17
drag, startPoint x: 101, startPoint y: 373, endPoint x: 171, endPoint y: 369, distance: 69.7
click at [100, 373] on span "10" at bounding box center [100, 370] width 6 height 6
type input "[DATE] 00:00"
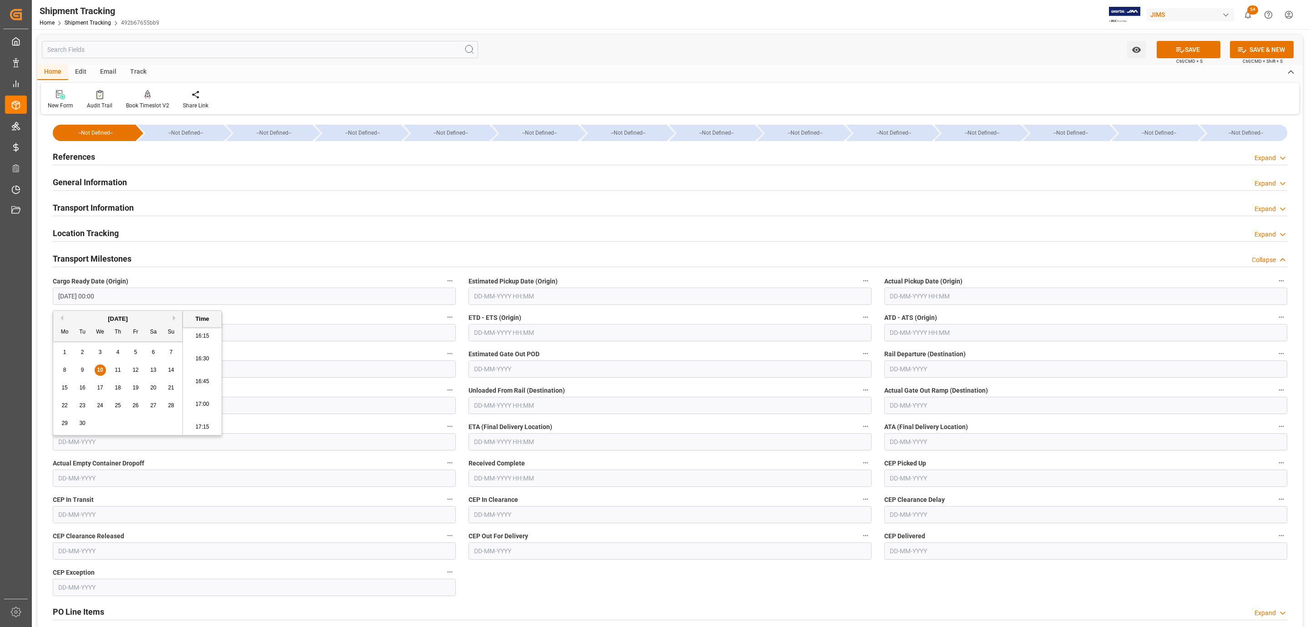
click at [546, 303] on input "text" at bounding box center [669, 295] width 403 height 17
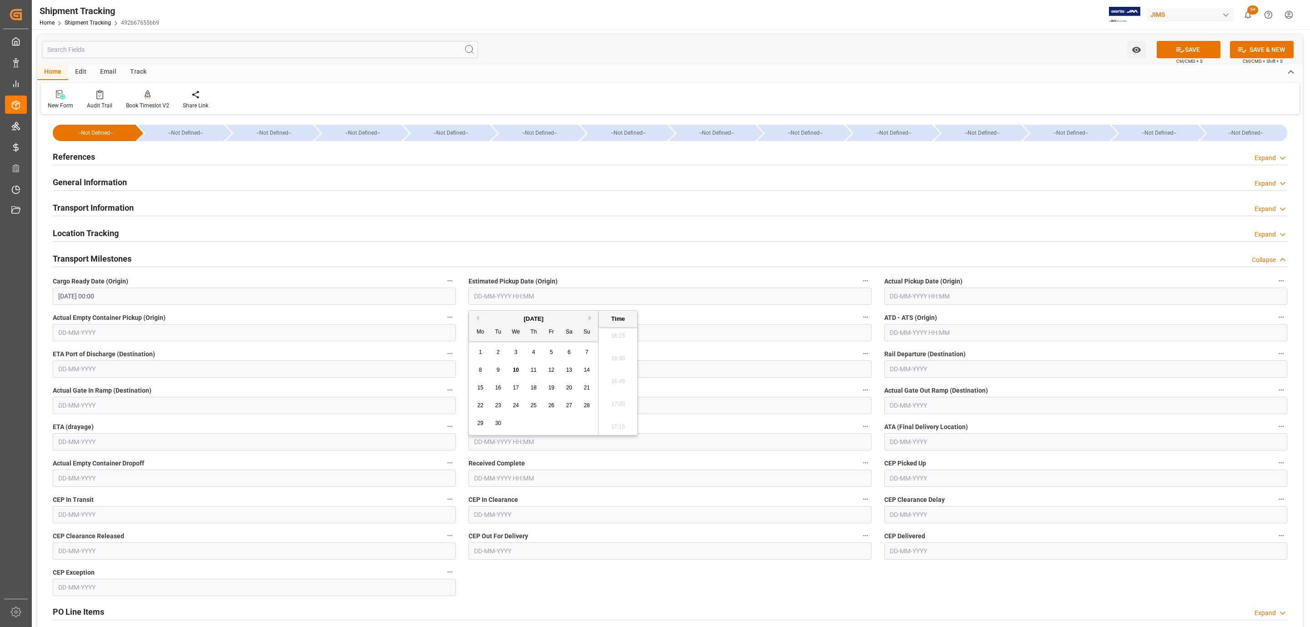
drag, startPoint x: 516, startPoint y: 370, endPoint x: 530, endPoint y: 367, distance: 14.5
click at [516, 370] on span "10" at bounding box center [516, 370] width 6 height 6
type input "[DATE] 00:00"
click at [931, 280] on span "Actual Pickup Date (Origin)" at bounding box center [923, 282] width 78 height 10
click at [1275, 280] on button "Actual Pickup Date (Origin)" at bounding box center [1281, 281] width 12 height 12
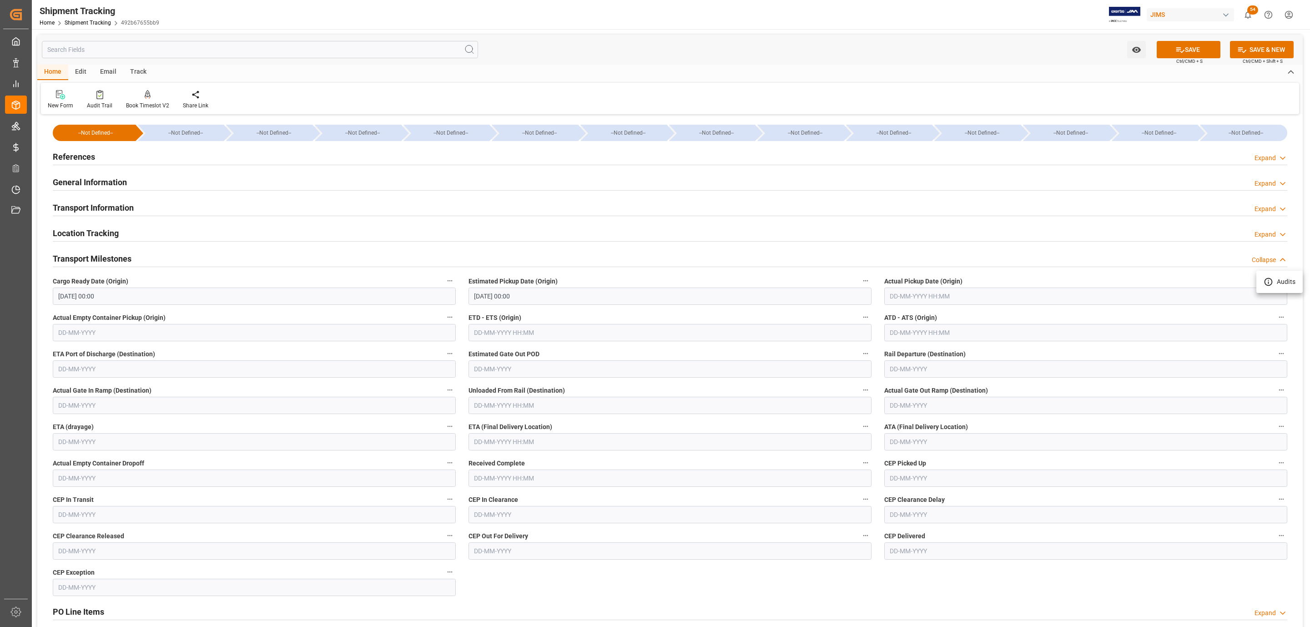
click at [932, 296] on div at bounding box center [655, 313] width 1310 height 627
click at [923, 305] on input "text" at bounding box center [1085, 295] width 403 height 17
click at [931, 367] on span "10" at bounding box center [931, 370] width 6 height 6
type input "[DATE] 00:00"
click at [518, 441] on input "text" at bounding box center [669, 441] width 403 height 17
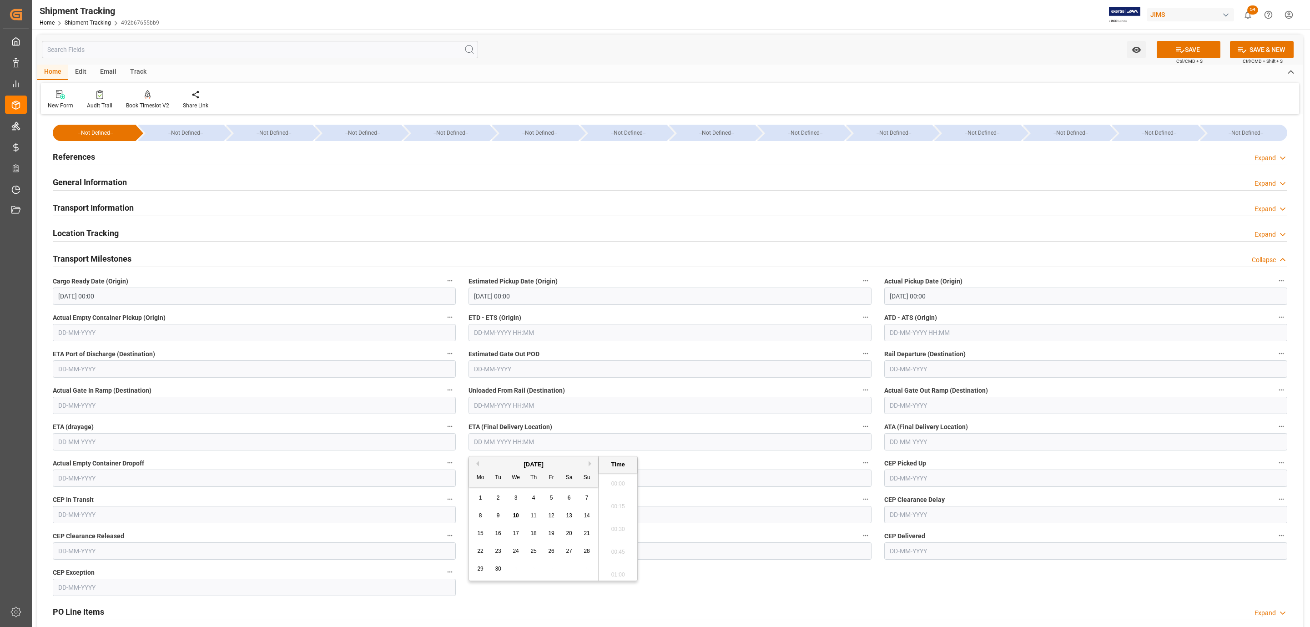
scroll to position [1504, 0]
click at [482, 536] on span "15" at bounding box center [480, 533] width 6 height 6
type input "[DATE] 00:00"
click at [1167, 63] on div "Watch Option SAVE Ctrl/CMD + S SAVE & NEW Ctrl/CMD + Shift + S" at bounding box center [669, 50] width 1265 height 30
click at [1169, 48] on button "SAVE" at bounding box center [1189, 49] width 64 height 17
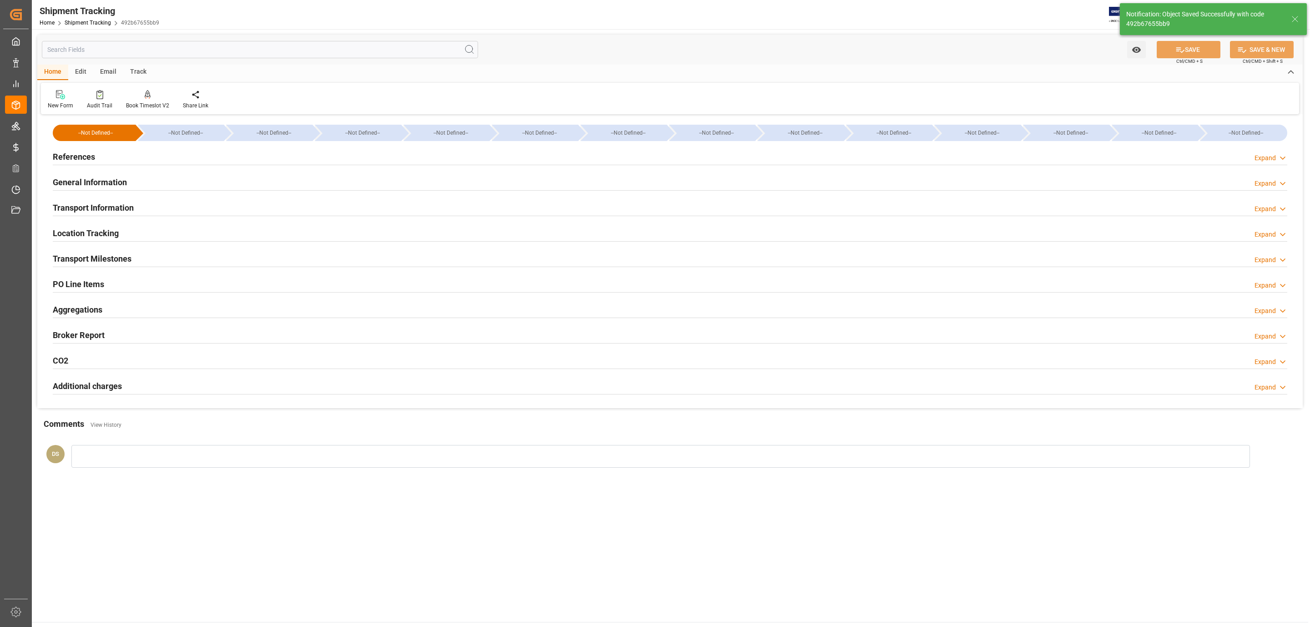
click at [76, 205] on h2 "Transport Information" at bounding box center [93, 207] width 81 height 12
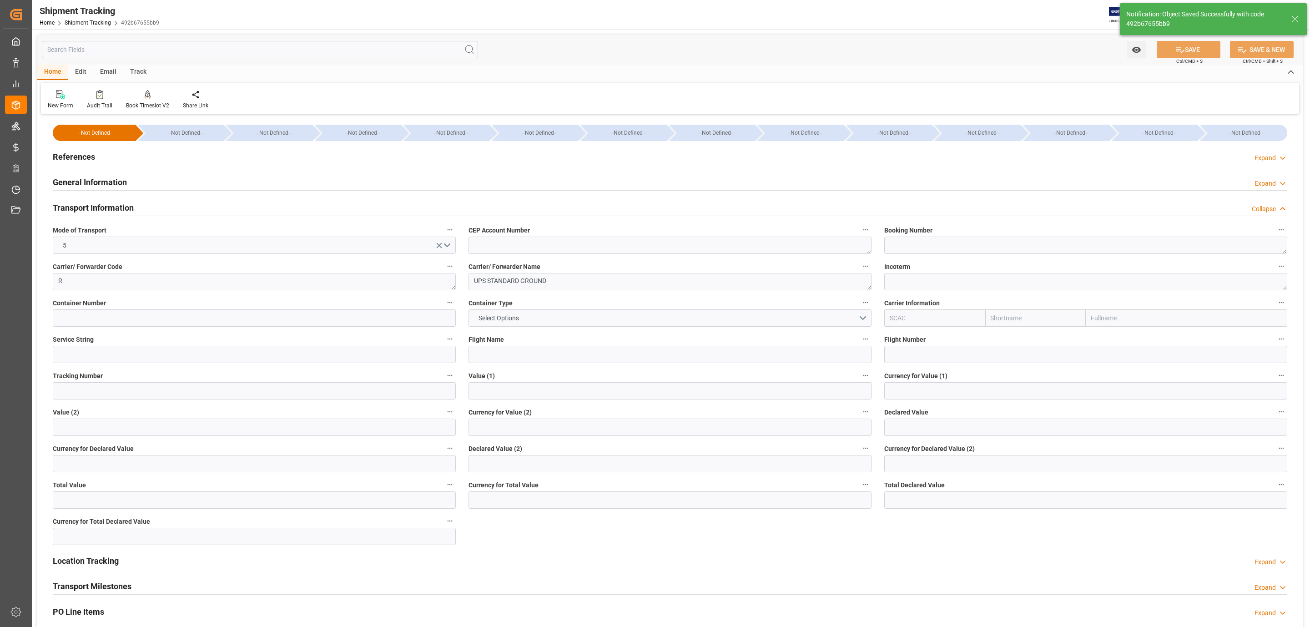
click at [74, 401] on div "Tracking Number" at bounding box center [254, 384] width 416 height 36
click at [74, 397] on input at bounding box center [254, 390] width 403 height 17
paste input "1ZV191446640590810"
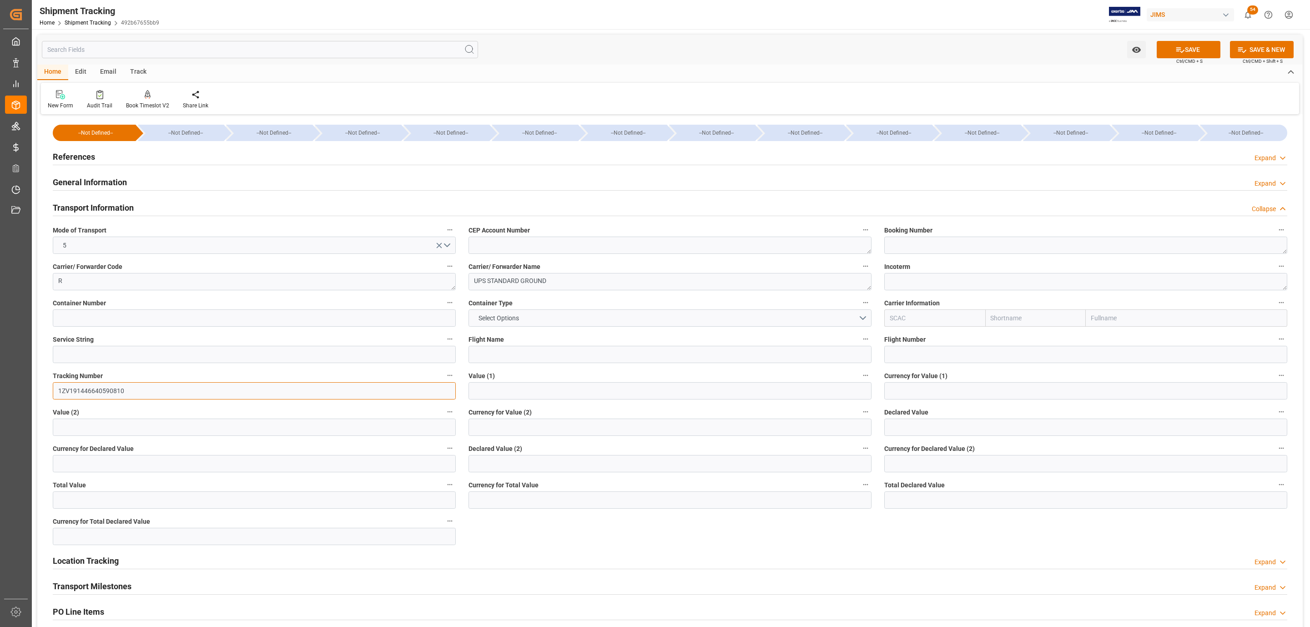
type input "1ZV191446640590810"
click at [909, 428] on input "text" at bounding box center [1085, 426] width 403 height 17
type input "37808"
type input "usd"
click at [940, 422] on input "37808" at bounding box center [1085, 426] width 403 height 17
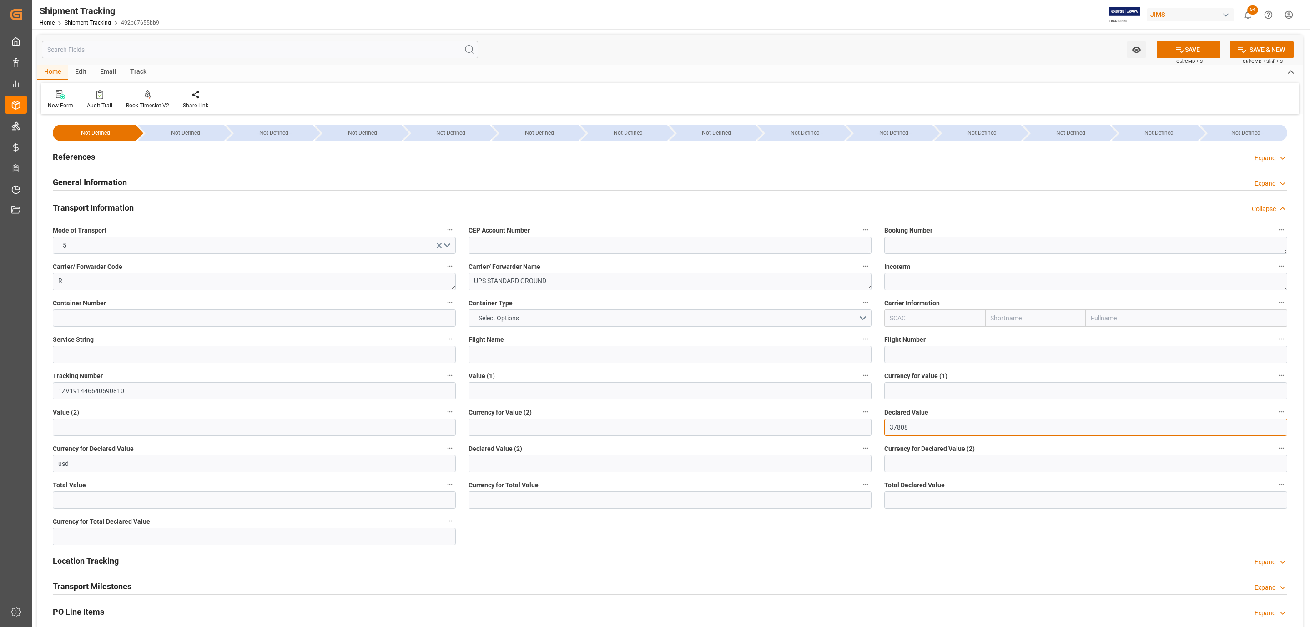
type input "37808.71"
click at [1186, 55] on button "SAVE" at bounding box center [1189, 49] width 64 height 17
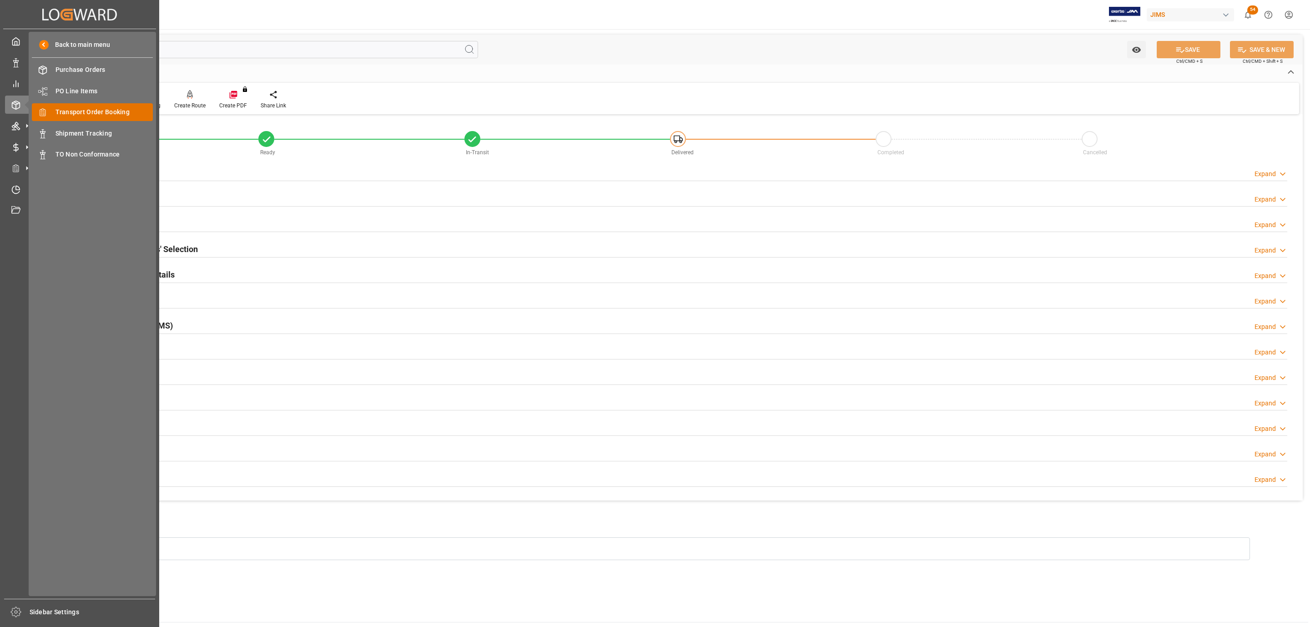
click at [112, 109] on span "Transport Order Booking" at bounding box center [104, 112] width 98 height 10
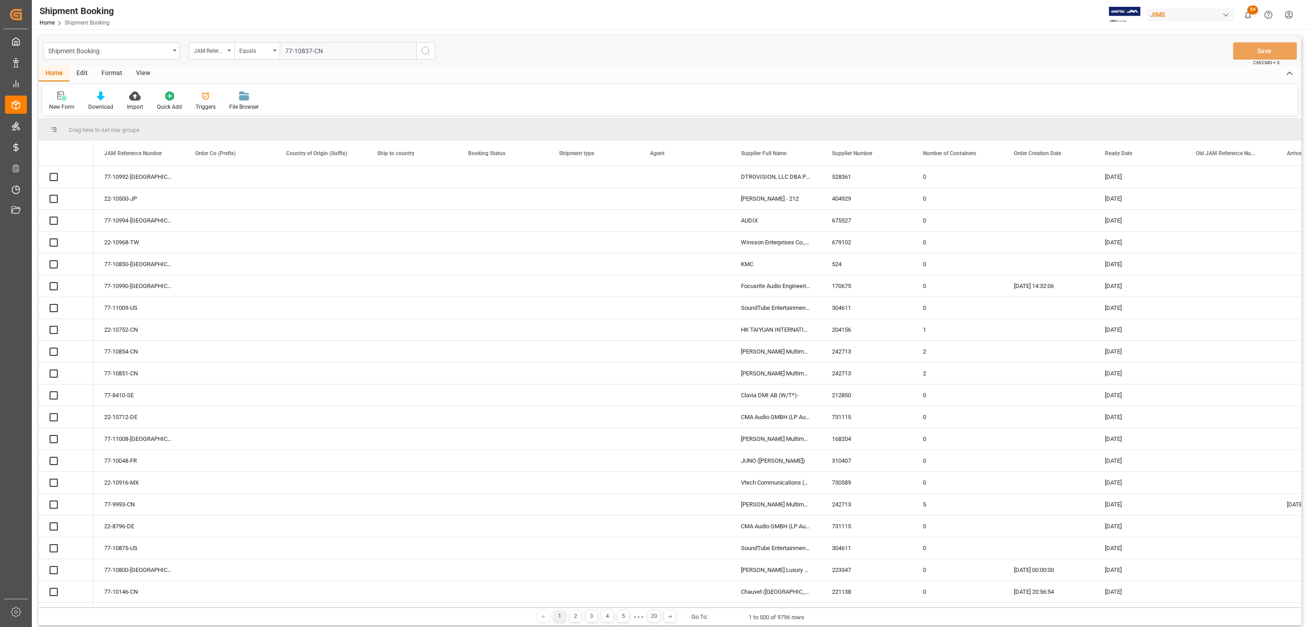
type input "77-10837-CN"
click at [427, 48] on icon "search button" at bounding box center [425, 50] width 11 height 11
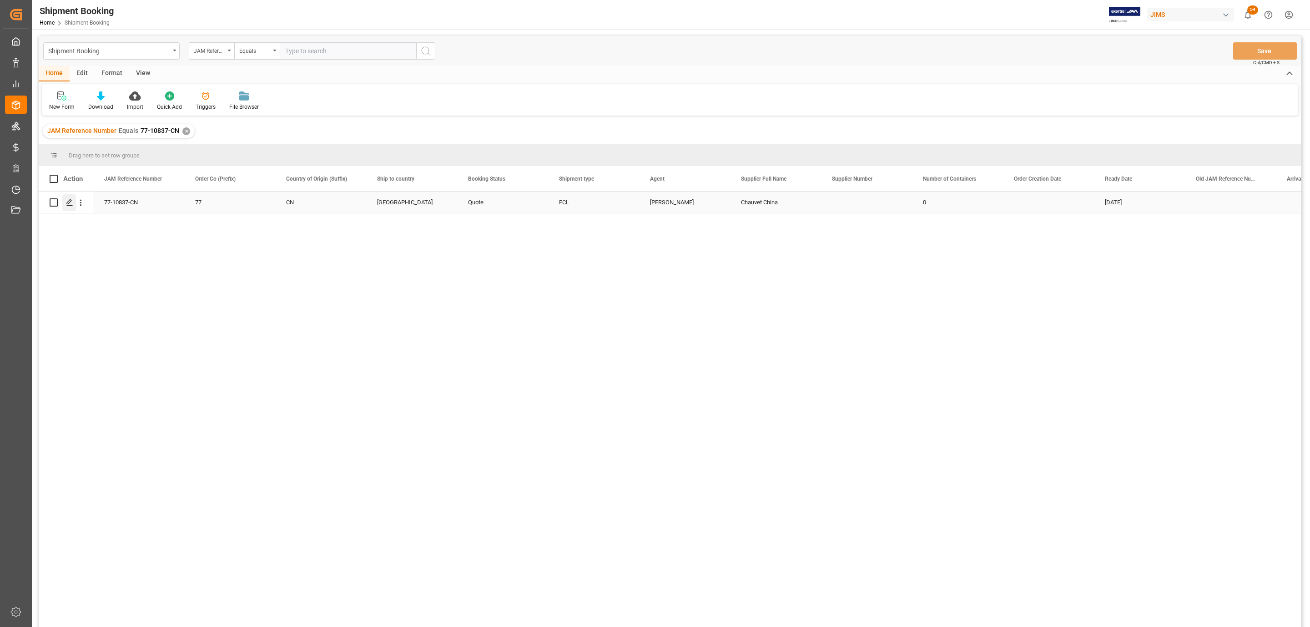
click at [67, 202] on icon "Press SPACE to select this row." at bounding box center [69, 202] width 7 height 7
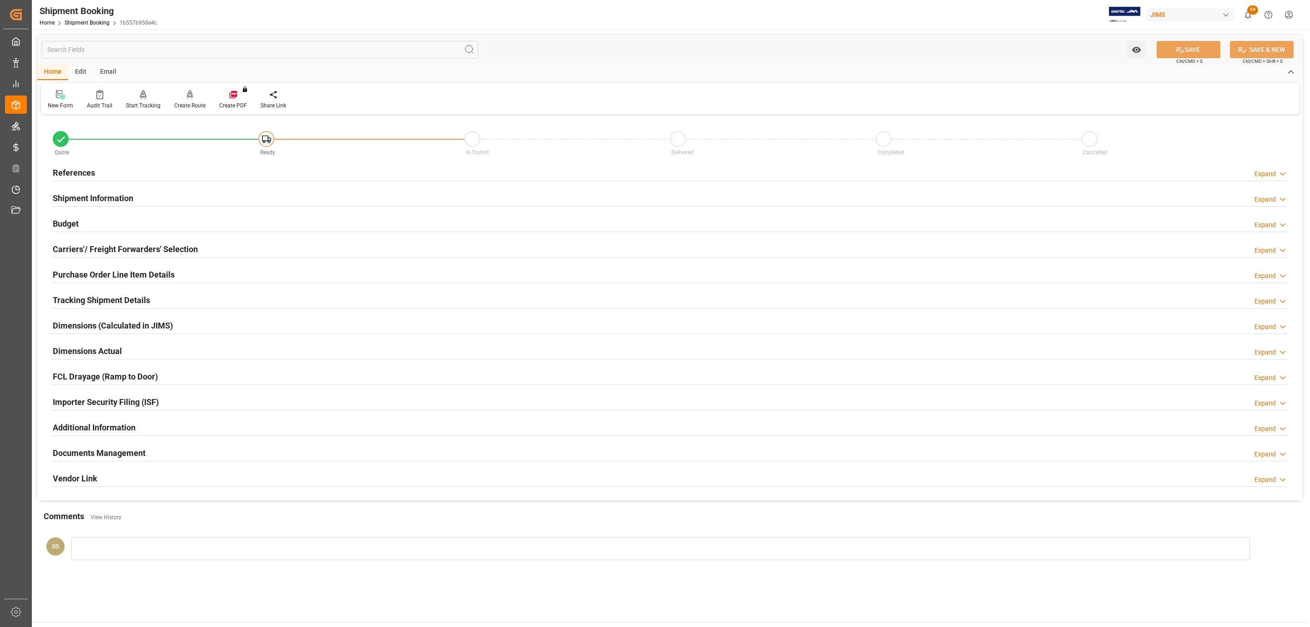
click at [91, 248] on h2 "Carriers'/ Freight Forwarders' Selection" at bounding box center [125, 249] width 145 height 12
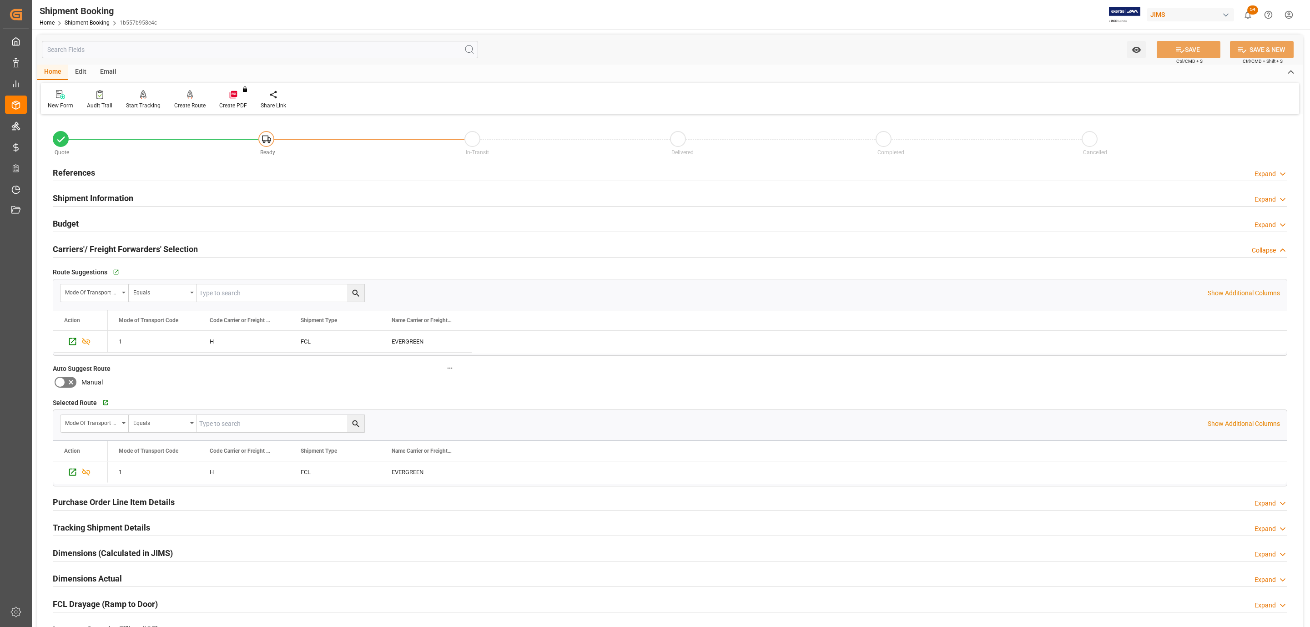
click at [99, 194] on h2 "Shipment Information" at bounding box center [93, 198] width 81 height 12
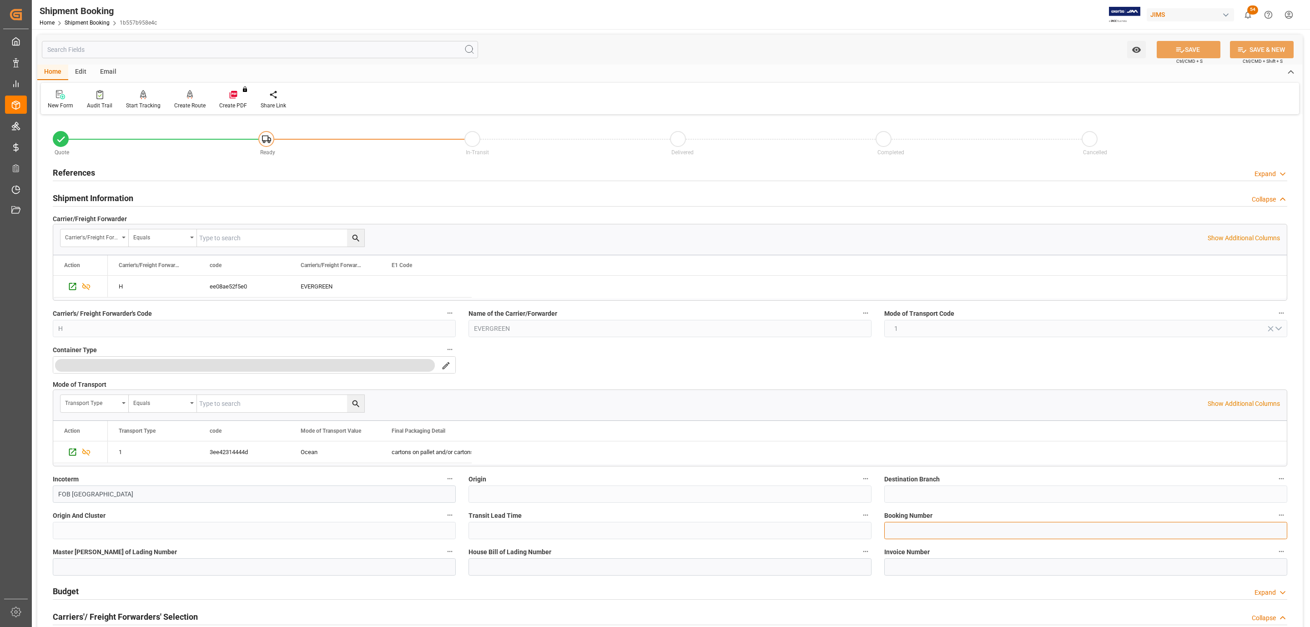
click at [935, 530] on input at bounding box center [1085, 530] width 403 height 17
paste input "77-10837-CN"
type input "77-10837-CN"
paste input "147501393556"
type input "147501393556"
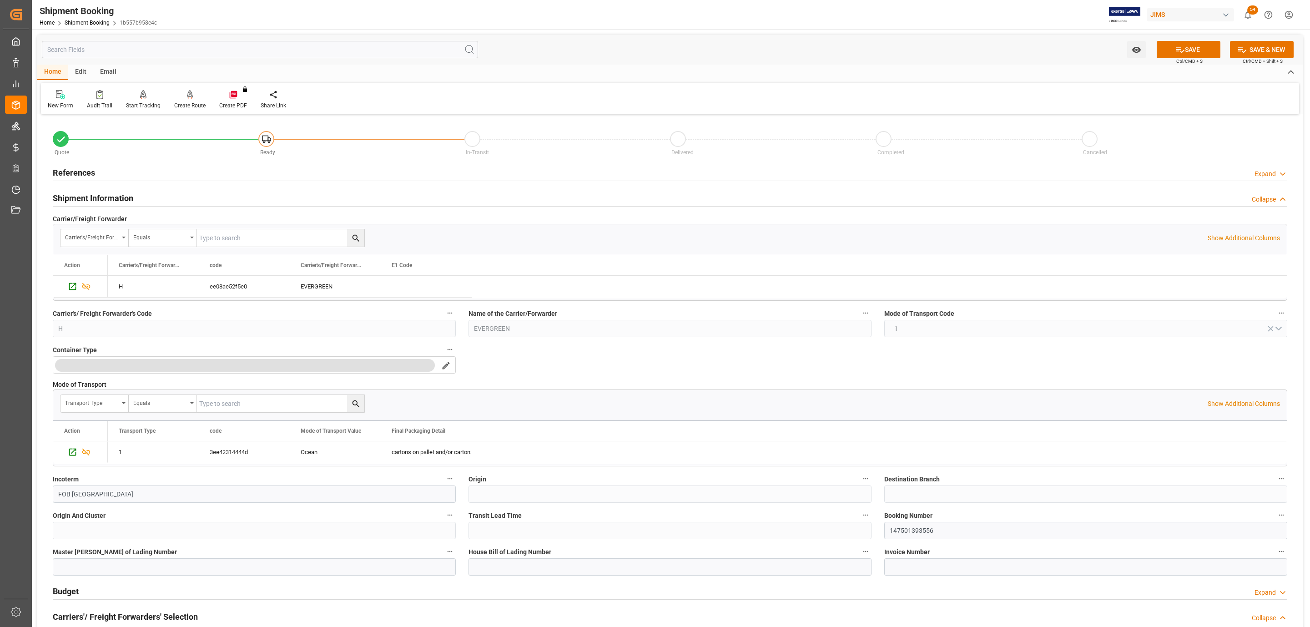
click at [1208, 53] on button "SAVE" at bounding box center [1189, 49] width 64 height 17
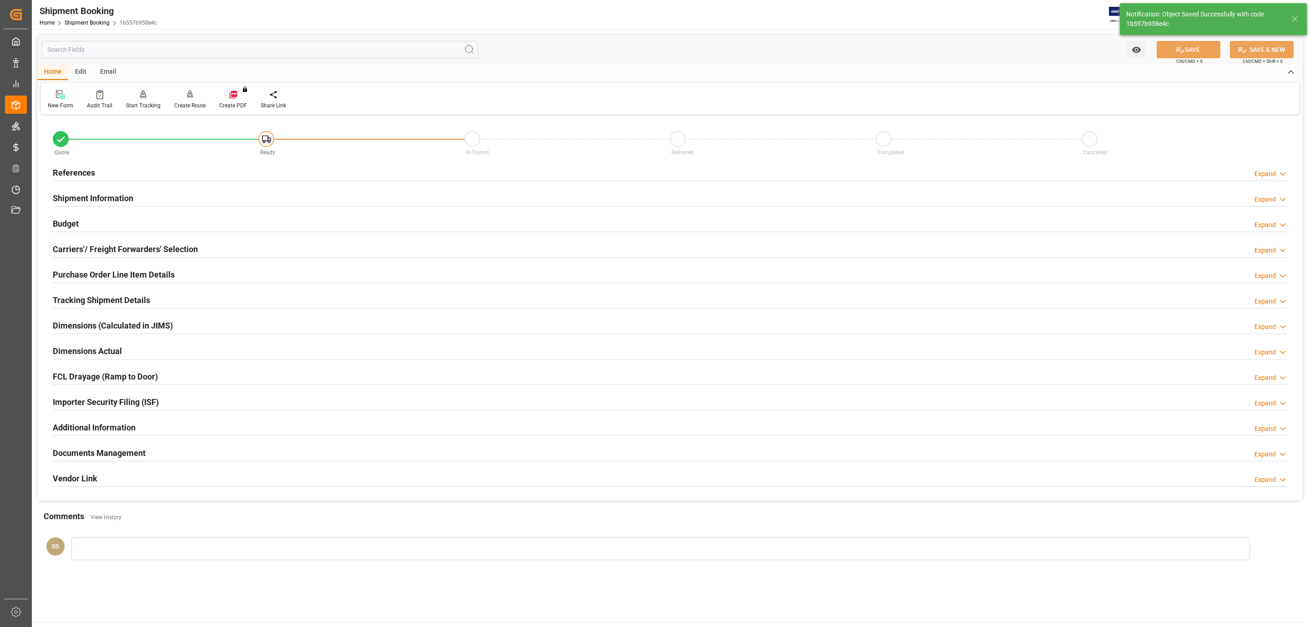
click at [88, 299] on h2 "Tracking Shipment Details" at bounding box center [101, 300] width 97 height 12
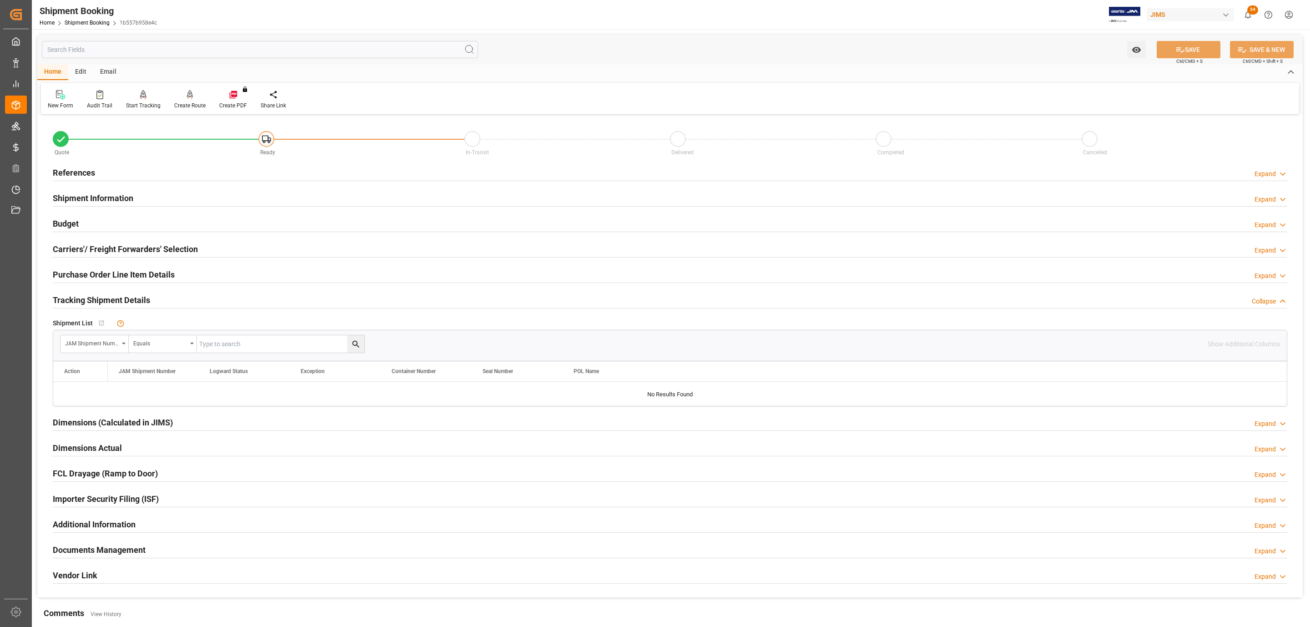
click at [93, 251] on h2 "Carriers'/ Freight Forwarders' Selection" at bounding box center [125, 249] width 145 height 12
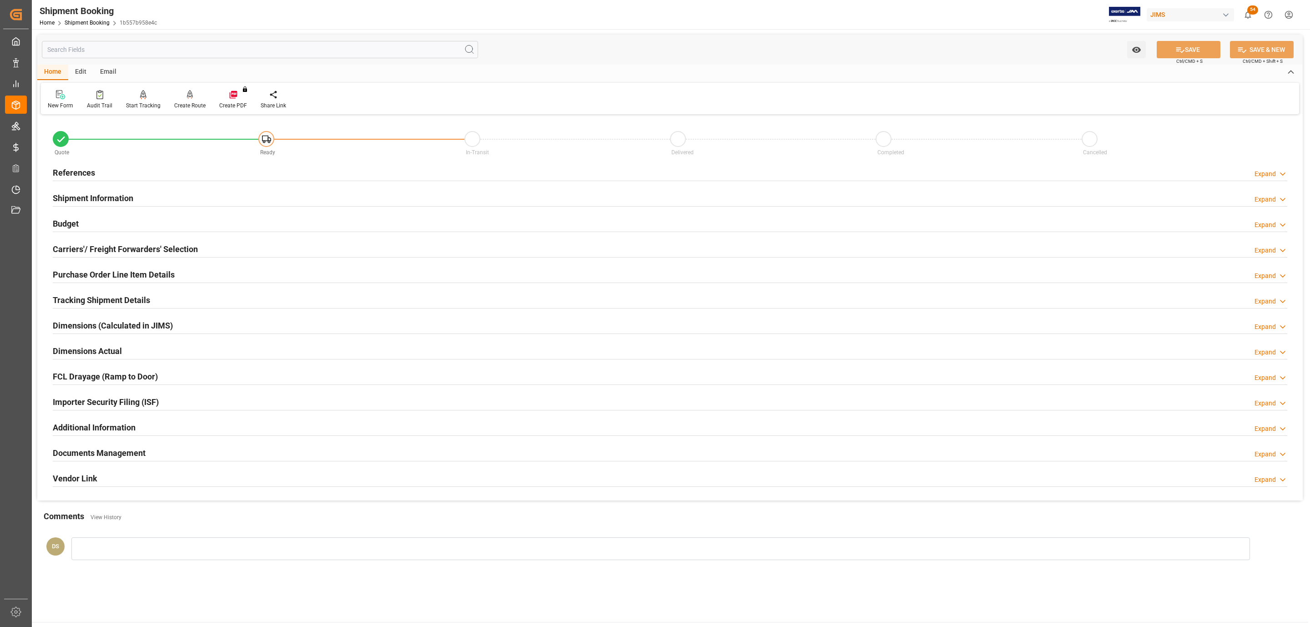
click at [141, 244] on h2 "Carriers'/ Freight Forwarders' Selection" at bounding box center [125, 249] width 145 height 12
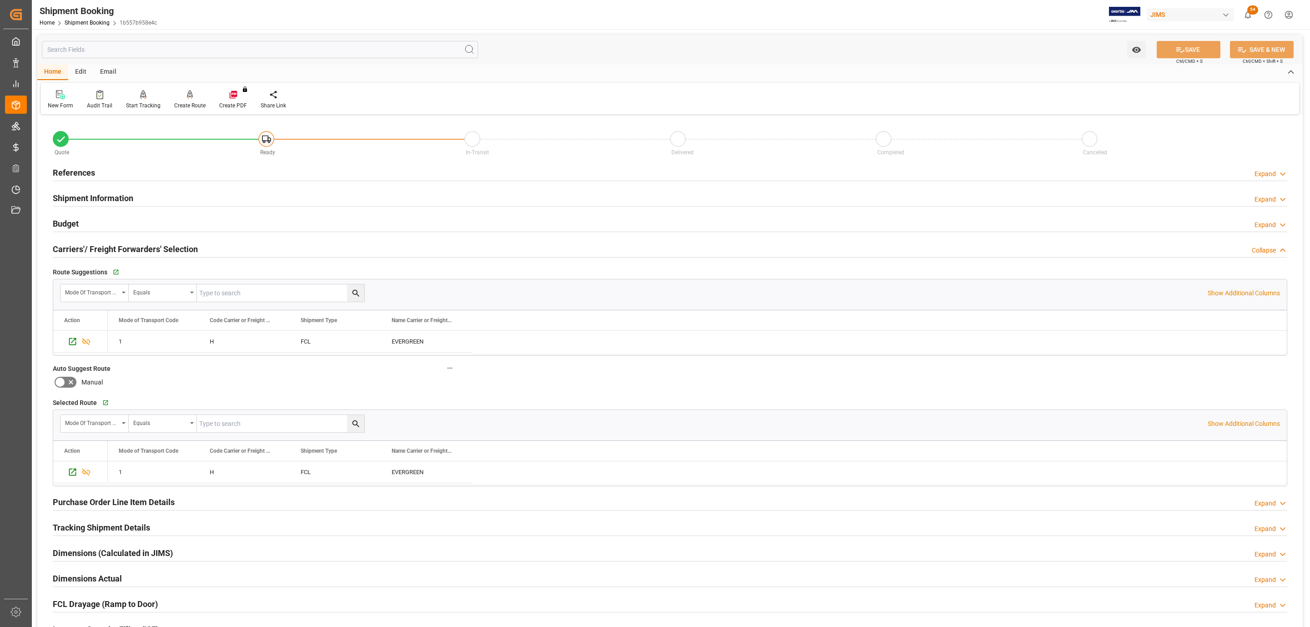
click at [141, 244] on h2 "Carriers'/ Freight Forwarders' Selection" at bounding box center [125, 249] width 145 height 12
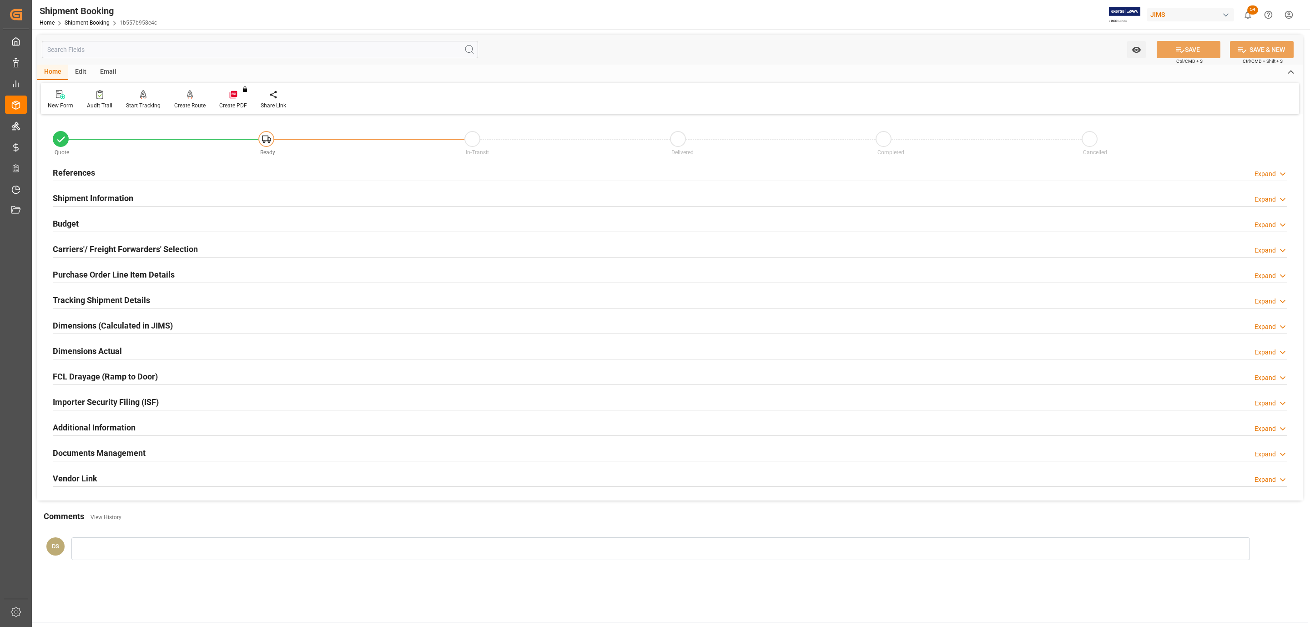
click at [85, 306] on h2 "Tracking Shipment Details" at bounding box center [101, 300] width 97 height 12
click at [96, 272] on h2 "Purchase Order Line Item Details" at bounding box center [114, 274] width 122 height 12
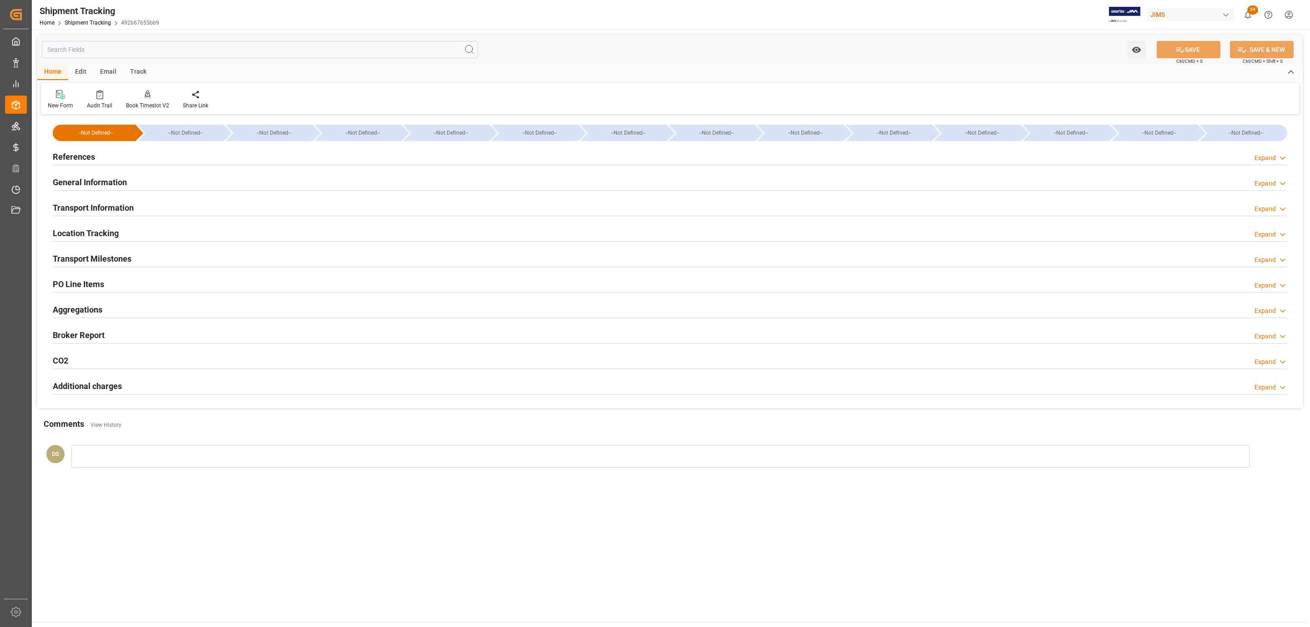
click at [84, 275] on div "PO Line Items Expand" at bounding box center [669, 284] width 1247 height 25
click at [82, 279] on h2 "PO Line Items" at bounding box center [78, 284] width 51 height 12
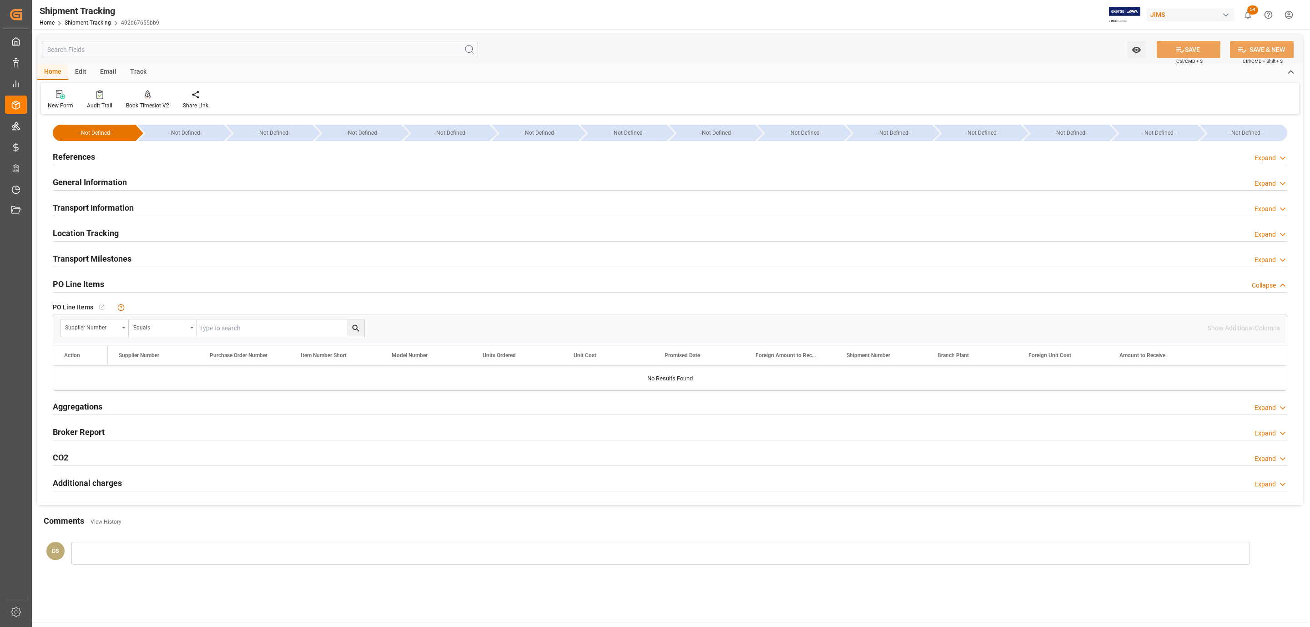
click at [74, 165] on div at bounding box center [670, 165] width 1234 height 0
click at [74, 156] on h2 "References" at bounding box center [74, 157] width 42 height 12
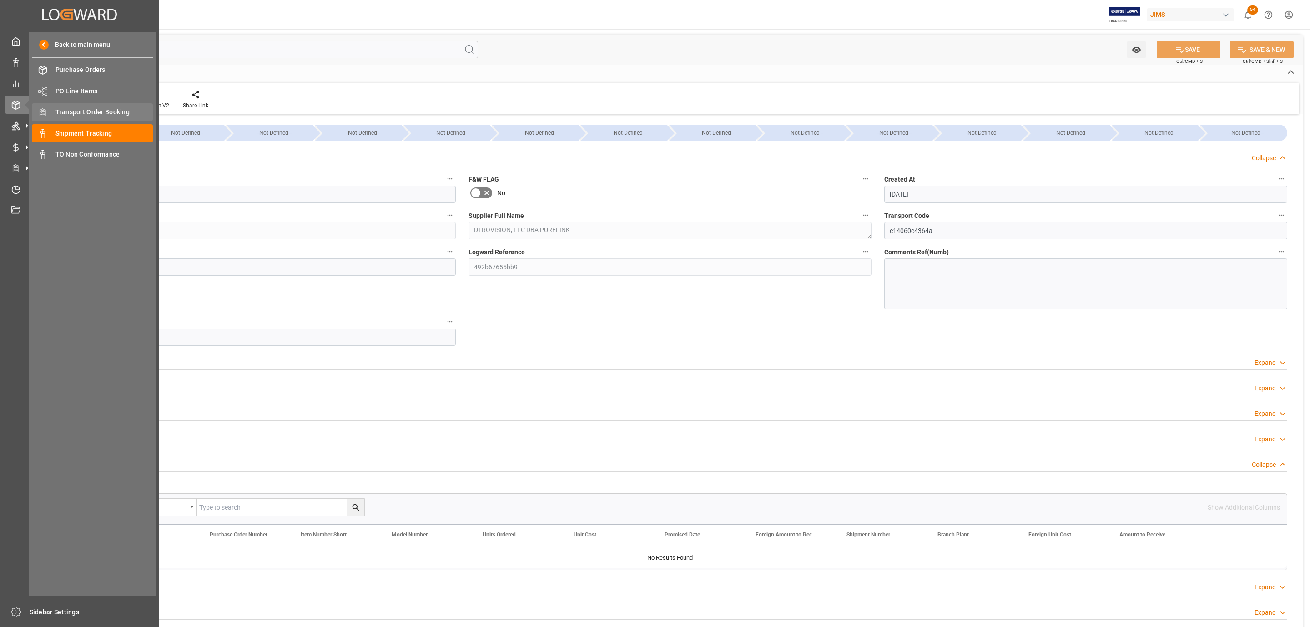
click at [110, 119] on div "Transport Order Booking Transport Order Booking" at bounding box center [92, 112] width 121 height 18
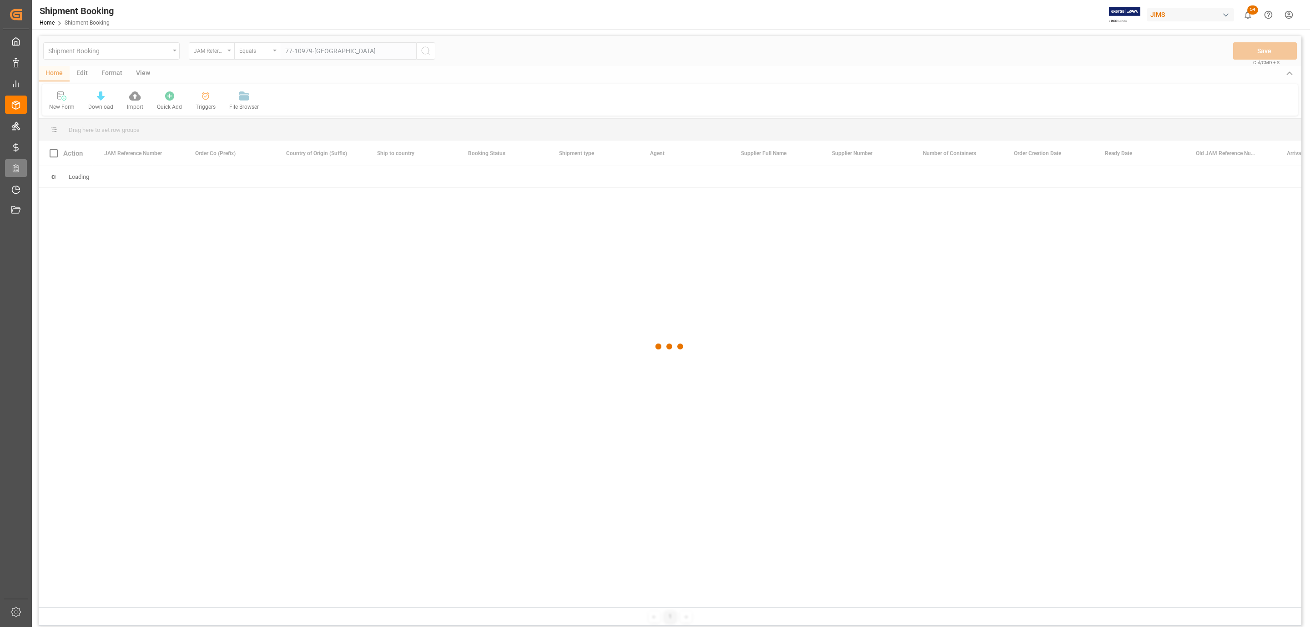
type input "77-10979-GB"
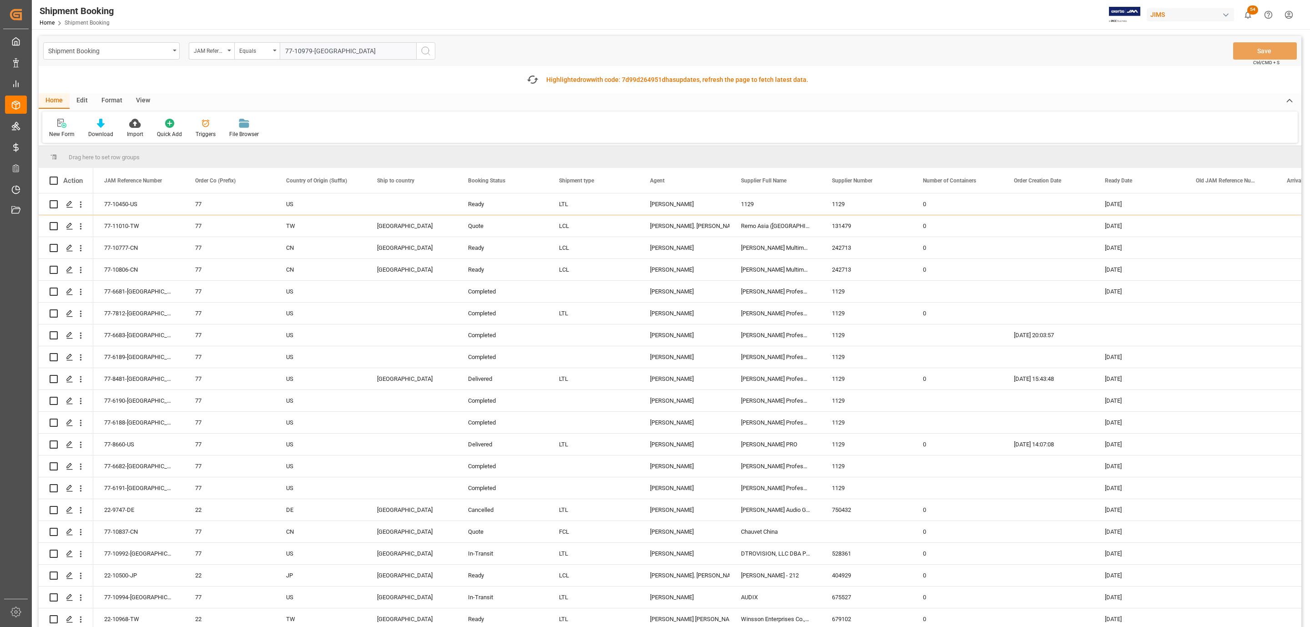
drag, startPoint x: 427, startPoint y: 50, endPoint x: 422, endPoint y: 50, distance: 5.5
click at [427, 50] on icon "search button" at bounding box center [425, 50] width 11 height 11
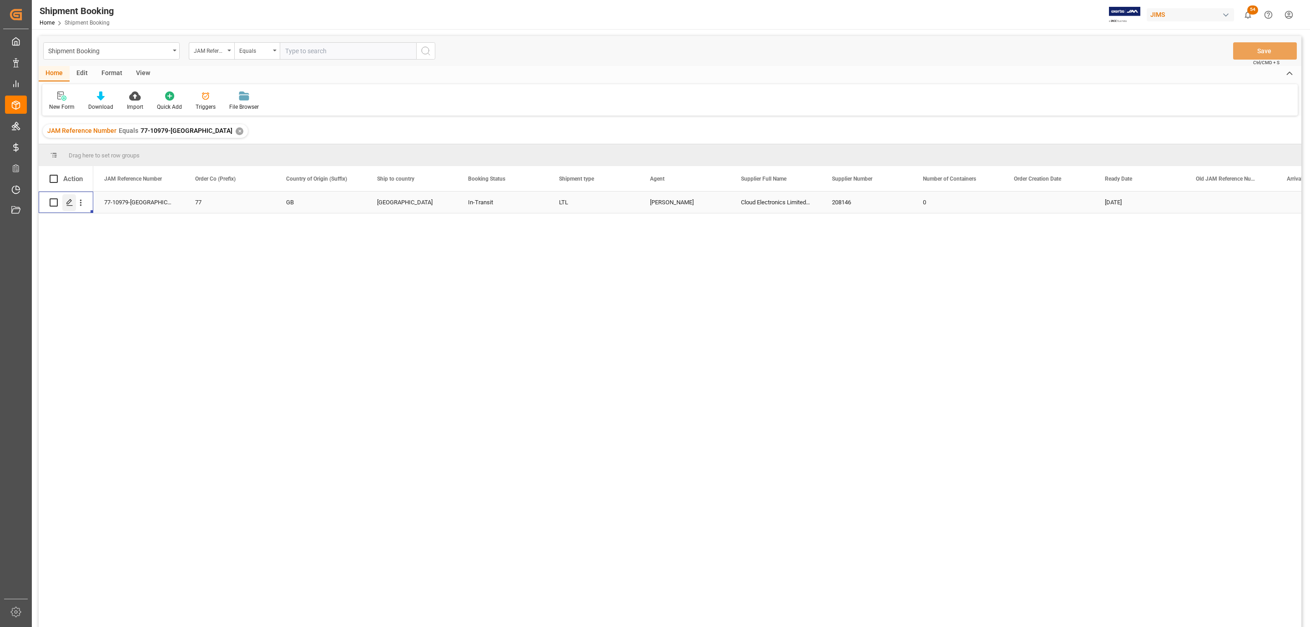
click at [67, 201] on icon "Press SPACE to select this row." at bounding box center [69, 202] width 7 height 7
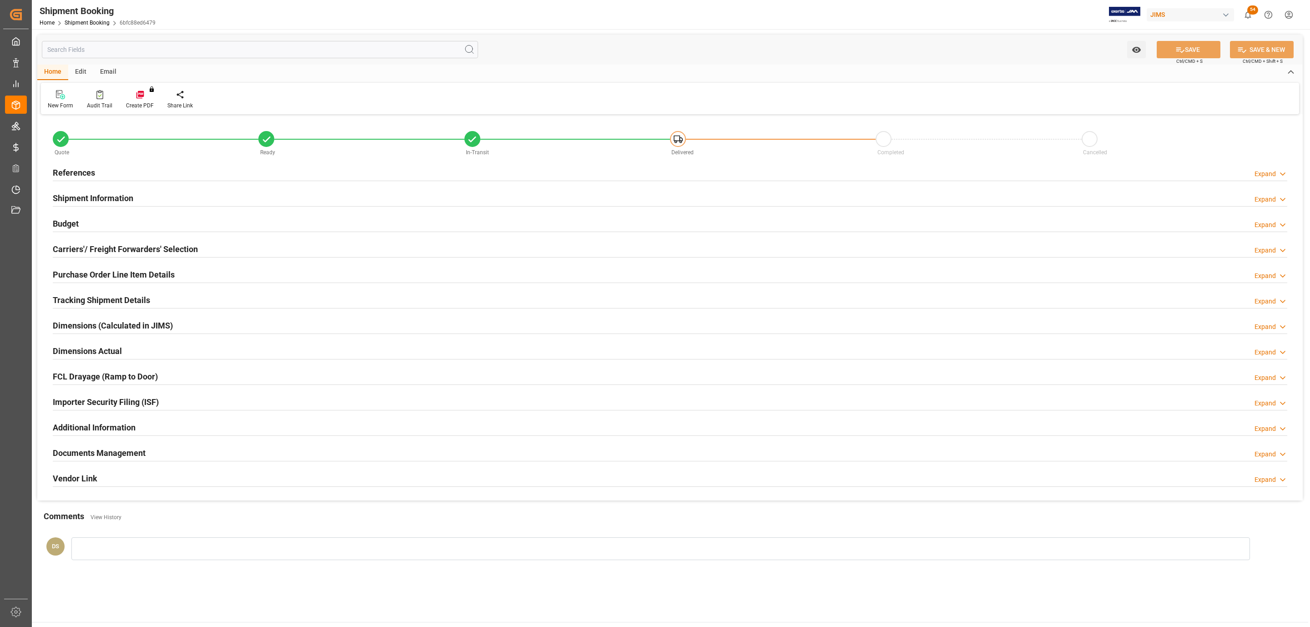
type input "0"
type input "272.0978"
type input "700"
type input "1900.36"
click at [97, 251] on h2 "Carriers'/ Freight Forwarders' Selection" at bounding box center [125, 249] width 145 height 12
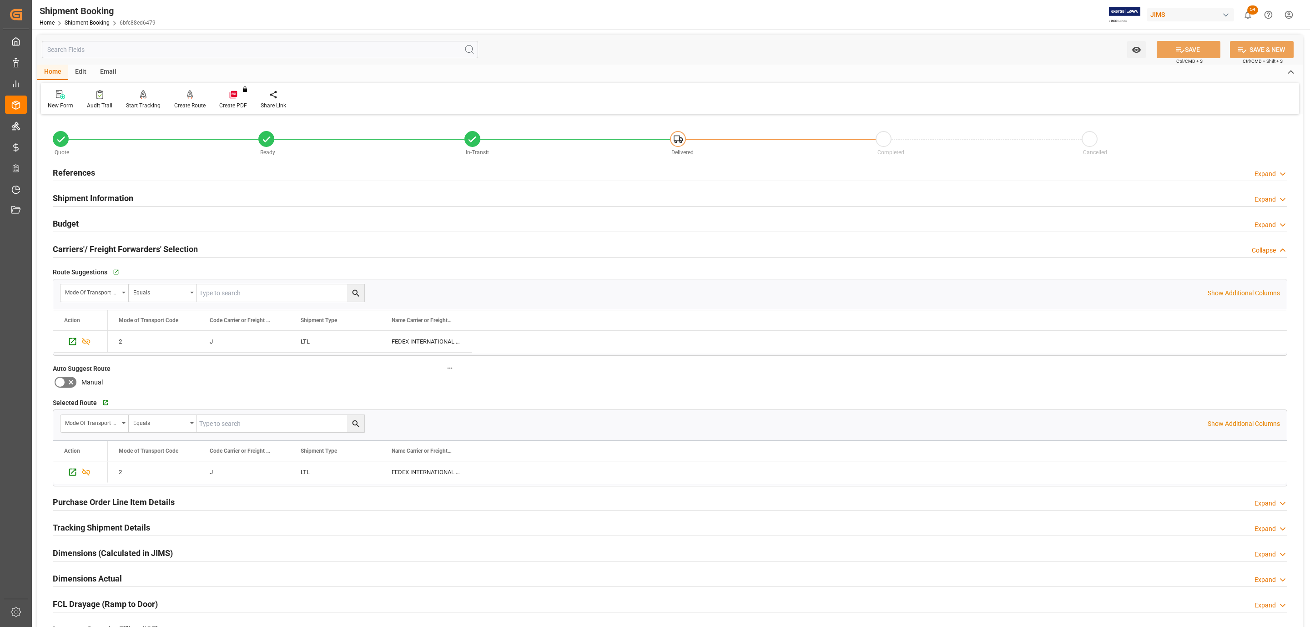
click at [97, 251] on h2 "Carriers'/ Freight Forwarders' Selection" at bounding box center [125, 249] width 145 height 12
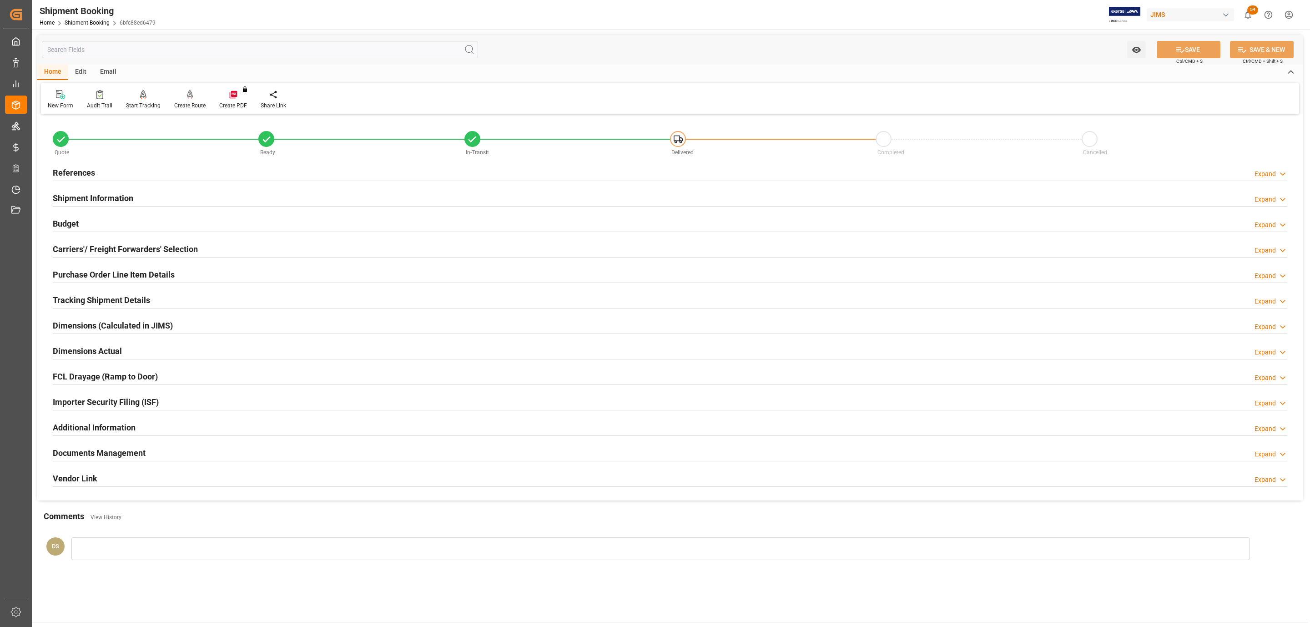
click at [94, 224] on div "Budget Expand" at bounding box center [670, 222] width 1234 height 17
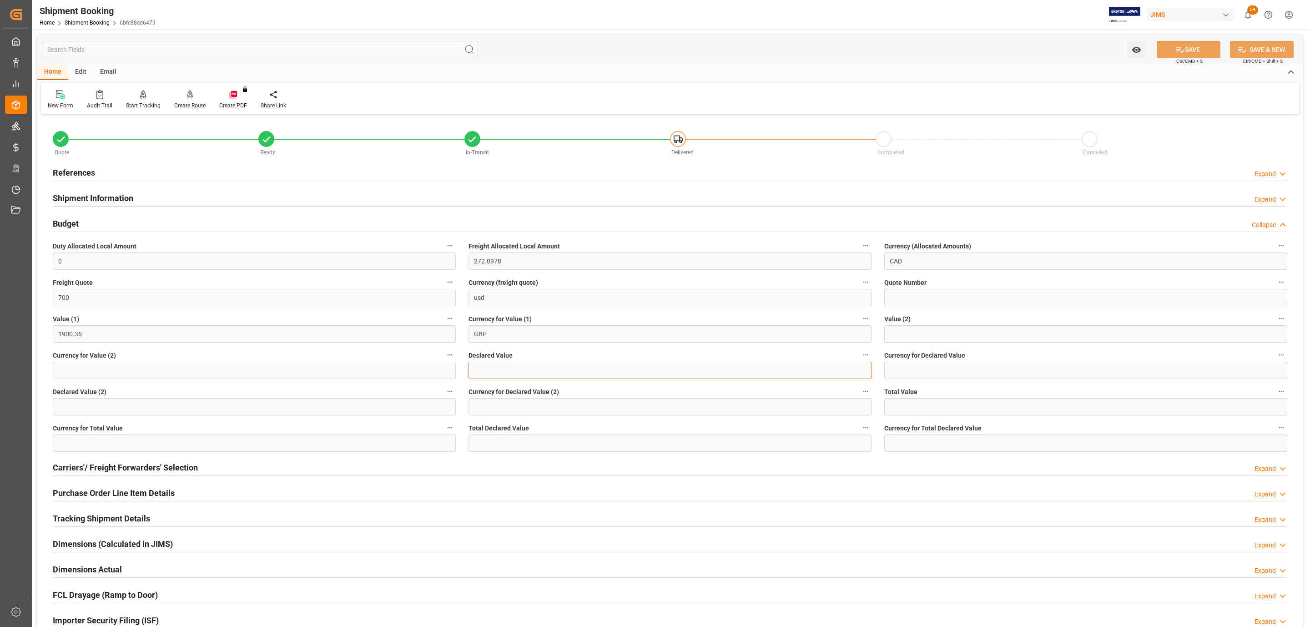
click at [497, 374] on input "text" at bounding box center [669, 370] width 403 height 17
type input "1900.59"
type input "GBP"
click at [1182, 53] on button "SAVE" at bounding box center [1189, 49] width 64 height 17
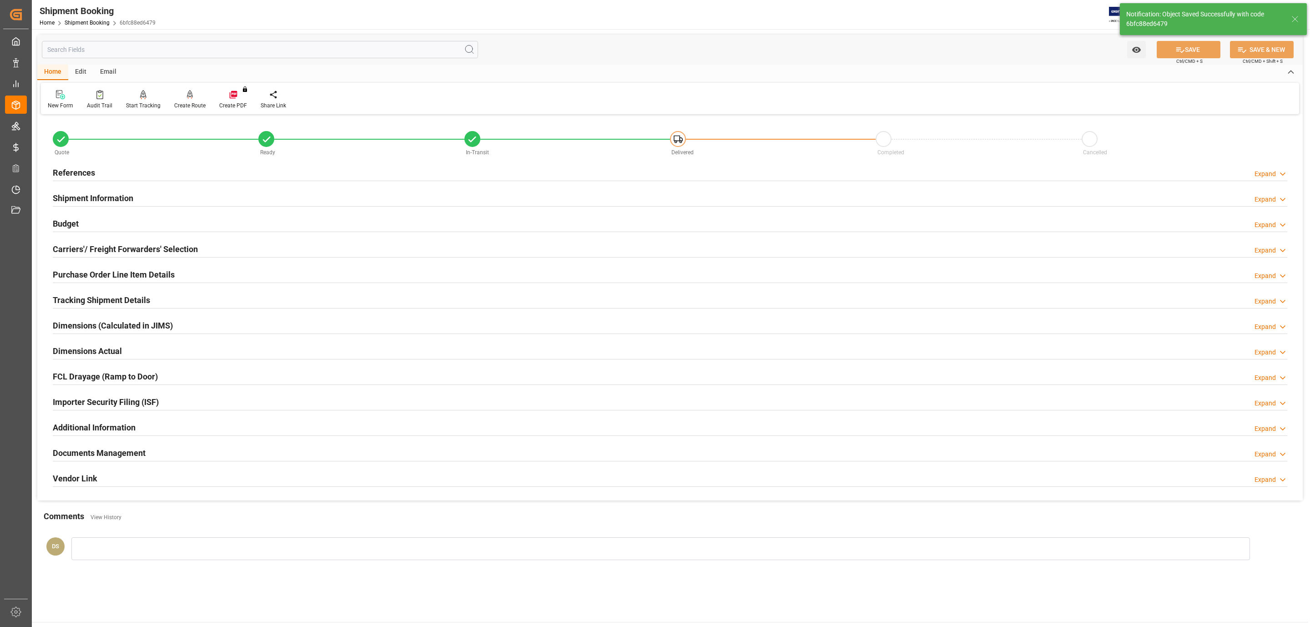
click at [85, 302] on h2 "Tracking Shipment Details" at bounding box center [101, 300] width 97 height 12
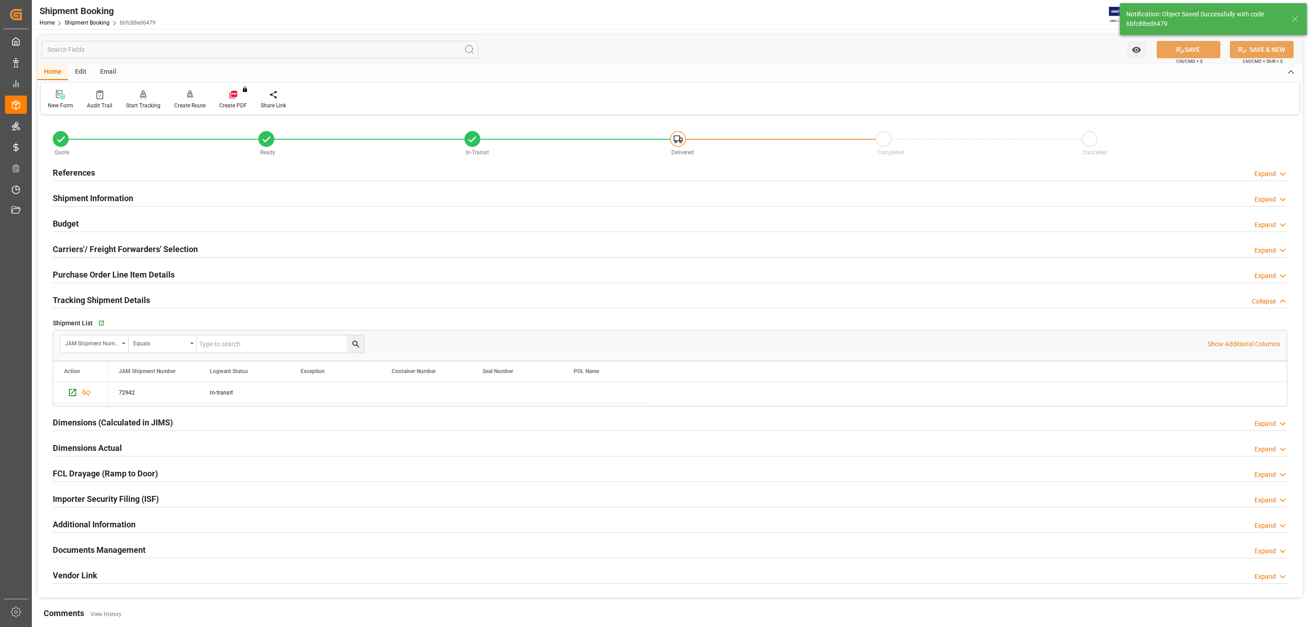
click at [112, 274] on h2 "Purchase Order Line Item Details" at bounding box center [114, 274] width 122 height 12
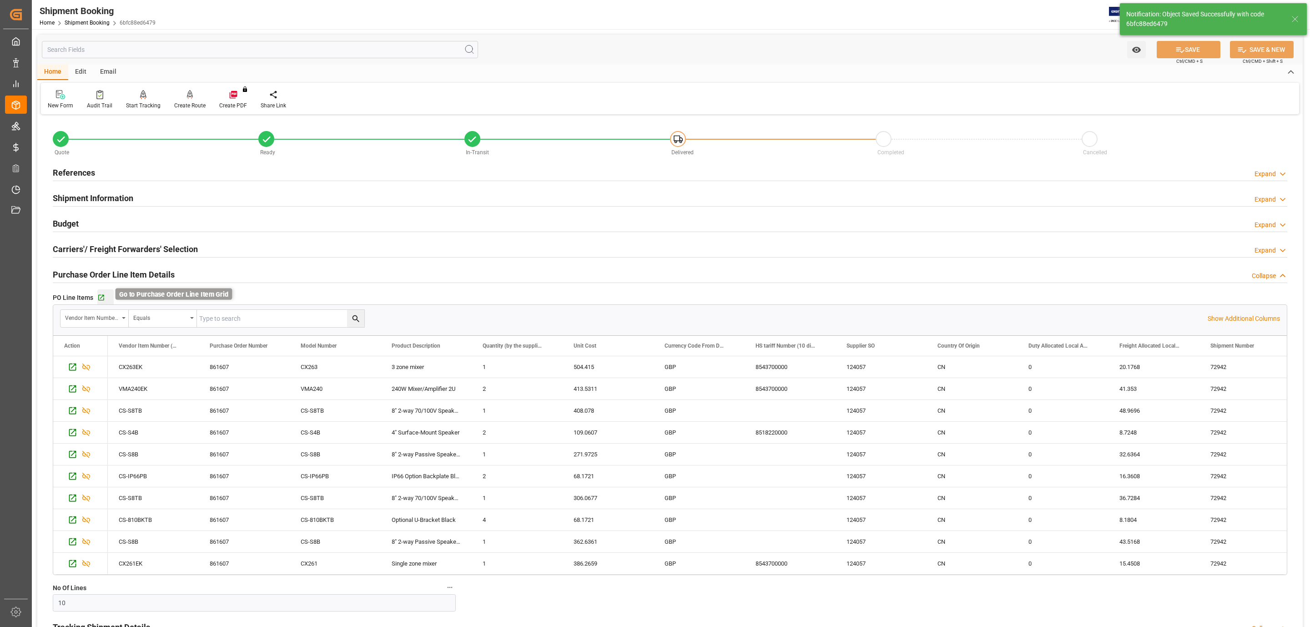
click at [100, 299] on icon "button" at bounding box center [101, 298] width 8 height 8
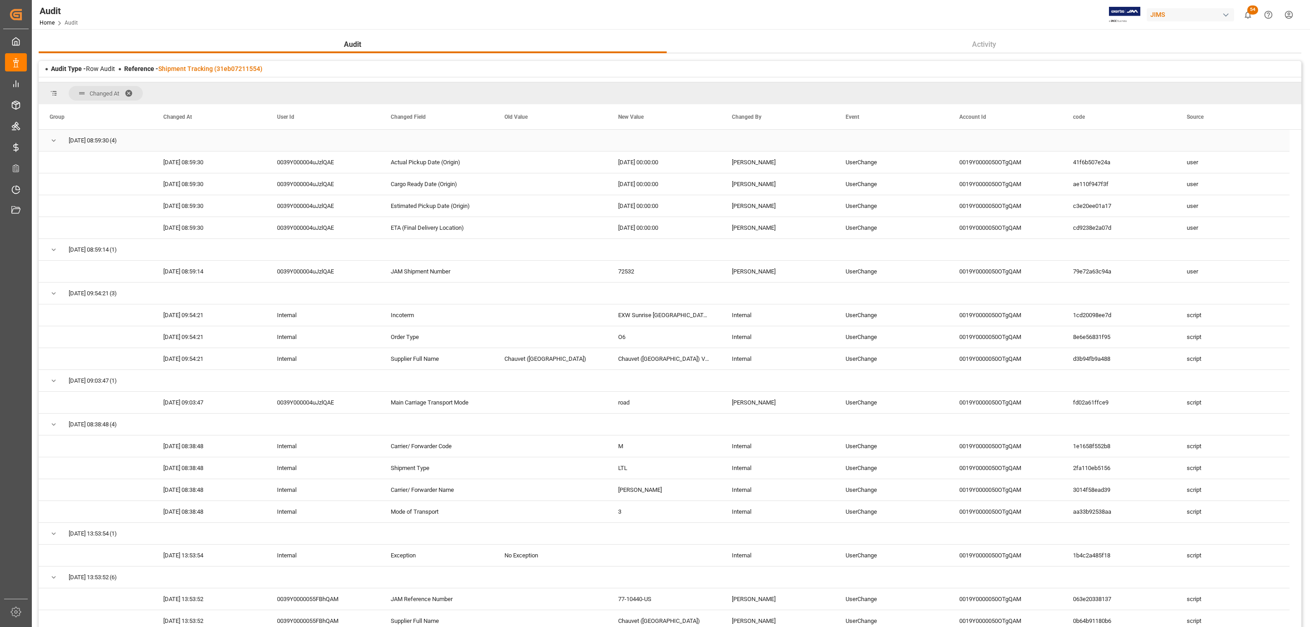
scroll to position [68, 0]
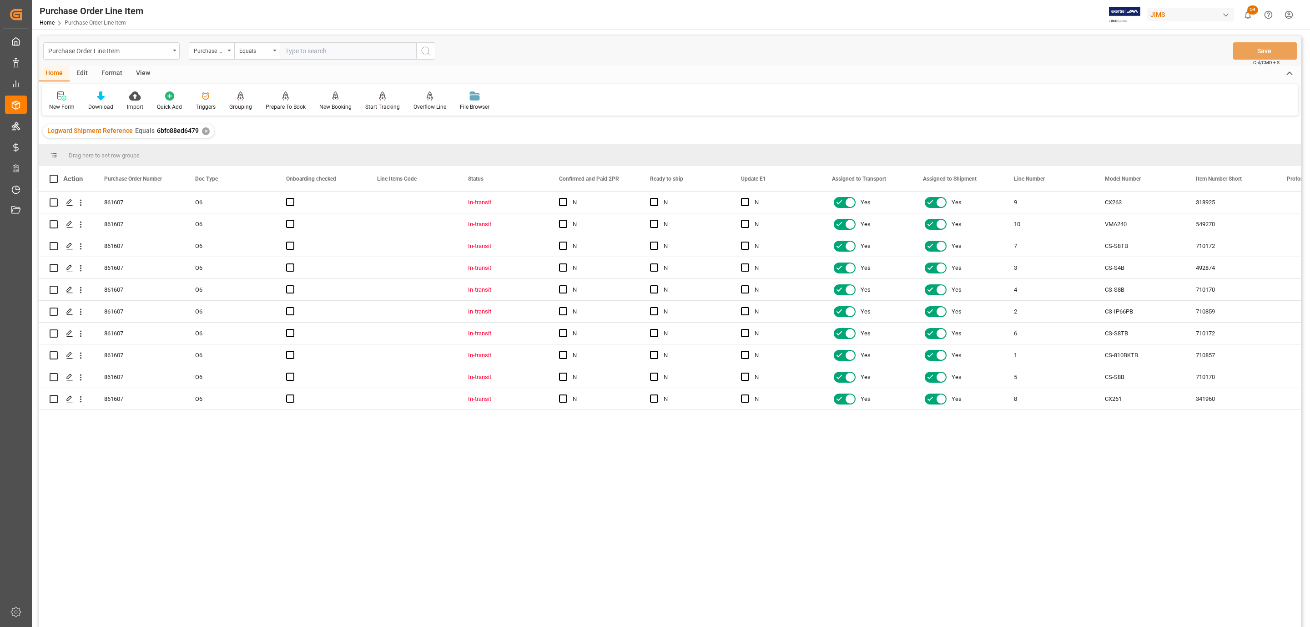
click at [132, 70] on div "View" at bounding box center [143, 73] width 28 height 15
click at [111, 97] on div at bounding box center [103, 96] width 45 height 10
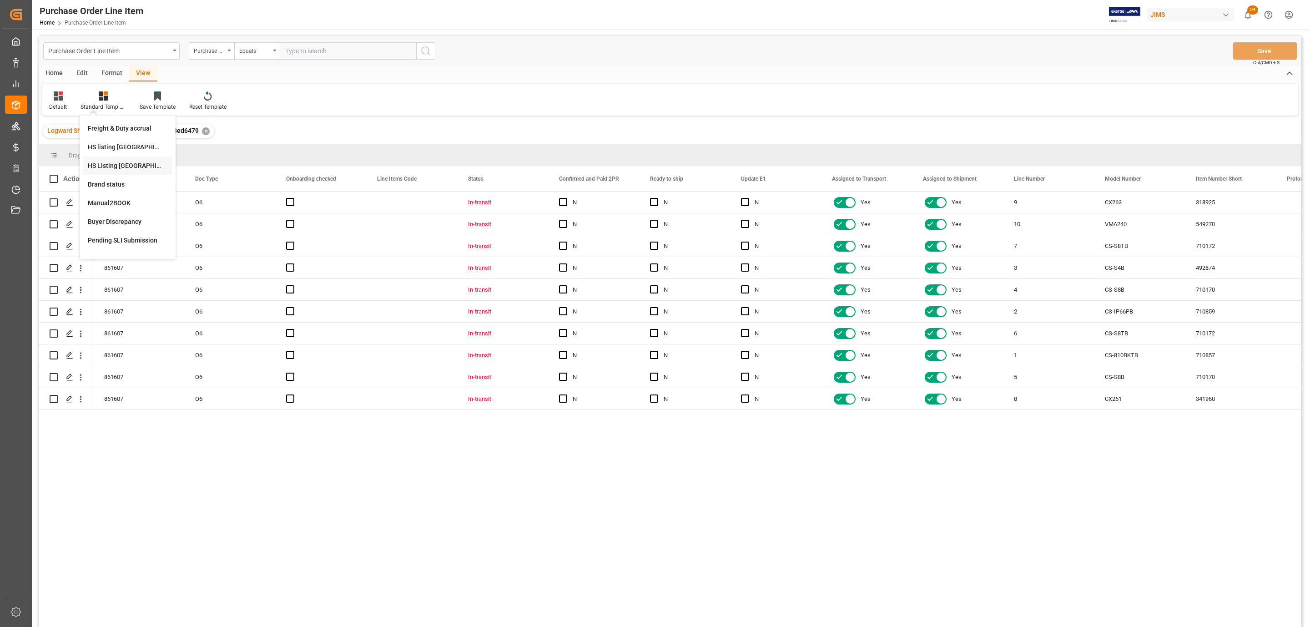
click at [137, 160] on div "HS Listing [GEOGRAPHIC_DATA]" at bounding box center [127, 165] width 89 height 19
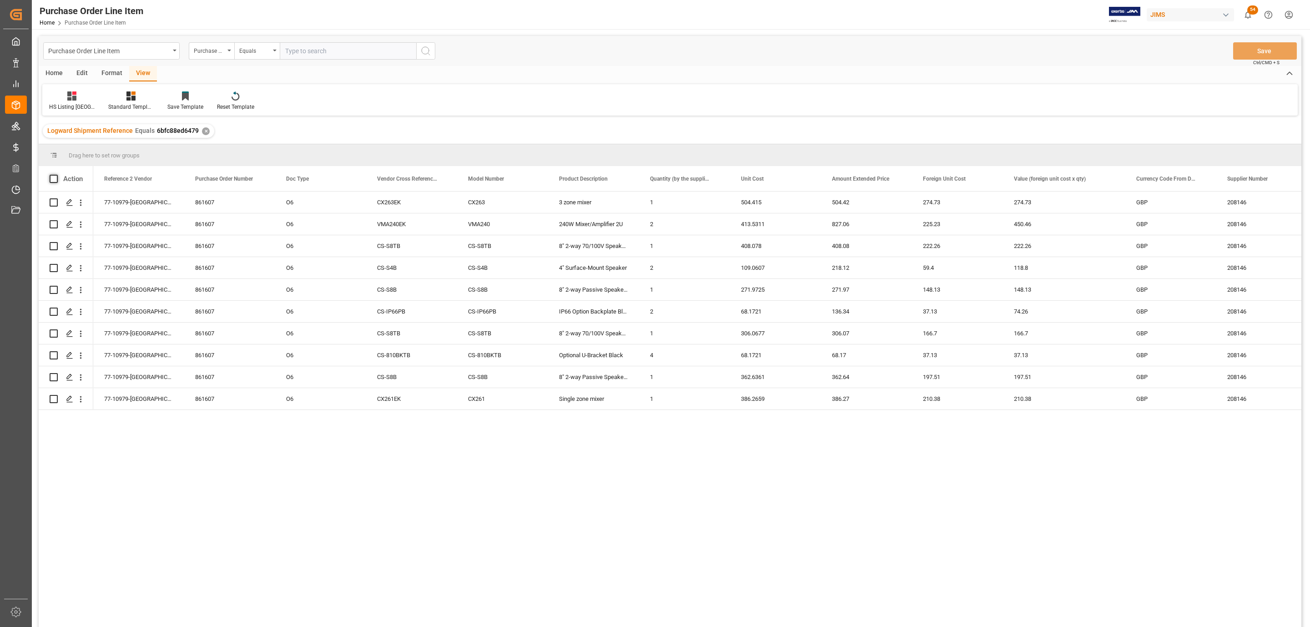
click at [54, 177] on span at bounding box center [54, 179] width 8 height 8
click at [56, 175] on input "checkbox" at bounding box center [56, 175] width 0 height 0
checkbox input "true"
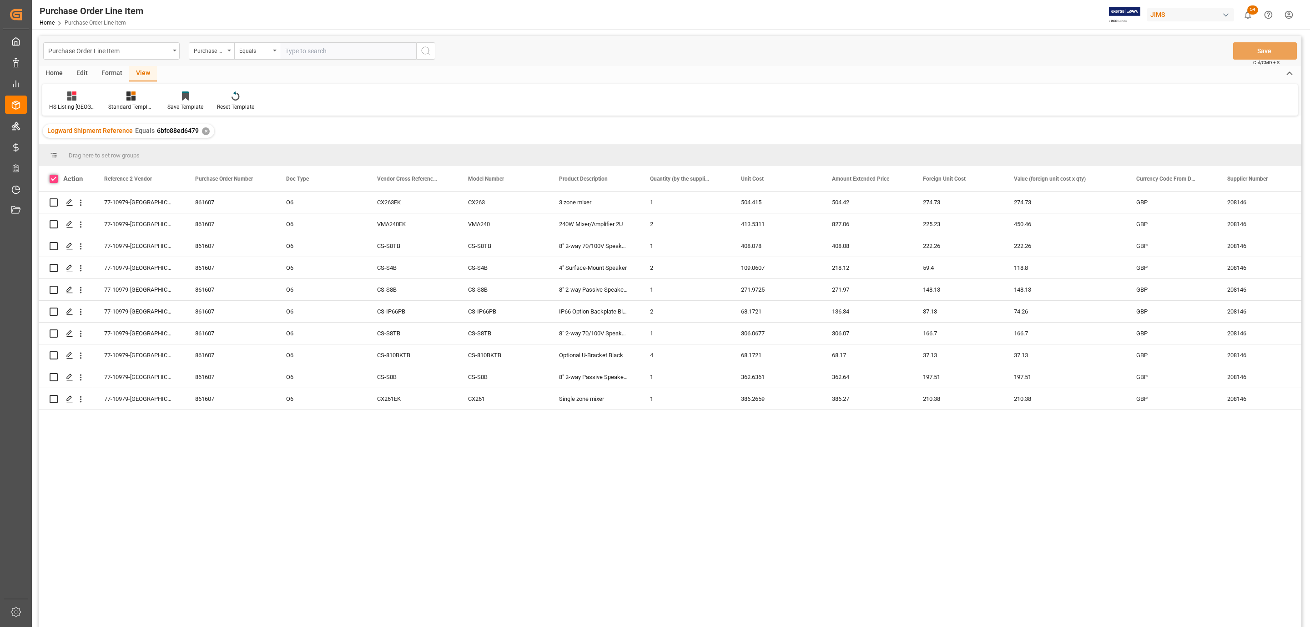
checkbox input "true"
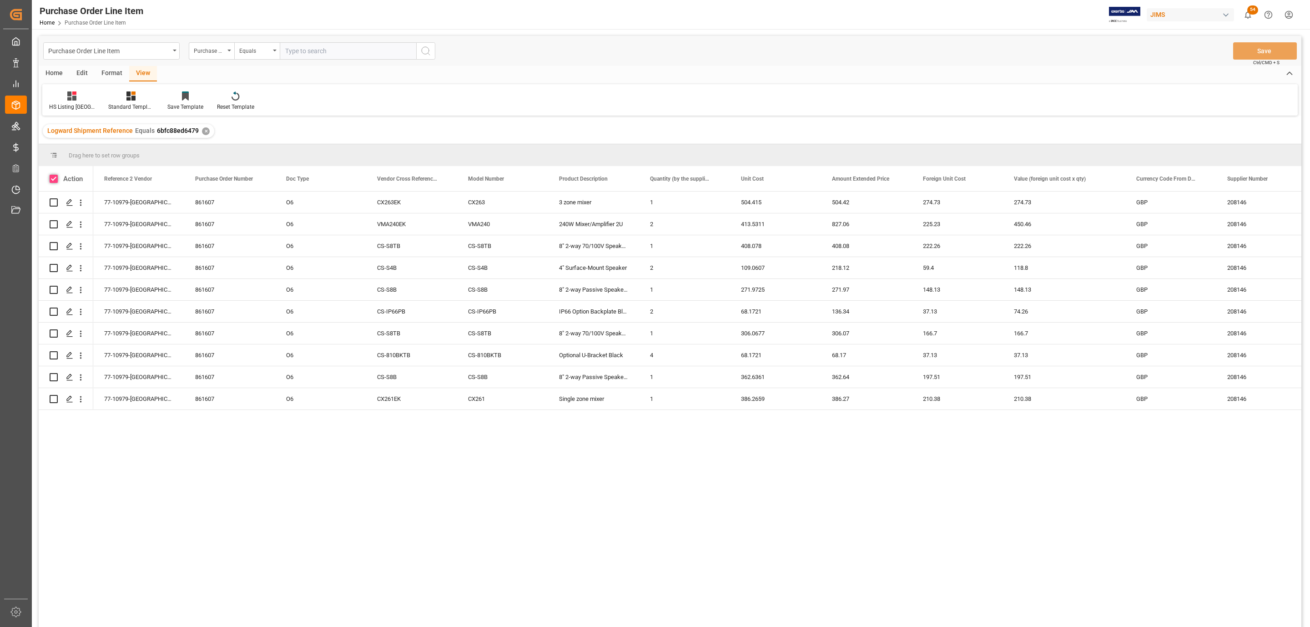
checkbox input "true"
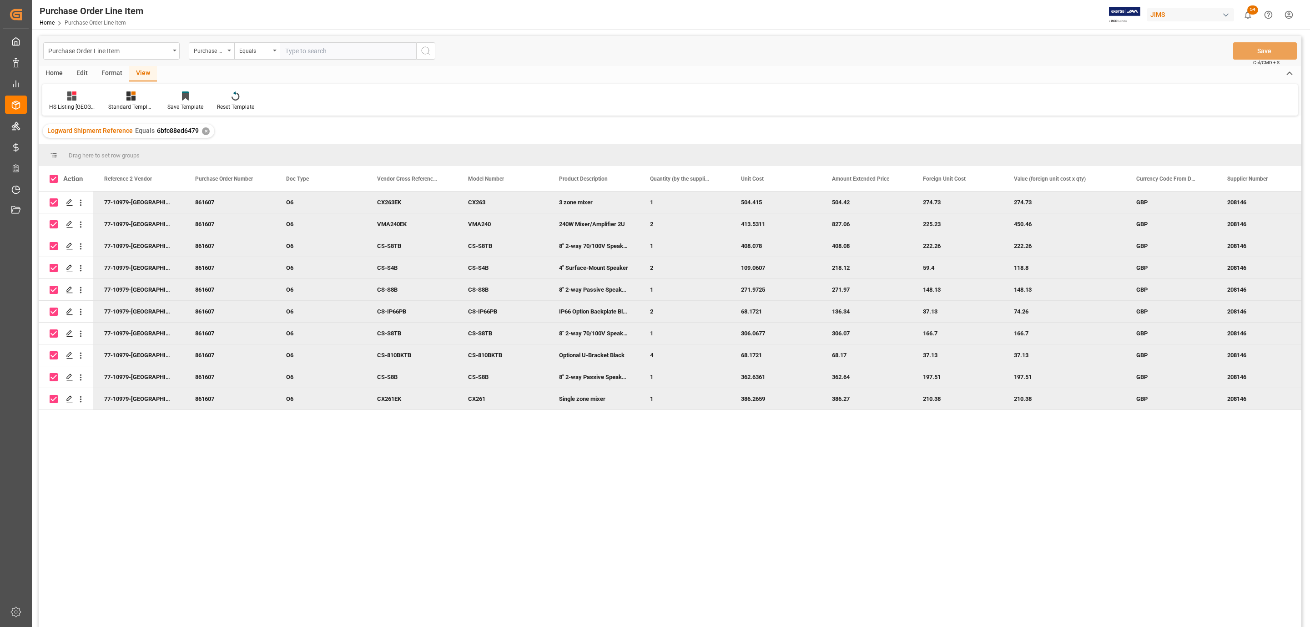
click at [54, 65] on div "Purchase Order Line Item Purchase Order Number Equals Save Ctrl/CMD + S" at bounding box center [670, 51] width 1263 height 30
click at [53, 72] on div "Home" at bounding box center [54, 73] width 31 height 15
click at [100, 97] on icon at bounding box center [101, 95] width 8 height 9
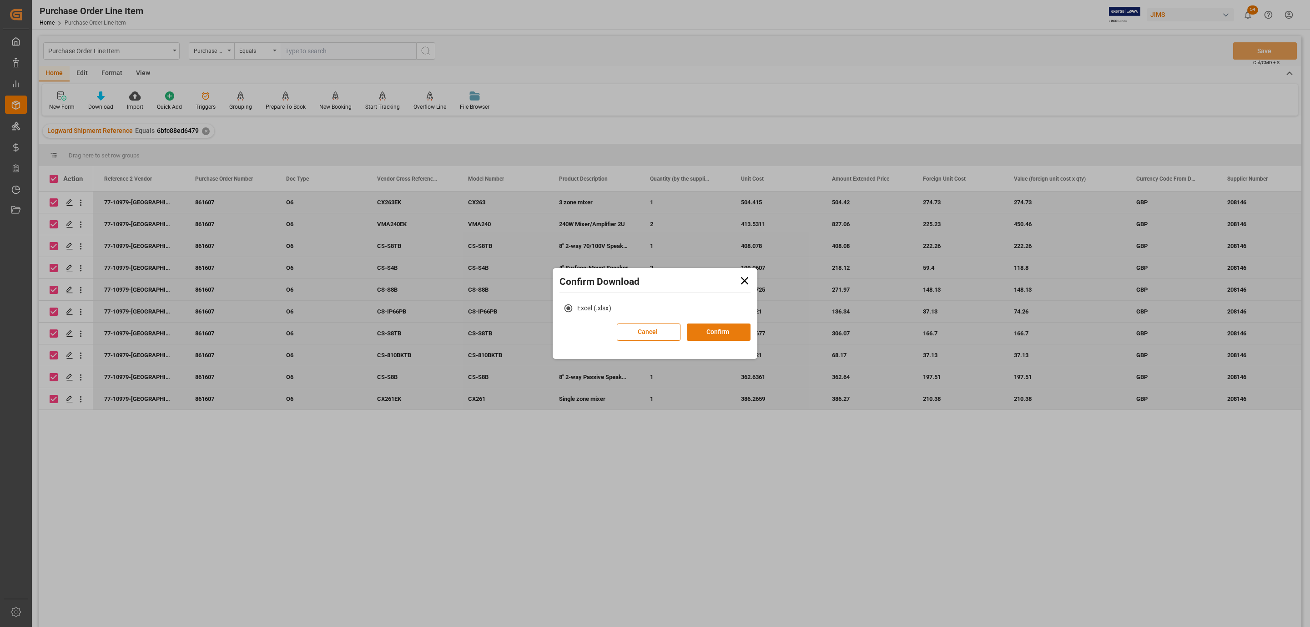
click at [725, 334] on button "Confirm" at bounding box center [719, 331] width 64 height 17
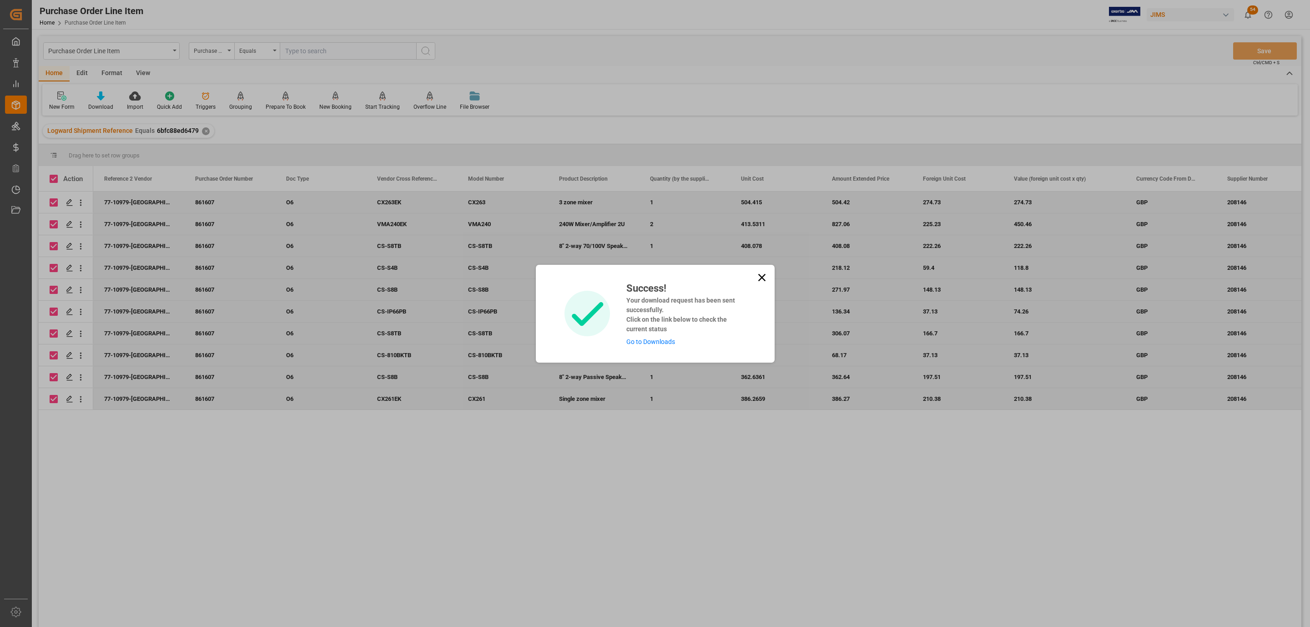
click at [668, 335] on div "Success! Your download request has been sent successfully. Click on the link be…" at bounding box center [683, 314] width 126 height 66
click at [664, 341] on link "Go to Downloads" at bounding box center [650, 341] width 49 height 7
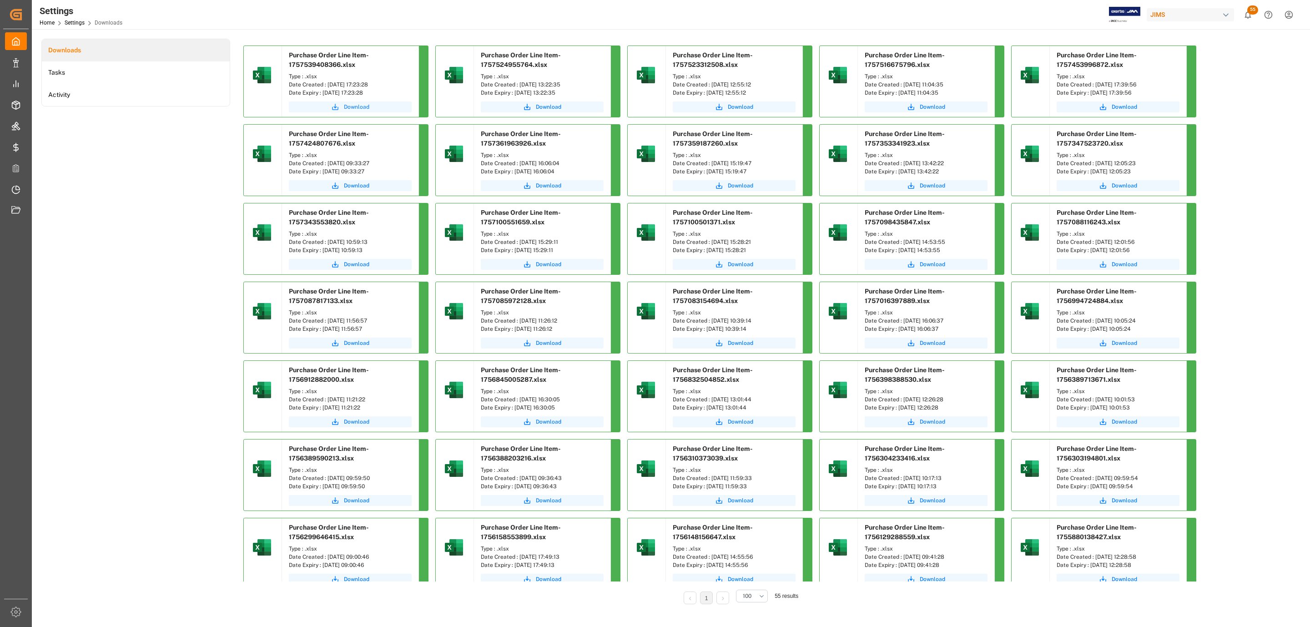
click at [357, 106] on span "Download" at bounding box center [356, 107] width 25 height 8
